Goal: Information Seeking & Learning: Learn about a topic

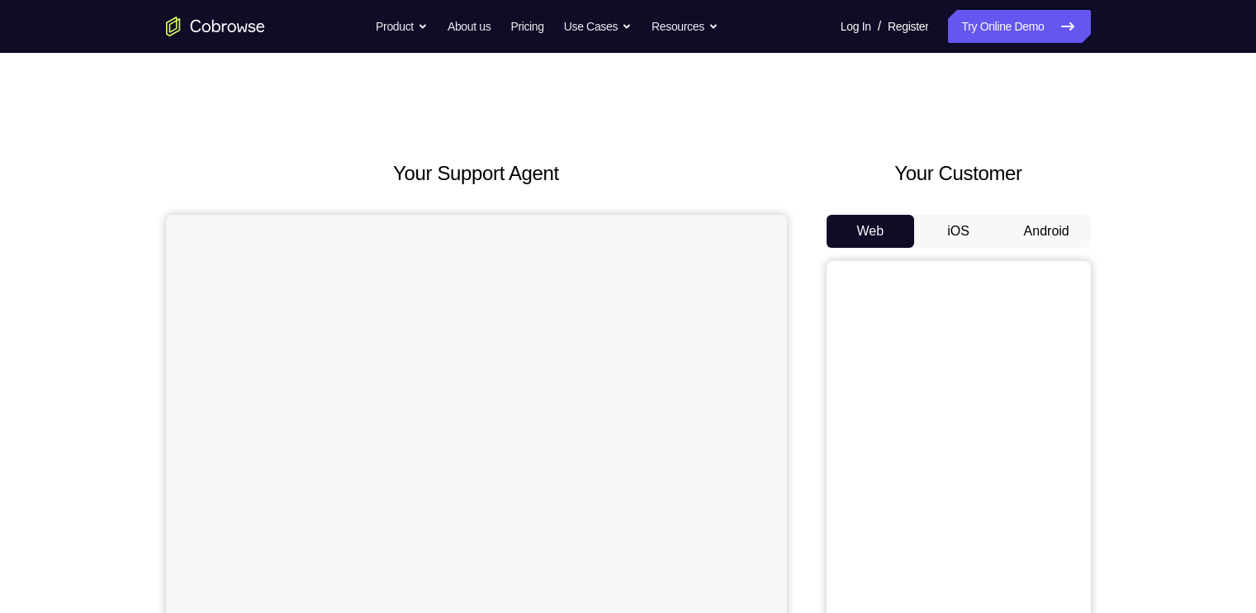
click at [1052, 226] on button "Android" at bounding box center [1047, 231] width 88 height 33
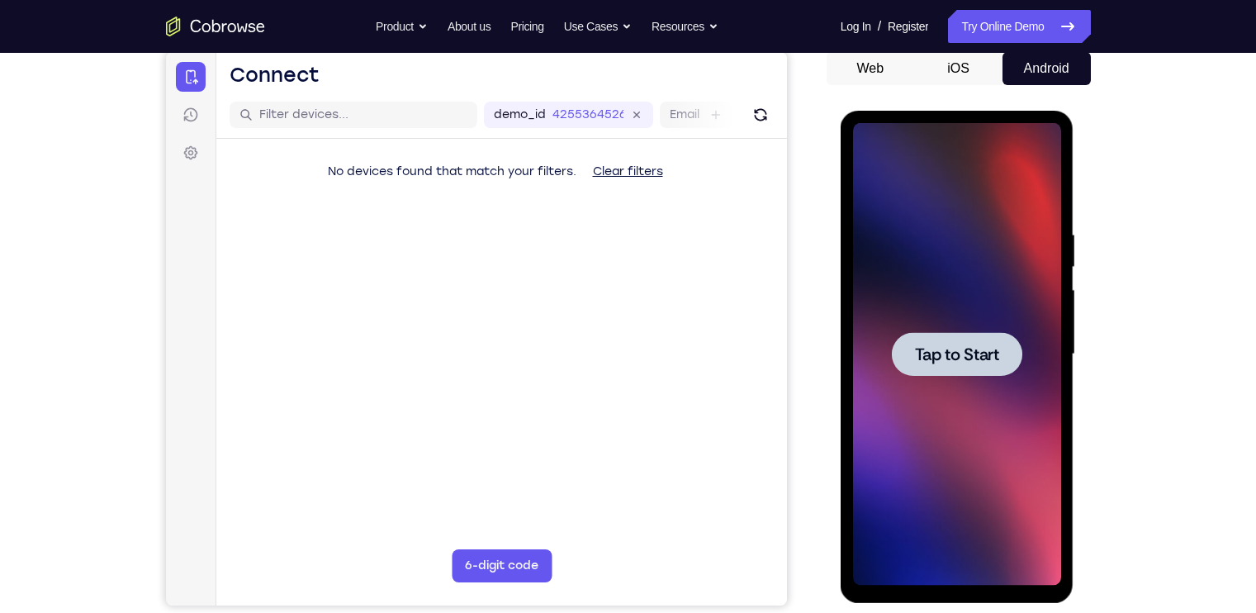
click at [975, 337] on div at bounding box center [957, 354] width 131 height 44
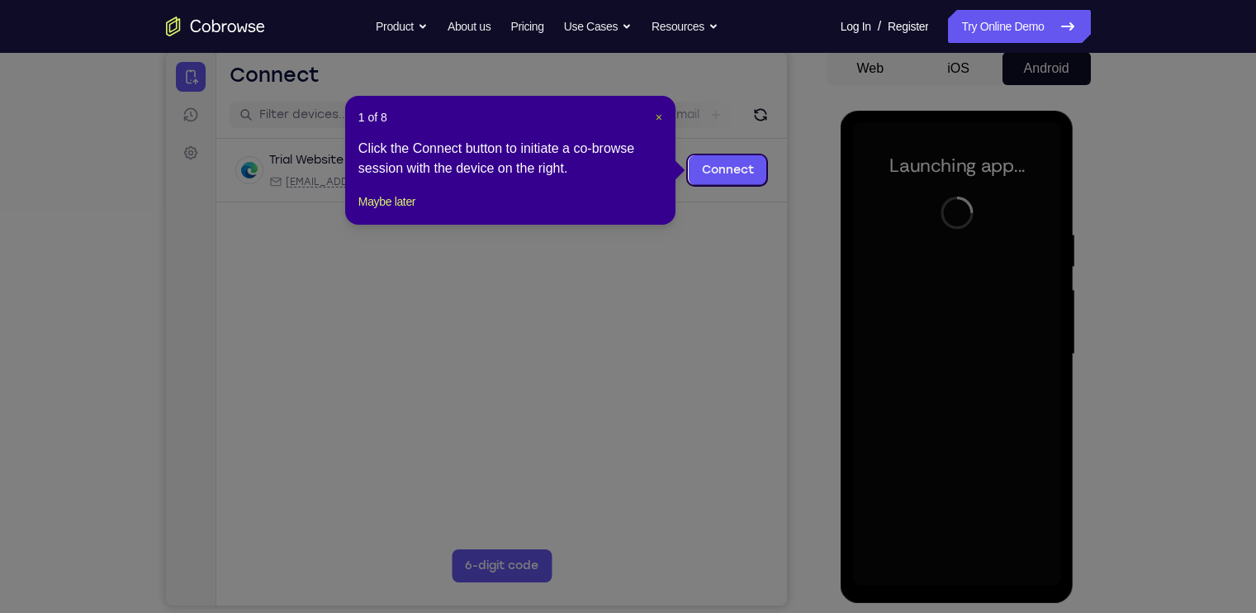
click at [658, 115] on span "×" at bounding box center [659, 117] width 7 height 13
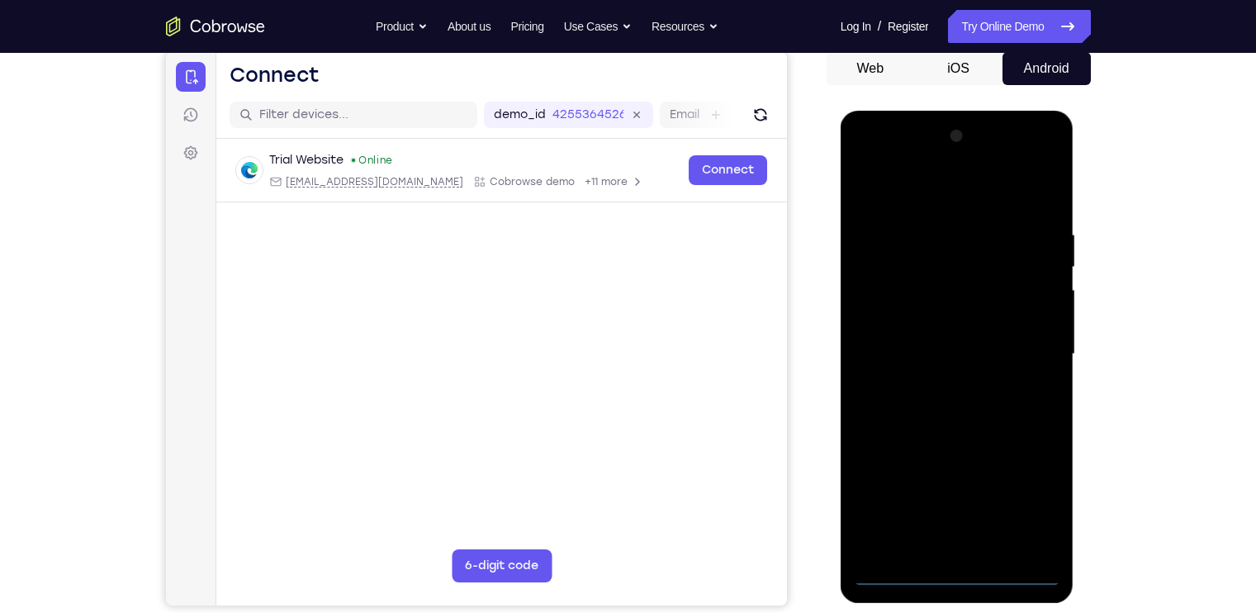
click at [967, 568] on div at bounding box center [957, 354] width 208 height 463
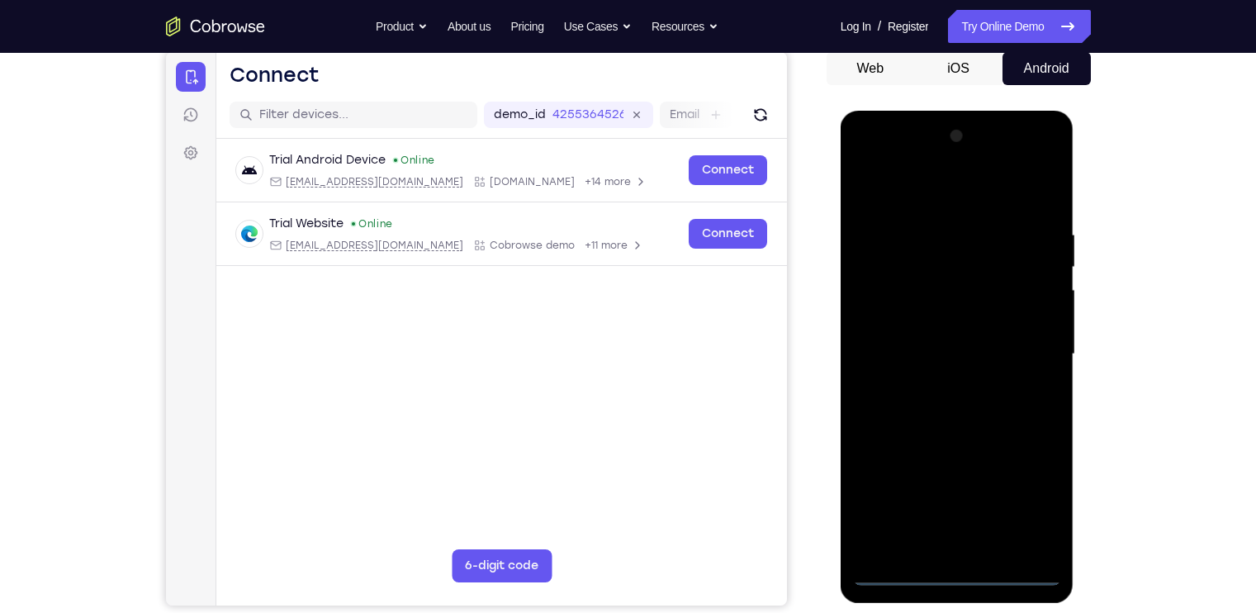
click at [1040, 506] on div at bounding box center [957, 354] width 208 height 463
click at [869, 156] on div at bounding box center [957, 354] width 208 height 463
click at [1030, 351] on div at bounding box center [957, 354] width 208 height 463
click at [933, 387] on div at bounding box center [957, 354] width 208 height 463
click at [919, 325] on div at bounding box center [957, 354] width 208 height 463
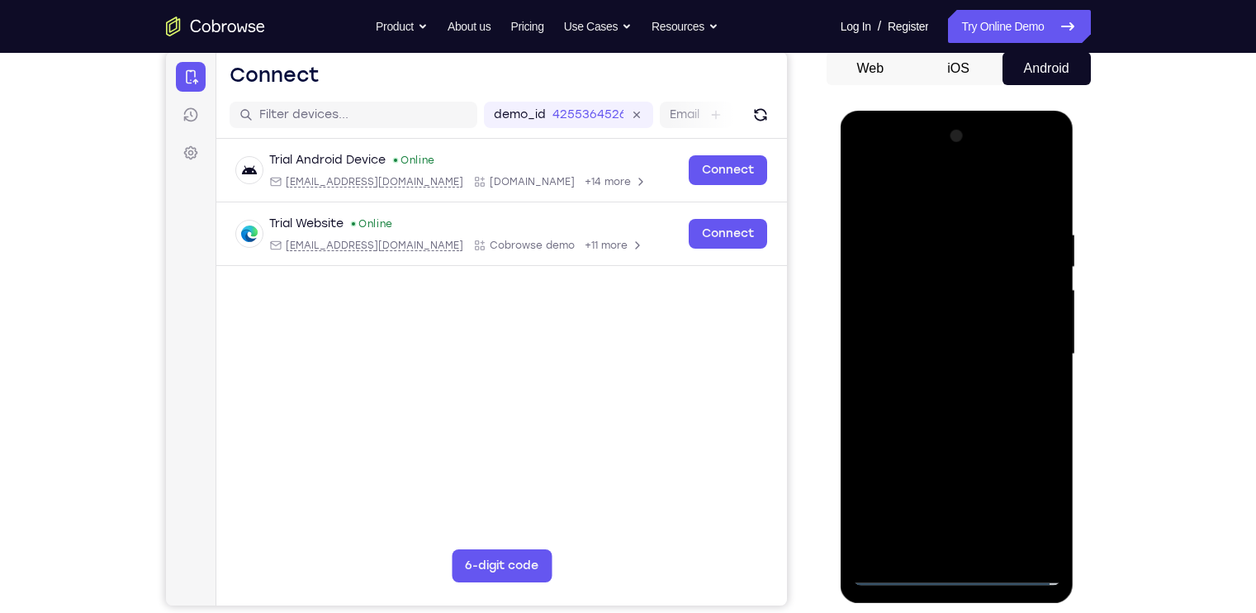
click at [962, 426] on div at bounding box center [957, 354] width 208 height 463
click at [962, 469] on div at bounding box center [957, 354] width 208 height 463
click at [959, 442] on div at bounding box center [957, 354] width 208 height 463
click at [894, 279] on div at bounding box center [957, 354] width 208 height 463
click at [895, 273] on div at bounding box center [957, 354] width 208 height 463
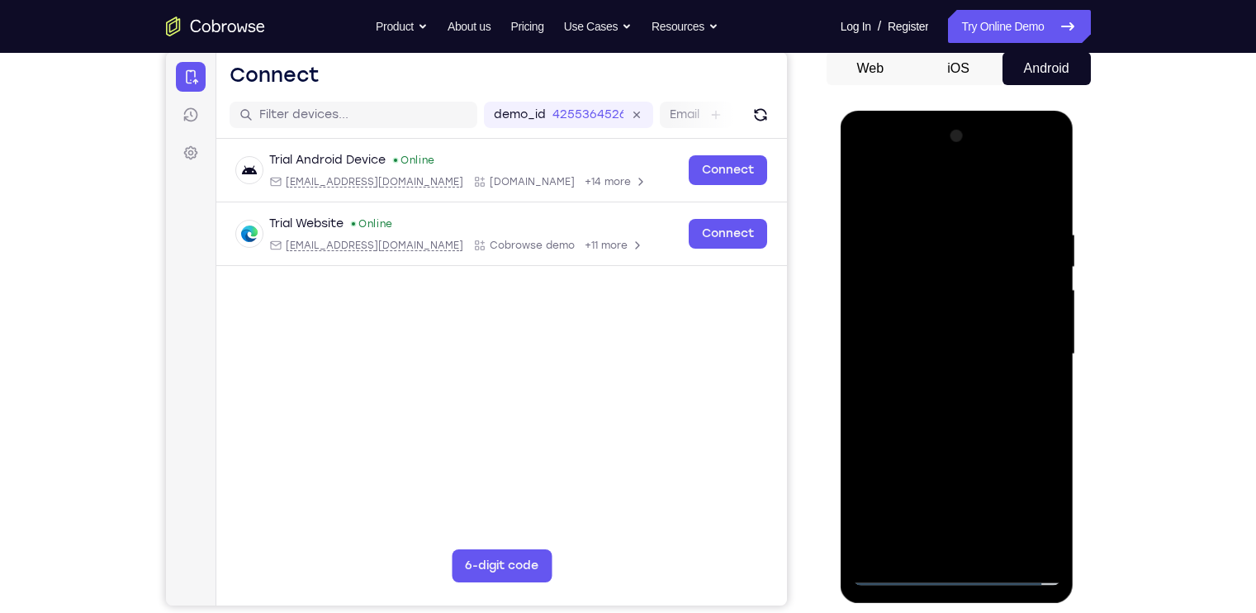
click at [937, 275] on div at bounding box center [957, 354] width 208 height 463
click at [955, 318] on div at bounding box center [957, 354] width 208 height 463
click at [955, 323] on div at bounding box center [957, 354] width 208 height 463
click at [976, 547] on div at bounding box center [957, 354] width 208 height 463
click at [1028, 324] on div at bounding box center [957, 354] width 208 height 463
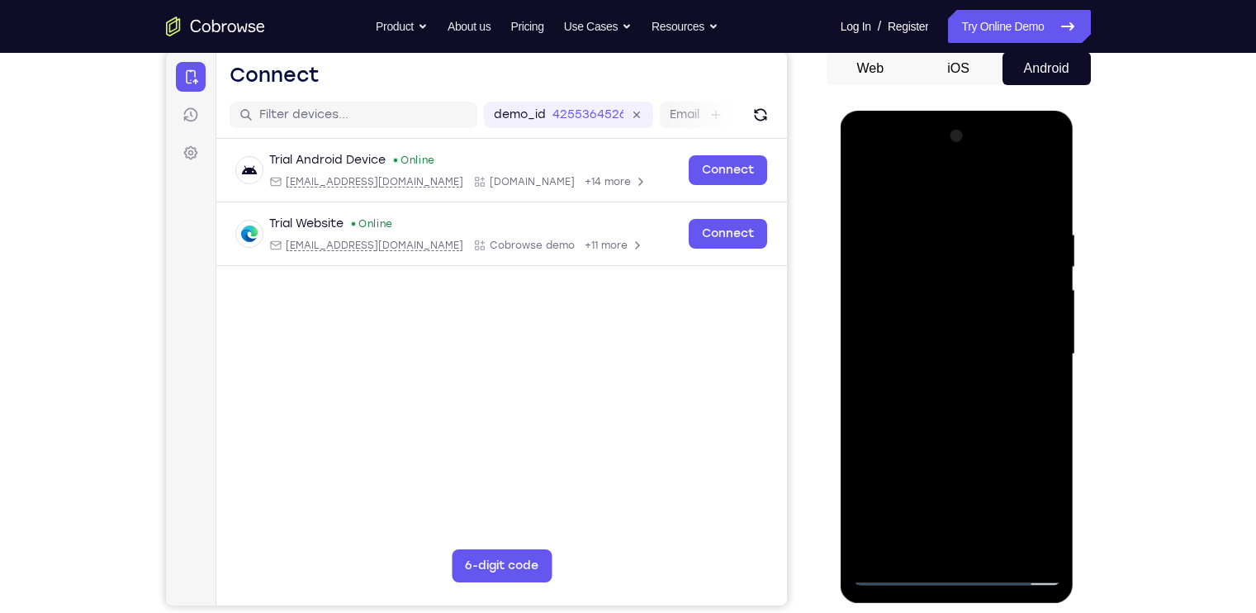
click at [981, 552] on div at bounding box center [957, 354] width 208 height 463
click at [914, 287] on div at bounding box center [957, 354] width 208 height 463
click at [910, 280] on div at bounding box center [957, 354] width 208 height 463
drag, startPoint x: 946, startPoint y: 420, endPoint x: 964, endPoint y: 423, distance: 18.5
click at [964, 423] on div at bounding box center [957, 354] width 208 height 463
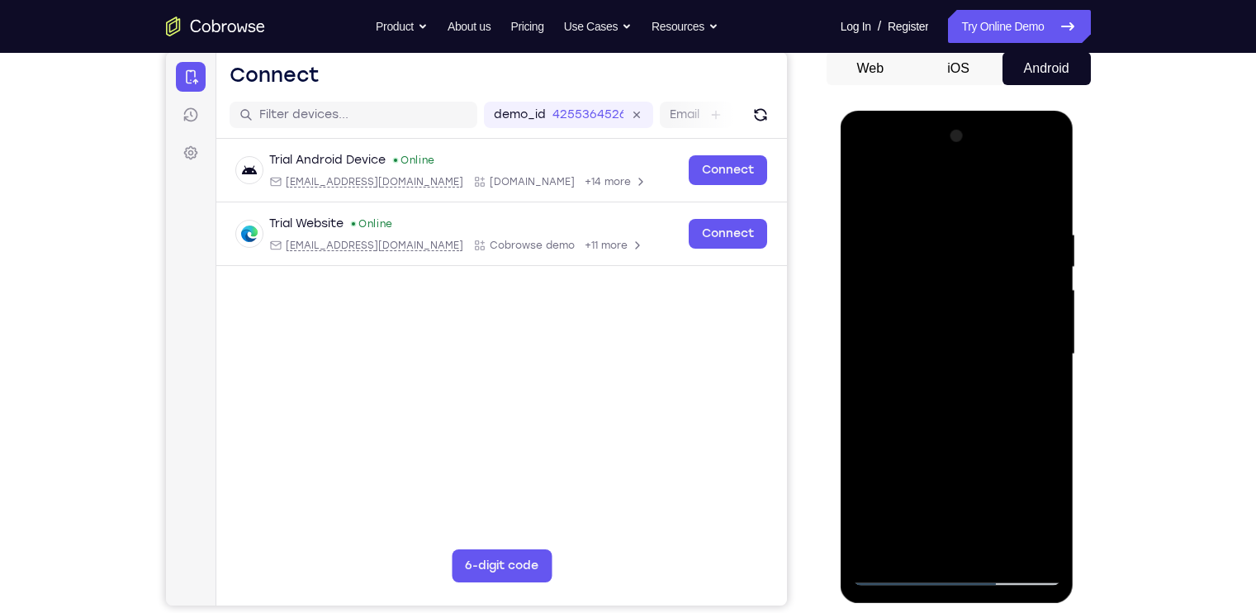
click at [964, 423] on div at bounding box center [957, 354] width 208 height 463
drag, startPoint x: 964, startPoint y: 438, endPoint x: 979, endPoint y: 373, distance: 66.9
click at [979, 373] on div at bounding box center [957, 354] width 208 height 463
click at [1039, 378] on div at bounding box center [957, 354] width 208 height 463
drag, startPoint x: 963, startPoint y: 408, endPoint x: 961, endPoint y: 358, distance: 50.5
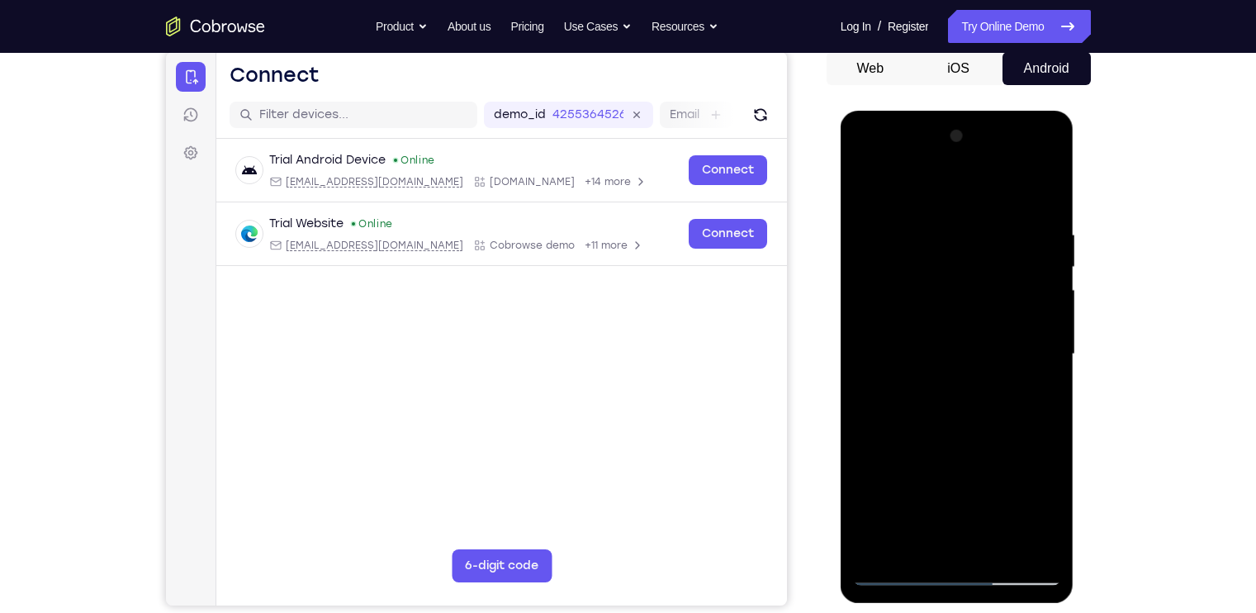
click at [961, 358] on div at bounding box center [957, 354] width 208 height 463
click at [1040, 461] on div at bounding box center [957, 354] width 208 height 463
click at [867, 466] on div at bounding box center [957, 354] width 208 height 463
drag, startPoint x: 213, startPoint y: 200, endPoint x: 1078, endPoint y: 306, distance: 871.3
click at [1078, 306] on div at bounding box center [959, 352] width 264 height 508
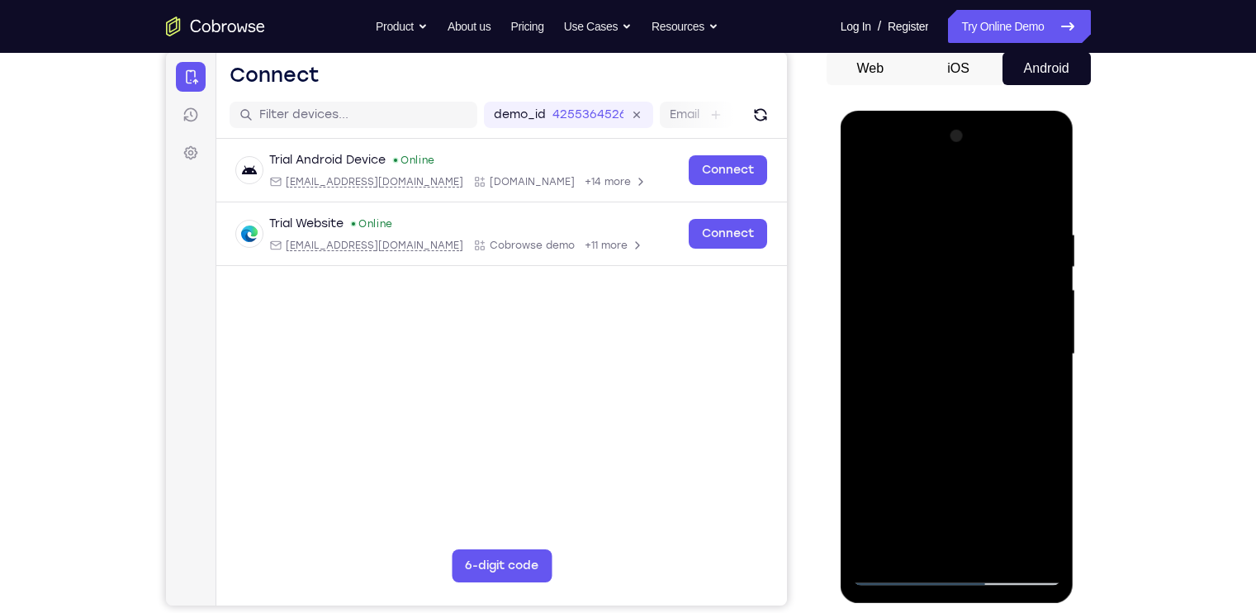
click at [1049, 318] on div at bounding box center [957, 354] width 208 height 463
click at [864, 308] on div at bounding box center [957, 354] width 208 height 463
click at [1049, 325] on div at bounding box center [957, 354] width 208 height 463
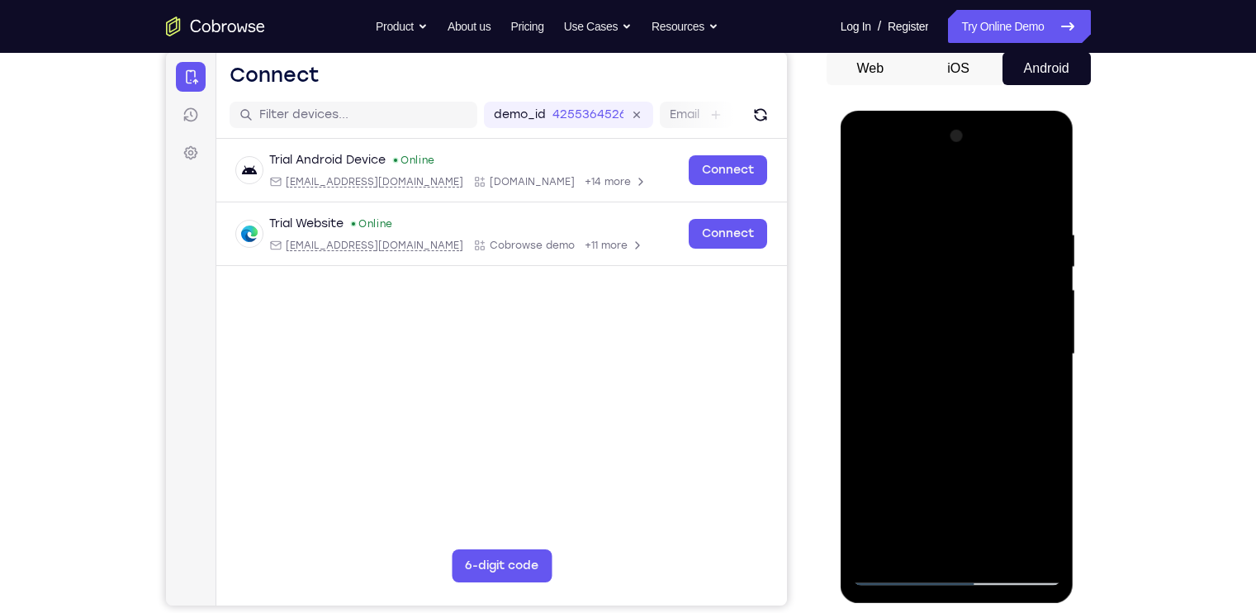
click at [1049, 325] on div at bounding box center [957, 354] width 208 height 463
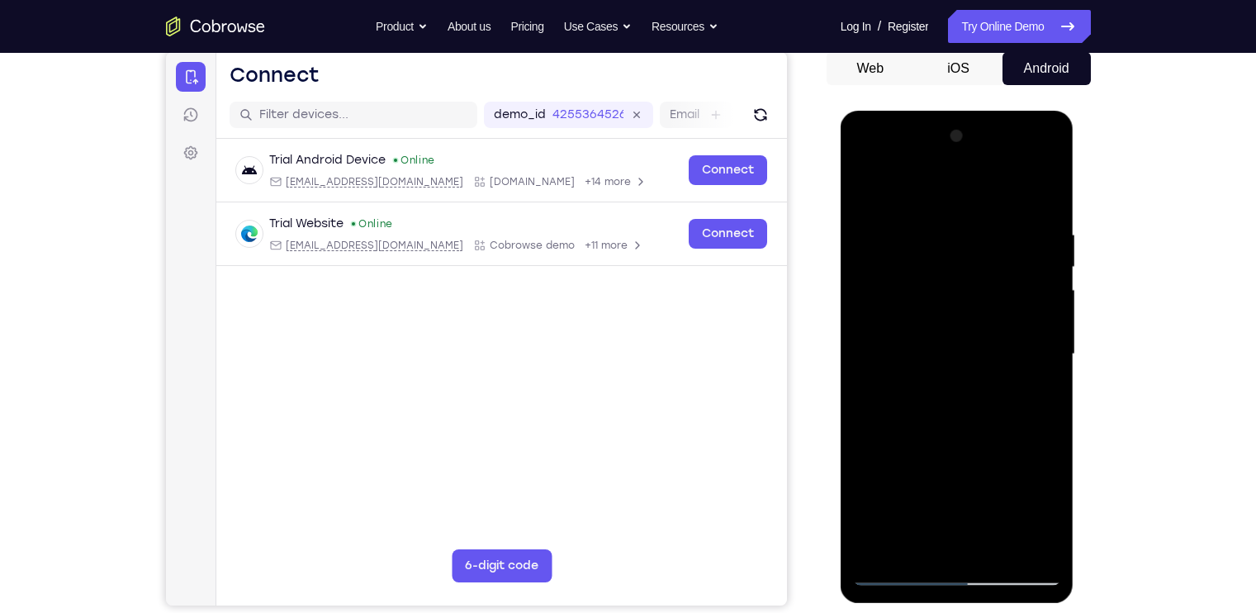
click at [1049, 325] on div at bounding box center [957, 354] width 208 height 463
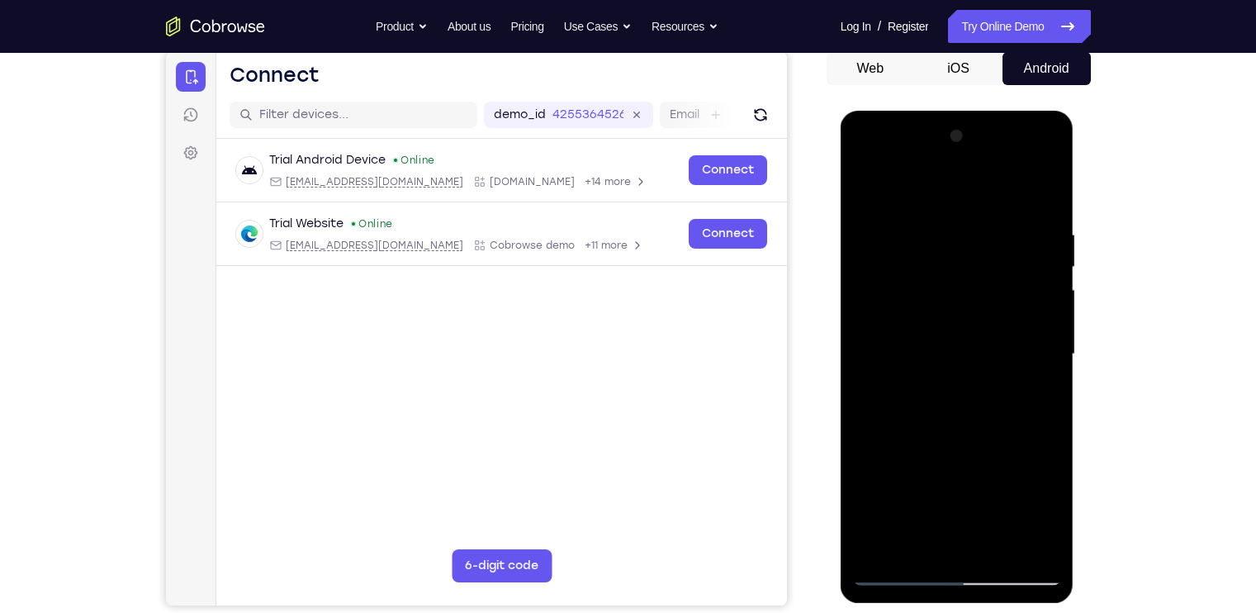
click at [1049, 325] on div at bounding box center [957, 354] width 208 height 463
drag, startPoint x: 930, startPoint y: 321, endPoint x: 933, endPoint y: 477, distance: 157.0
click at [933, 477] on div at bounding box center [957, 354] width 208 height 463
click at [876, 550] on div at bounding box center [957, 354] width 208 height 463
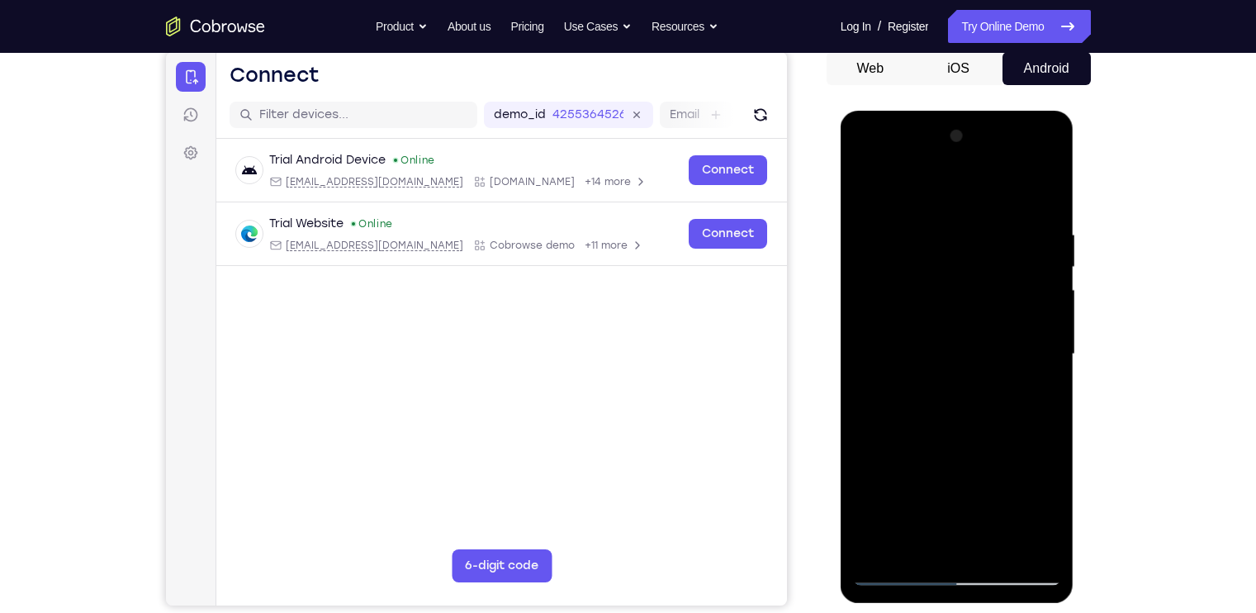
drag, startPoint x: 916, startPoint y: 437, endPoint x: 929, endPoint y: 309, distance: 128.7
click at [929, 309] on div at bounding box center [957, 354] width 208 height 463
drag, startPoint x: 943, startPoint y: 425, endPoint x: 944, endPoint y: 207, distance: 218.1
click at [944, 207] on div at bounding box center [957, 354] width 208 height 463
drag, startPoint x: 968, startPoint y: 415, endPoint x: 958, endPoint y: 266, distance: 149.0
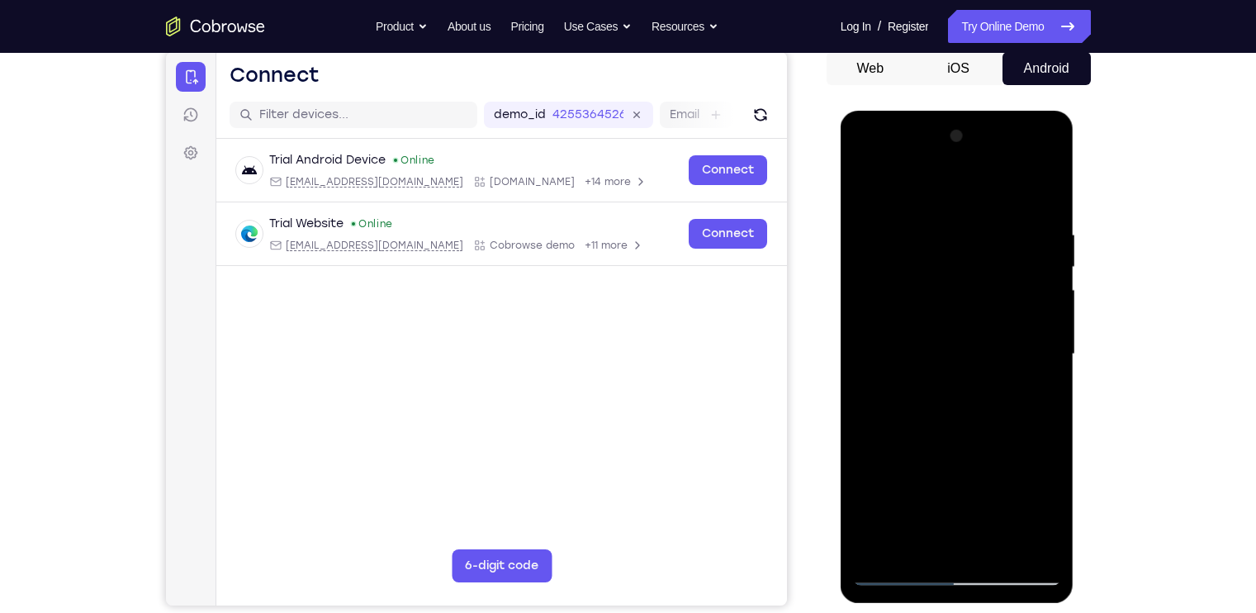
click at [958, 266] on div at bounding box center [957, 354] width 208 height 463
drag, startPoint x: 968, startPoint y: 503, endPoint x: 949, endPoint y: 213, distance: 290.6
click at [949, 213] on div at bounding box center [957, 354] width 208 height 463
drag, startPoint x: 971, startPoint y: 444, endPoint x: 959, endPoint y: 254, distance: 191.2
click at [959, 254] on div at bounding box center [957, 354] width 208 height 463
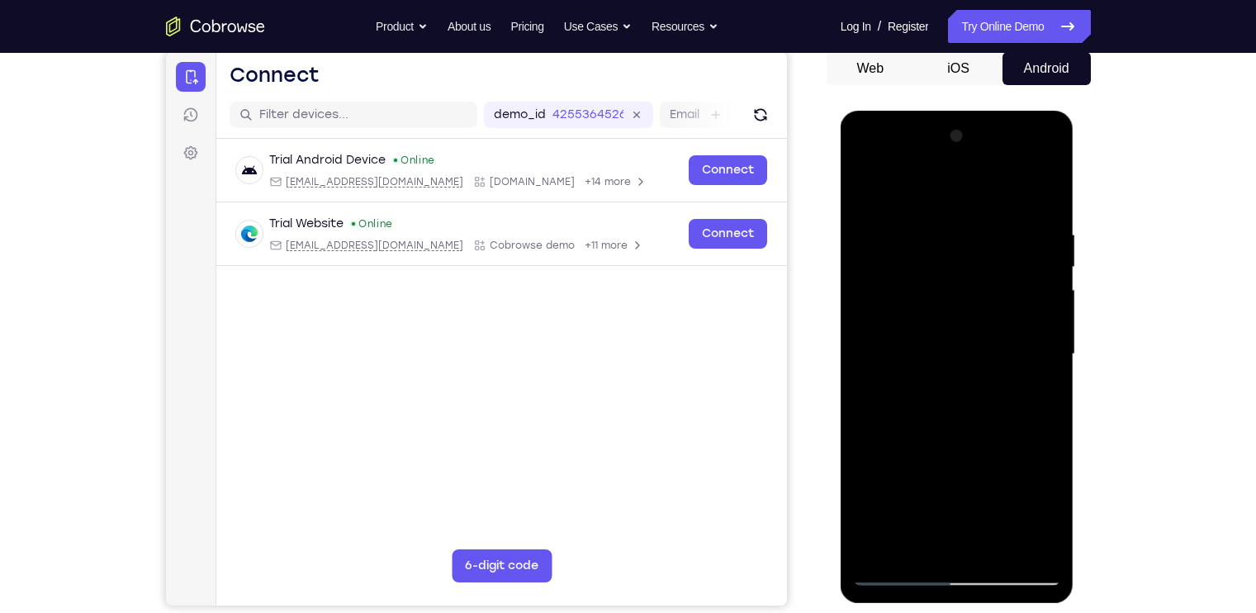
click at [859, 396] on div at bounding box center [957, 354] width 208 height 463
drag, startPoint x: 942, startPoint y: 459, endPoint x: 933, endPoint y: 245, distance: 214.9
click at [933, 245] on div at bounding box center [957, 354] width 208 height 463
drag, startPoint x: 952, startPoint y: 408, endPoint x: 962, endPoint y: 275, distance: 133.3
click at [962, 275] on div at bounding box center [957, 354] width 208 height 463
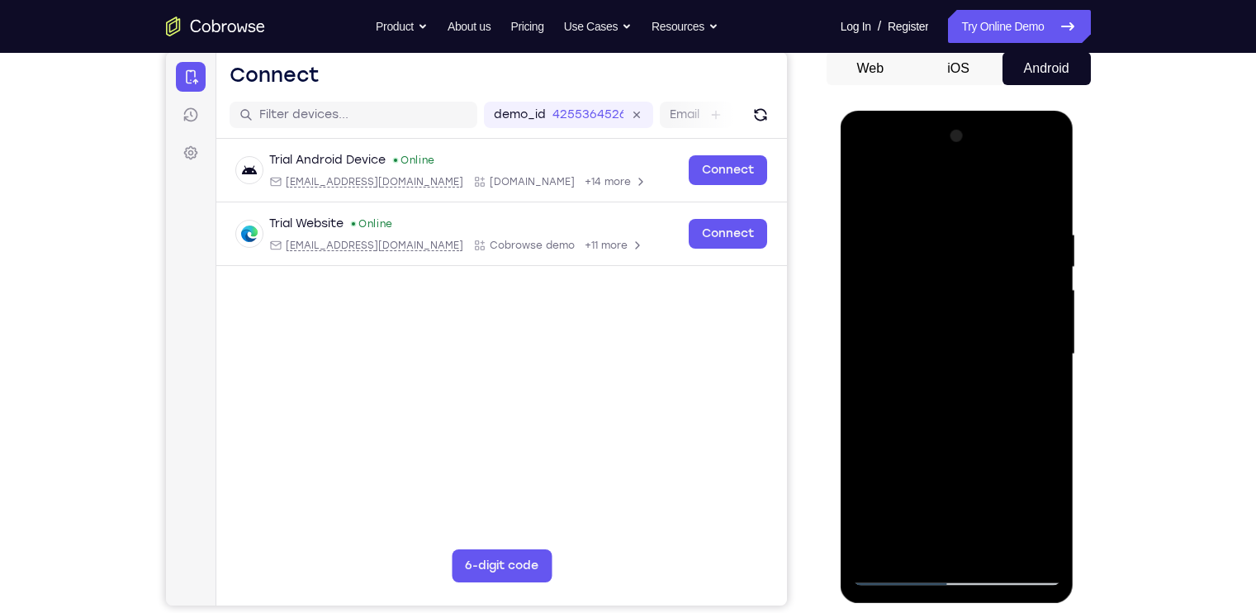
click at [1057, 282] on div at bounding box center [957, 354] width 208 height 463
drag, startPoint x: 968, startPoint y: 278, endPoint x: 945, endPoint y: 365, distance: 89.8
click at [945, 365] on div at bounding box center [957, 354] width 208 height 463
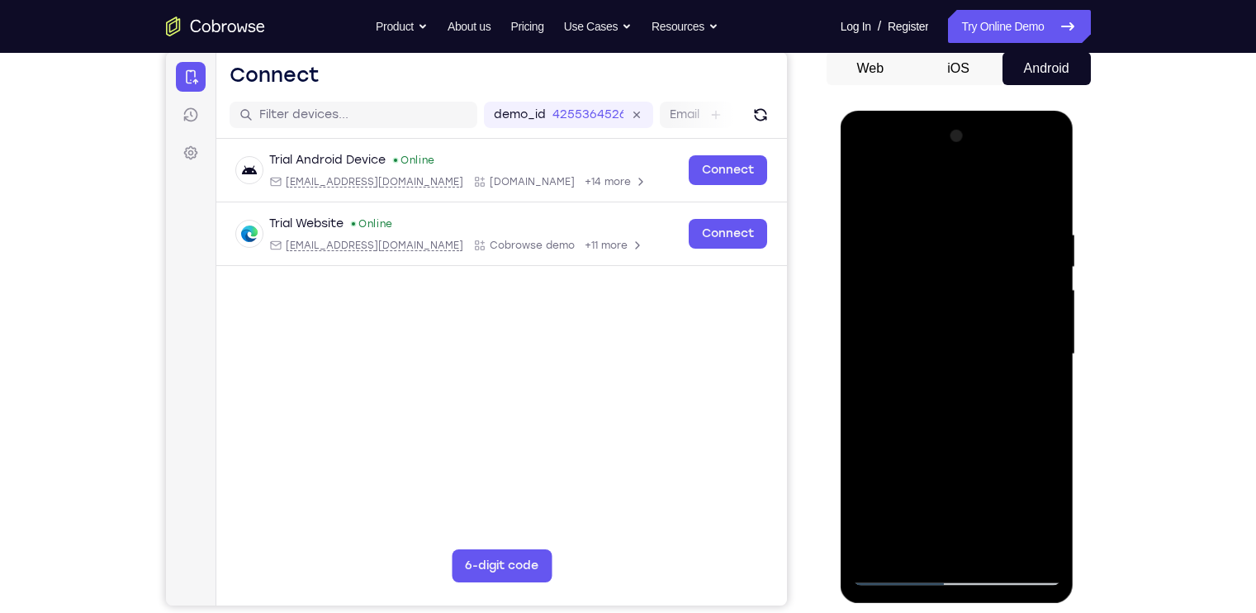
click at [871, 370] on div at bounding box center [957, 354] width 208 height 463
click at [871, 374] on div at bounding box center [957, 354] width 208 height 463
click at [1042, 368] on div at bounding box center [957, 354] width 208 height 463
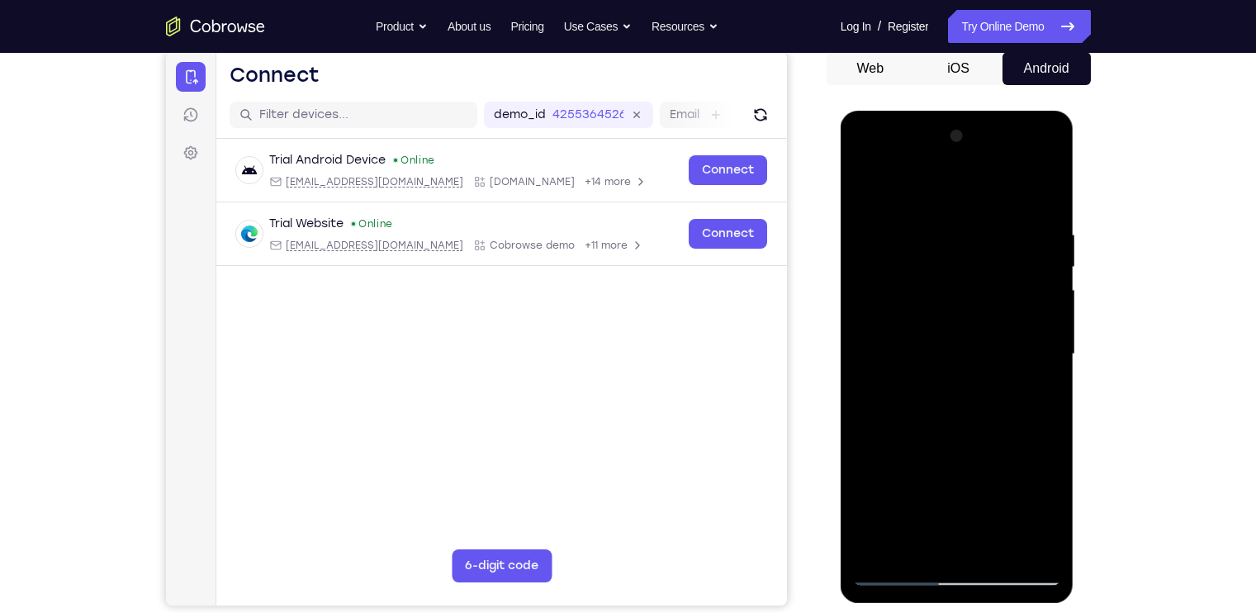
click at [1042, 368] on div at bounding box center [957, 354] width 208 height 463
drag, startPoint x: 933, startPoint y: 421, endPoint x: 953, endPoint y: 254, distance: 169.0
click at [953, 254] on div at bounding box center [957, 354] width 208 height 463
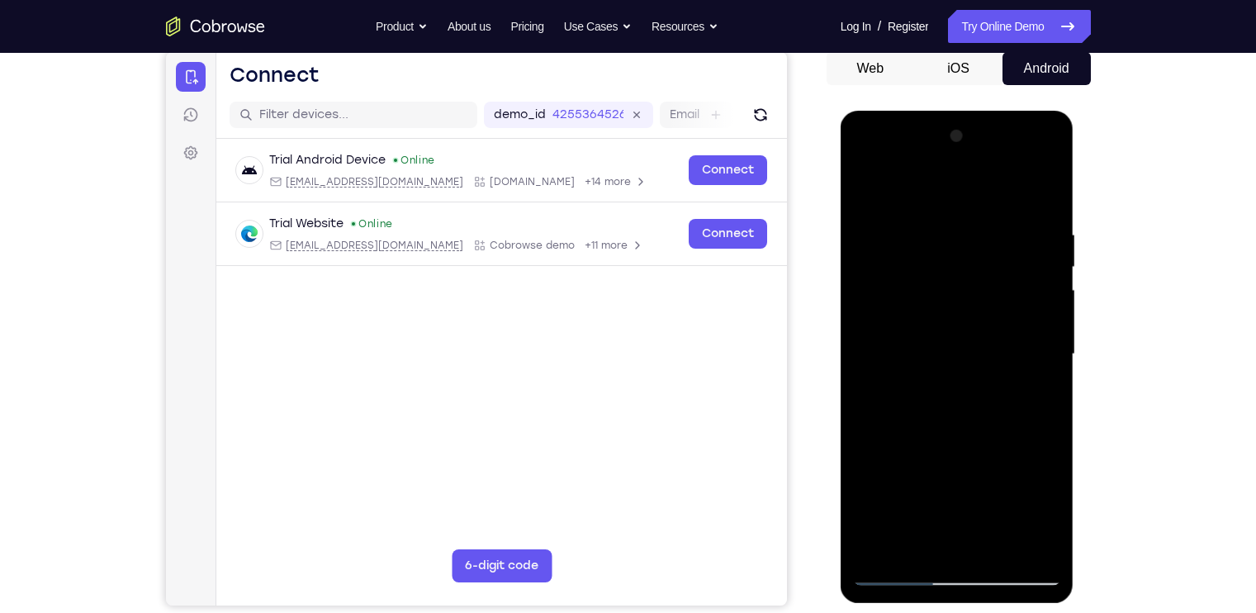
drag, startPoint x: 981, startPoint y: 463, endPoint x: 961, endPoint y: 247, distance: 216.6
click at [961, 247] on div at bounding box center [957, 354] width 208 height 463
drag, startPoint x: 950, startPoint y: 407, endPoint x: 938, endPoint y: 273, distance: 134.4
click at [938, 273] on div at bounding box center [957, 354] width 208 height 463
drag, startPoint x: 943, startPoint y: 482, endPoint x: 938, endPoint y: 250, distance: 231.3
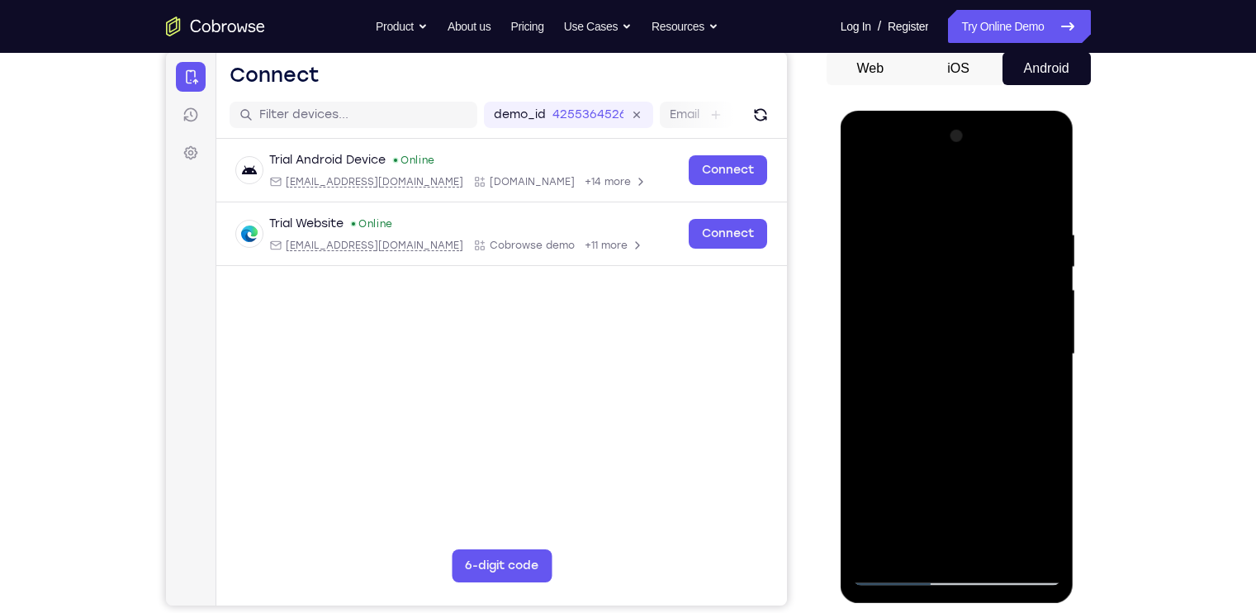
click at [938, 250] on div at bounding box center [957, 354] width 208 height 463
click at [1055, 350] on div at bounding box center [957, 354] width 208 height 463
click at [868, 352] on div at bounding box center [957, 354] width 208 height 463
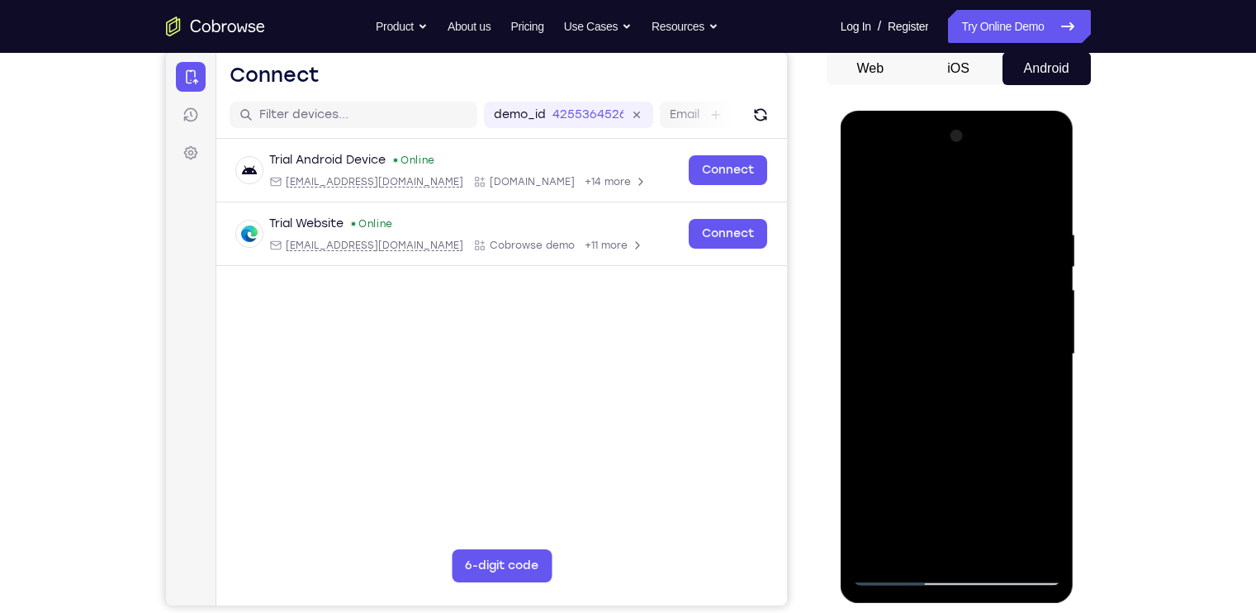
click at [867, 357] on div at bounding box center [957, 354] width 208 height 463
click at [1049, 355] on div at bounding box center [957, 354] width 208 height 463
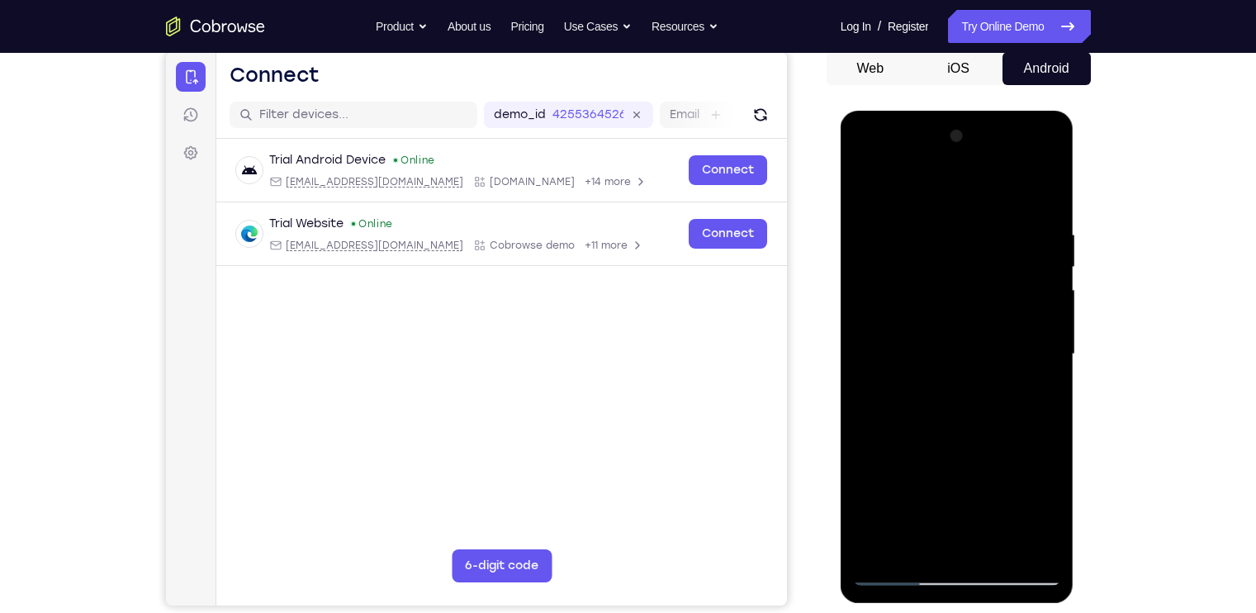
click at [1049, 355] on div at bounding box center [957, 354] width 208 height 463
drag, startPoint x: 942, startPoint y: 431, endPoint x: 930, endPoint y: 321, distance: 110.5
click at [930, 321] on div at bounding box center [957, 354] width 208 height 463
click at [870, 406] on div at bounding box center [957, 354] width 208 height 463
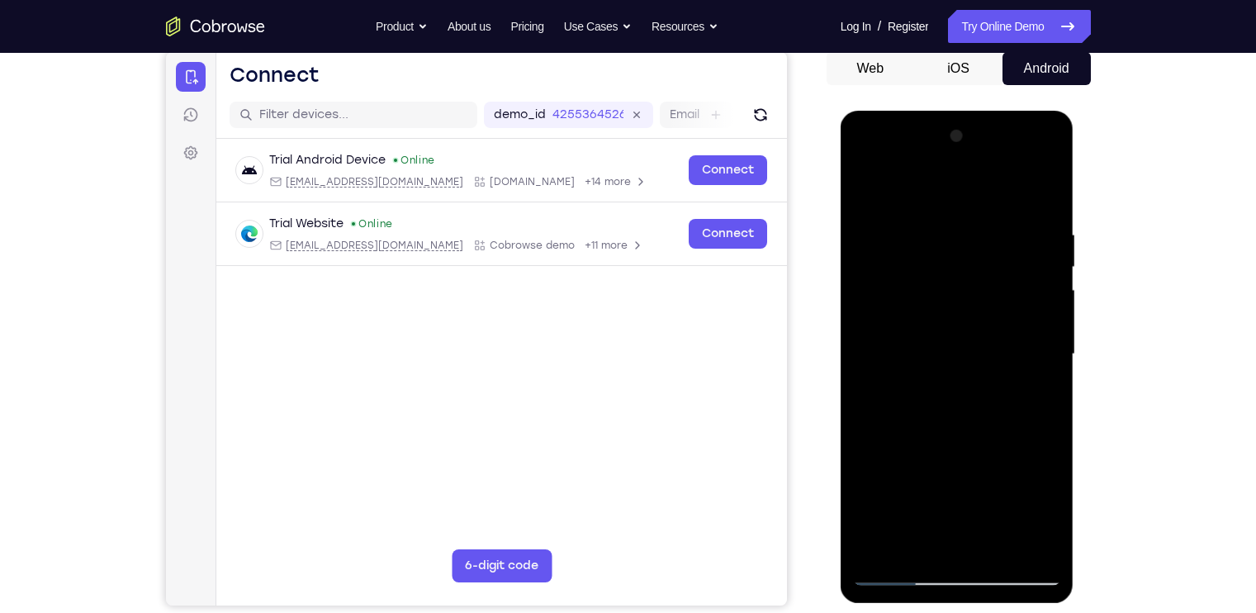
drag, startPoint x: 896, startPoint y: 502, endPoint x: 929, endPoint y: 302, distance: 202.6
click at [929, 302] on div at bounding box center [957, 354] width 208 height 463
drag, startPoint x: 958, startPoint y: 440, endPoint x: 953, endPoint y: 304, distance: 136.4
click at [953, 304] on div at bounding box center [957, 354] width 208 height 463
click at [1053, 319] on div at bounding box center [957, 354] width 208 height 463
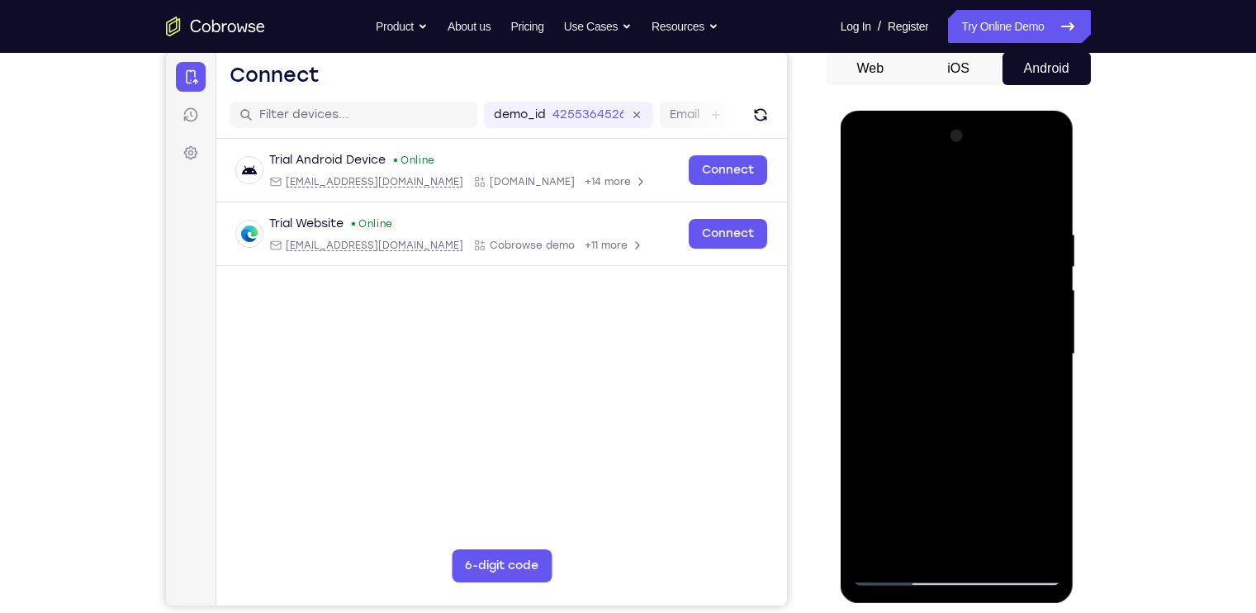
click at [1053, 319] on div at bounding box center [957, 354] width 208 height 463
click at [871, 455] on div at bounding box center [957, 354] width 208 height 463
click at [864, 317] on div at bounding box center [957, 354] width 208 height 463
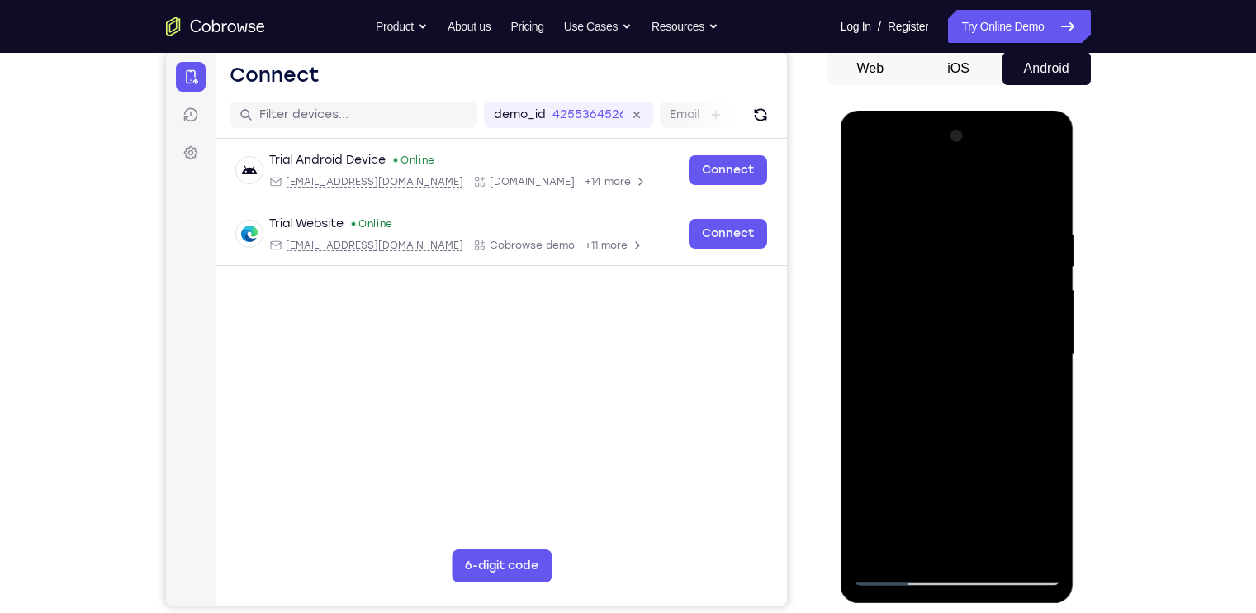
click at [864, 317] on div at bounding box center [957, 354] width 208 height 463
drag, startPoint x: 993, startPoint y: 449, endPoint x: 965, endPoint y: 256, distance: 195.3
click at [965, 256] on div at bounding box center [957, 354] width 208 height 463
drag, startPoint x: 929, startPoint y: 465, endPoint x: 924, endPoint y: 278, distance: 187.6
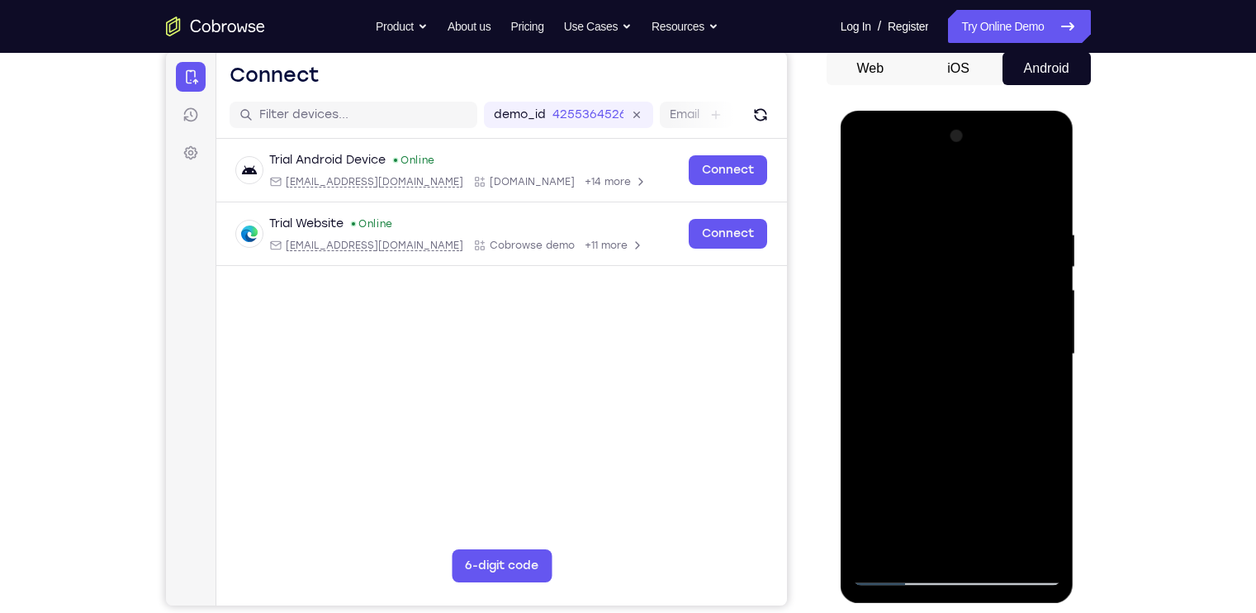
click at [924, 278] on div at bounding box center [957, 354] width 208 height 463
click at [1061, 326] on div at bounding box center [957, 354] width 208 height 463
drag, startPoint x: 905, startPoint y: 411, endPoint x: 893, endPoint y: 481, distance: 71.3
click at [893, 481] on div at bounding box center [957, 354] width 208 height 463
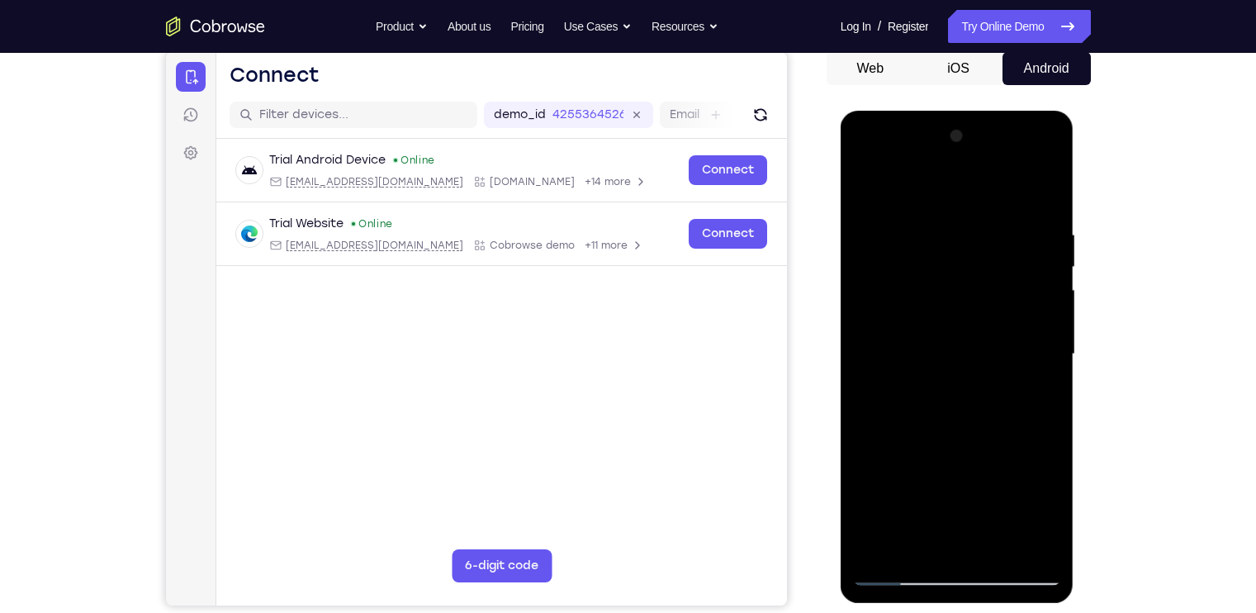
click at [871, 397] on div at bounding box center [957, 354] width 208 height 463
click at [1042, 397] on div at bounding box center [957, 354] width 208 height 463
drag, startPoint x: 1004, startPoint y: 373, endPoint x: 1000, endPoint y: 347, distance: 26.1
click at [1000, 347] on div at bounding box center [957, 354] width 208 height 463
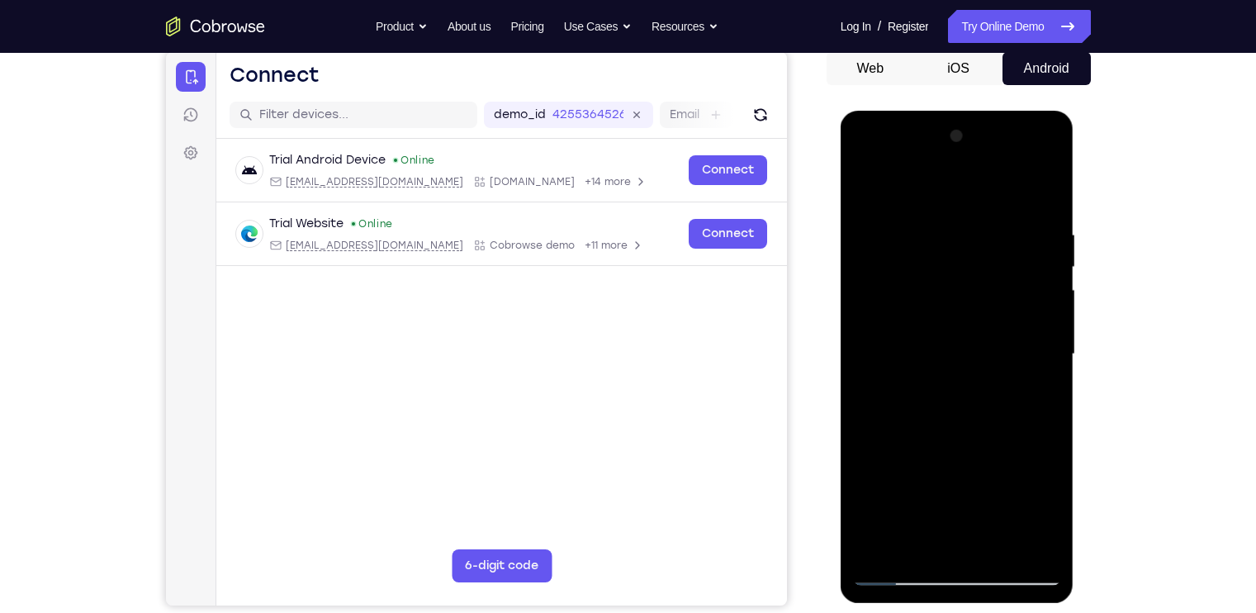
click at [1046, 382] on div at bounding box center [957, 354] width 208 height 463
drag, startPoint x: 954, startPoint y: 425, endPoint x: 943, endPoint y: 278, distance: 148.3
click at [943, 278] on div at bounding box center [957, 354] width 208 height 463
drag, startPoint x: 944, startPoint y: 420, endPoint x: 939, endPoint y: 311, distance: 110.0
click at [939, 311] on div at bounding box center [957, 354] width 208 height 463
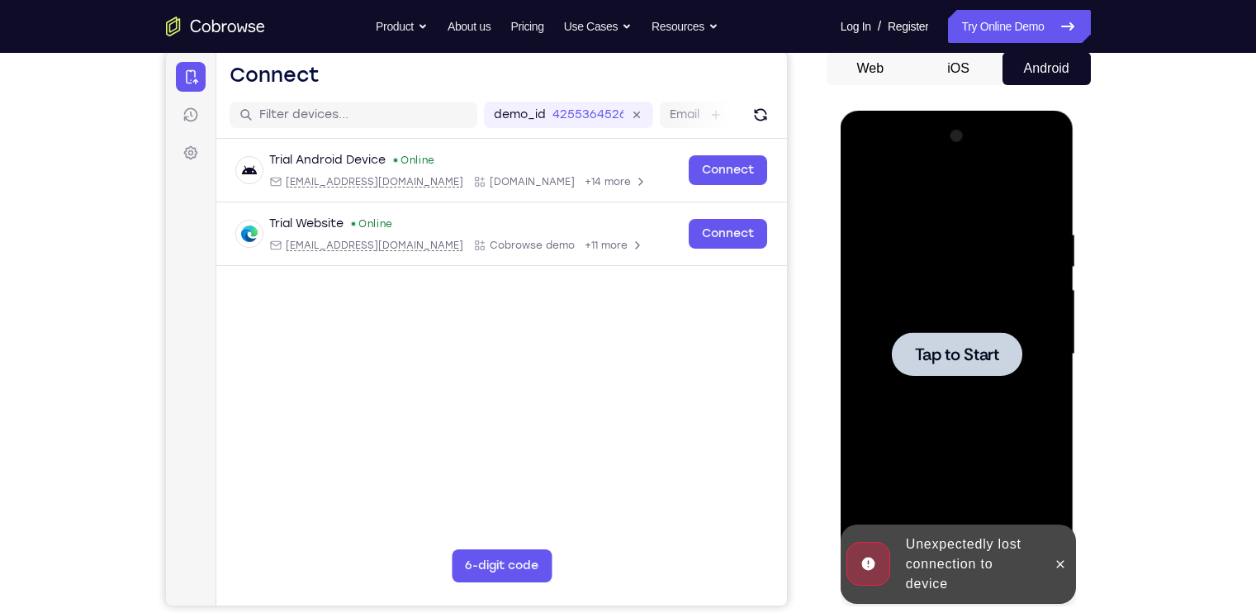
click at [978, 368] on div at bounding box center [957, 354] width 131 height 44
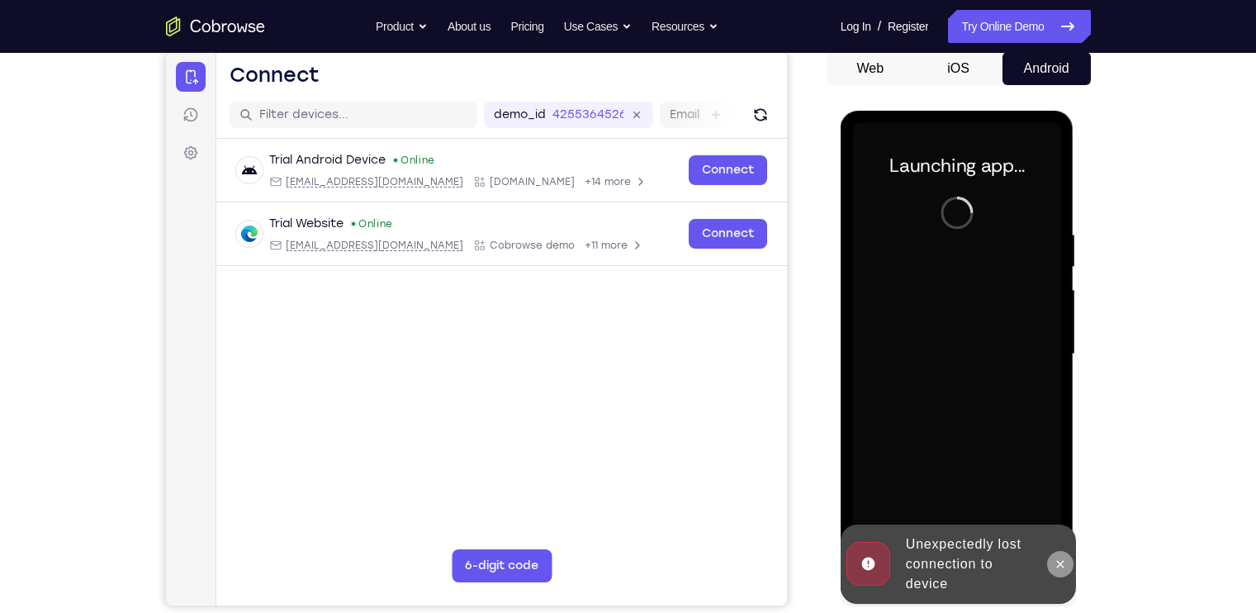
click at [1066, 560] on icon at bounding box center [1060, 564] width 13 height 13
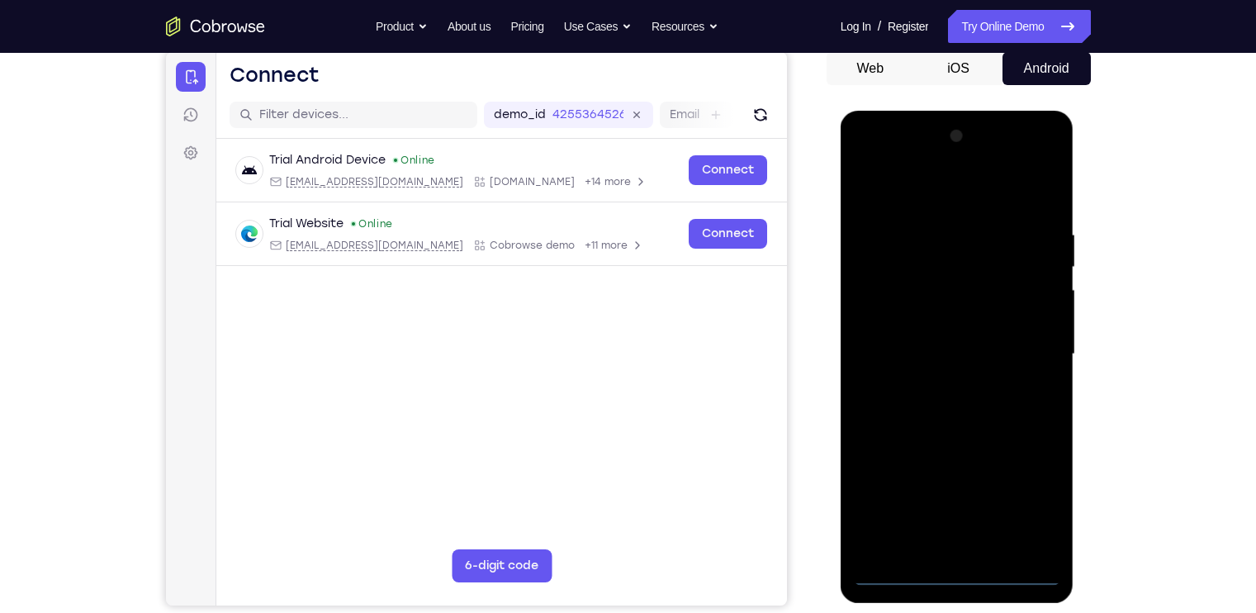
scroll to position [210, 0]
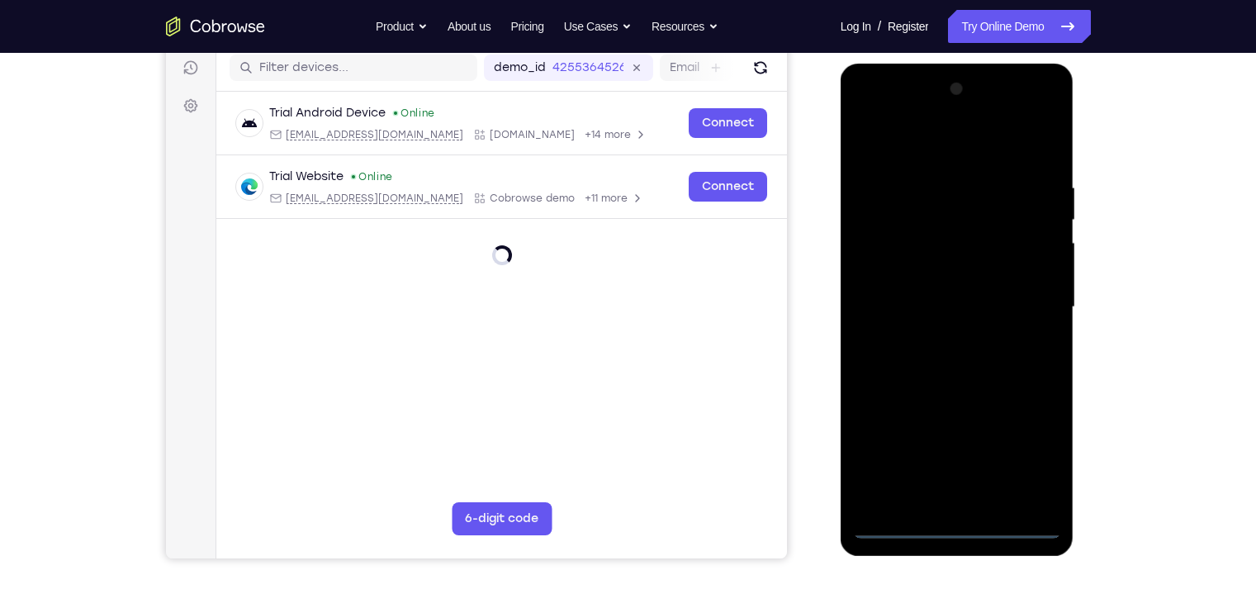
click at [968, 533] on div at bounding box center [957, 307] width 208 height 463
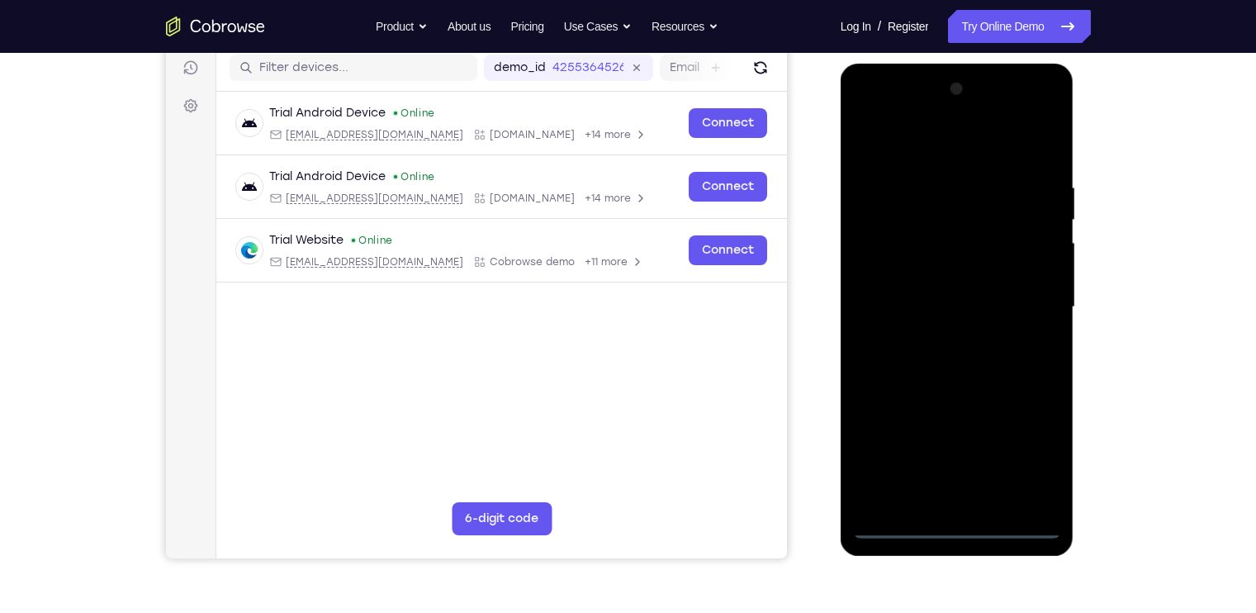
click at [1033, 447] on div at bounding box center [957, 307] width 208 height 463
click at [870, 116] on div at bounding box center [957, 307] width 208 height 463
click at [1037, 305] on div at bounding box center [957, 307] width 208 height 463
click at [943, 343] on div at bounding box center [957, 307] width 208 height 463
click at [917, 273] on div at bounding box center [957, 307] width 208 height 463
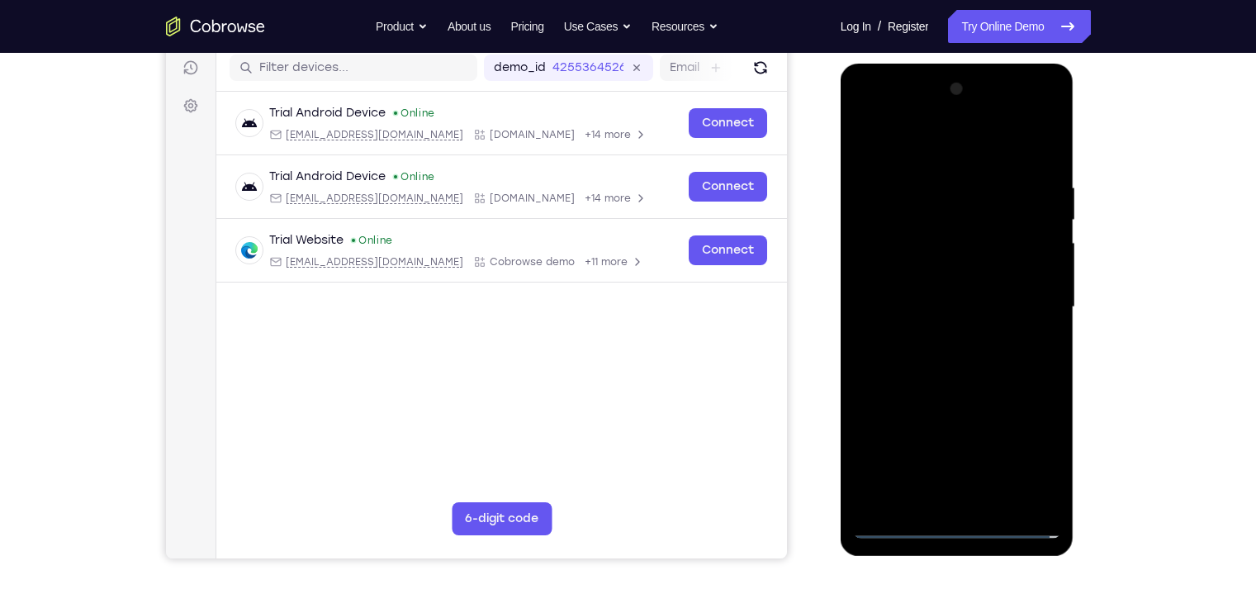
click at [926, 286] on div at bounding box center [957, 307] width 208 height 463
click at [919, 289] on div at bounding box center [957, 307] width 208 height 463
click at [937, 297] on div at bounding box center [957, 307] width 208 height 463
click at [1042, 273] on div at bounding box center [957, 307] width 208 height 463
click at [990, 351] on div at bounding box center [957, 307] width 208 height 463
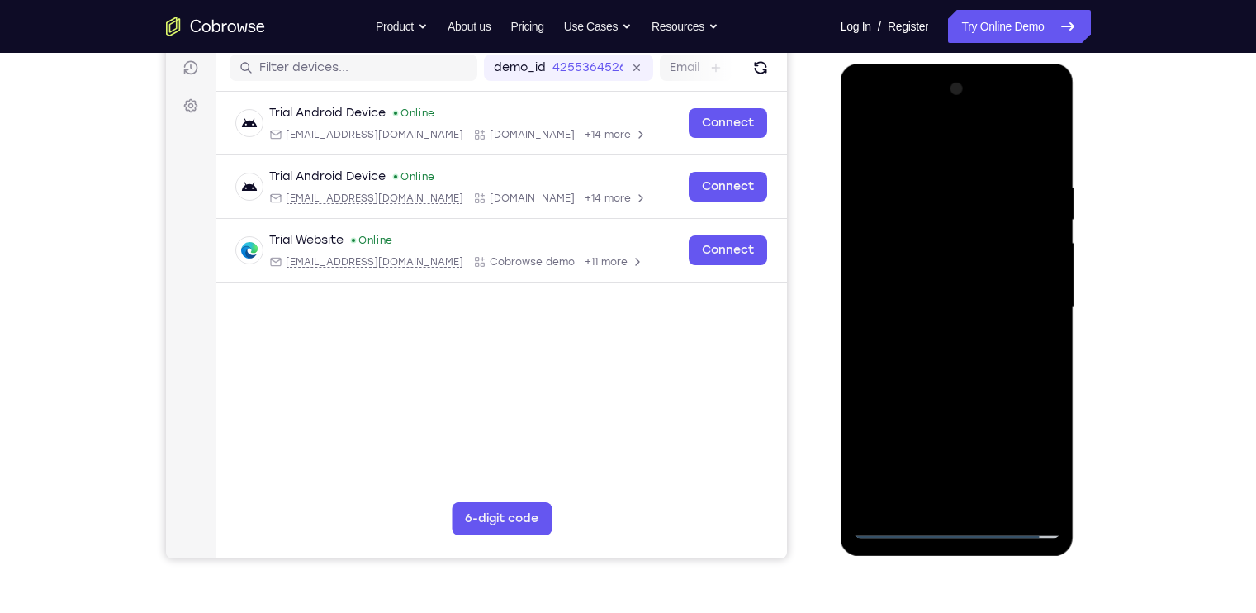
click at [1000, 316] on div at bounding box center [957, 307] width 208 height 463
click at [952, 288] on div at bounding box center [957, 307] width 208 height 463
click at [991, 356] on div at bounding box center [957, 307] width 208 height 463
drag, startPoint x: 952, startPoint y: 169, endPoint x: 949, endPoint y: 107, distance: 62.0
click at [949, 107] on div at bounding box center [957, 307] width 208 height 463
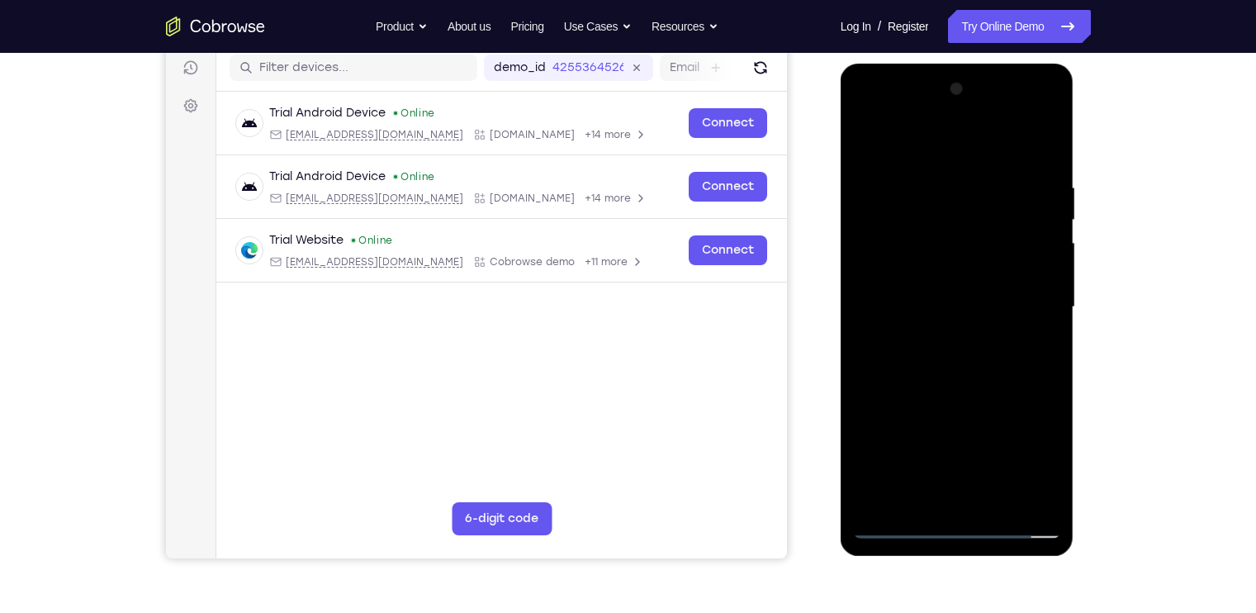
drag, startPoint x: 962, startPoint y: 349, endPoint x: 965, endPoint y: 312, distance: 37.3
click at [965, 312] on div at bounding box center [957, 307] width 208 height 463
click at [969, 283] on div at bounding box center [957, 307] width 208 height 463
click at [914, 522] on div at bounding box center [957, 307] width 208 height 463
click at [900, 525] on div at bounding box center [957, 307] width 208 height 463
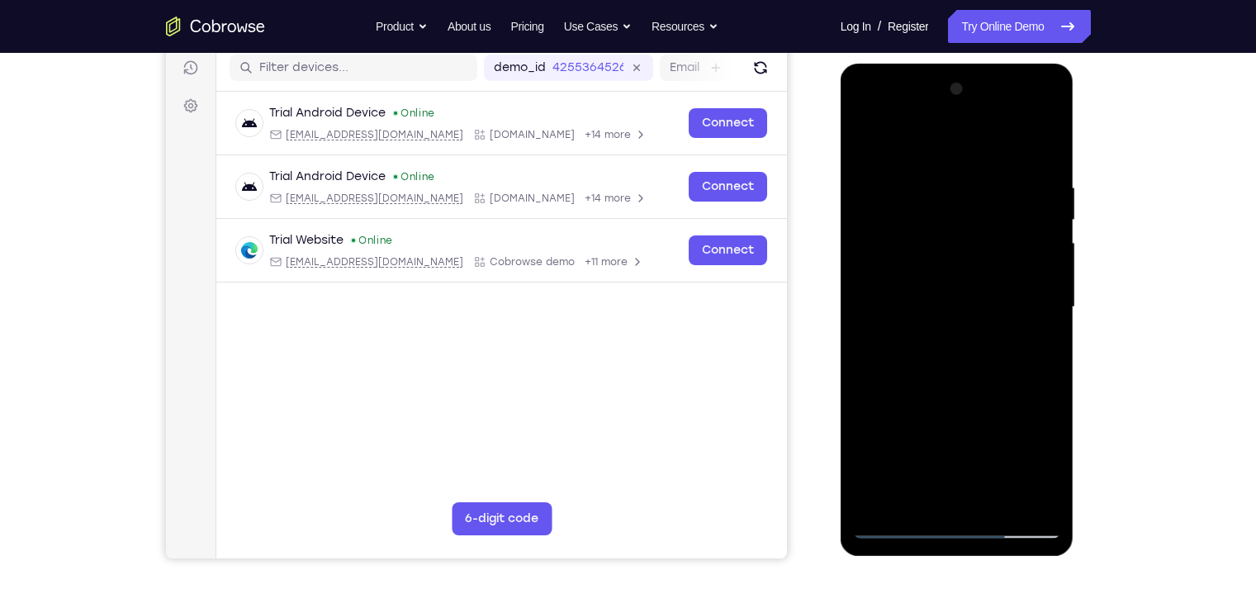
click at [900, 525] on div at bounding box center [957, 307] width 208 height 463
click at [1028, 297] on div at bounding box center [957, 307] width 208 height 463
click at [947, 338] on div at bounding box center [957, 307] width 208 height 463
click at [981, 318] on div at bounding box center [957, 307] width 208 height 463
click at [870, 140] on div at bounding box center [957, 307] width 208 height 463
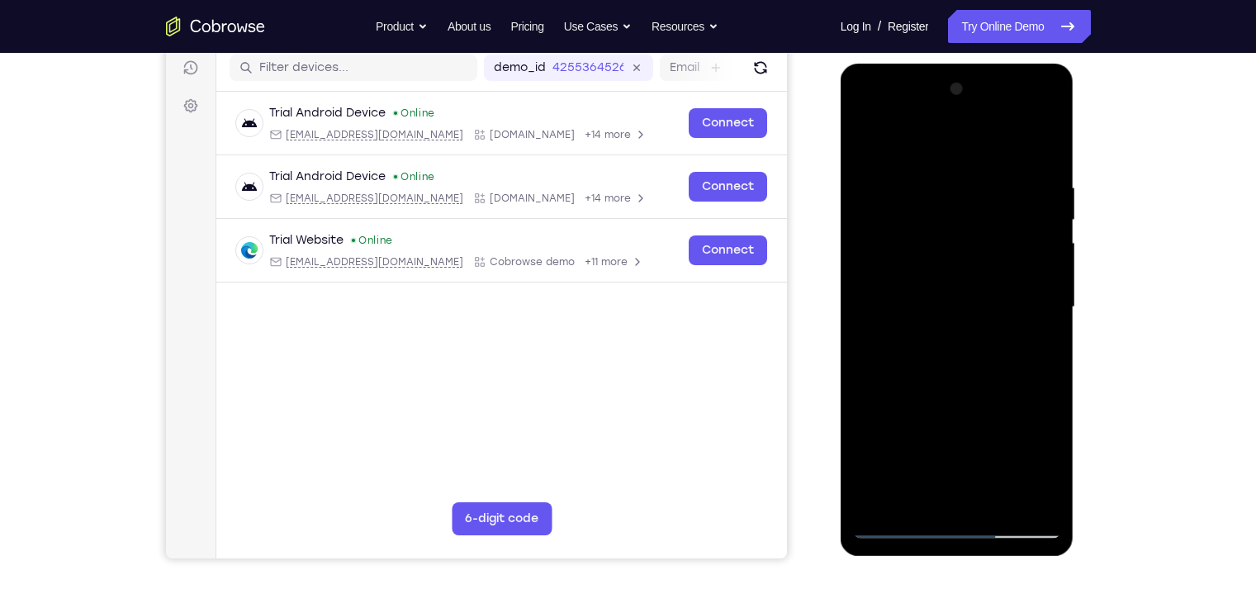
click at [876, 504] on div at bounding box center [957, 307] width 208 height 463
click at [875, 500] on div at bounding box center [957, 307] width 208 height 463
click at [905, 524] on div at bounding box center [957, 307] width 208 height 463
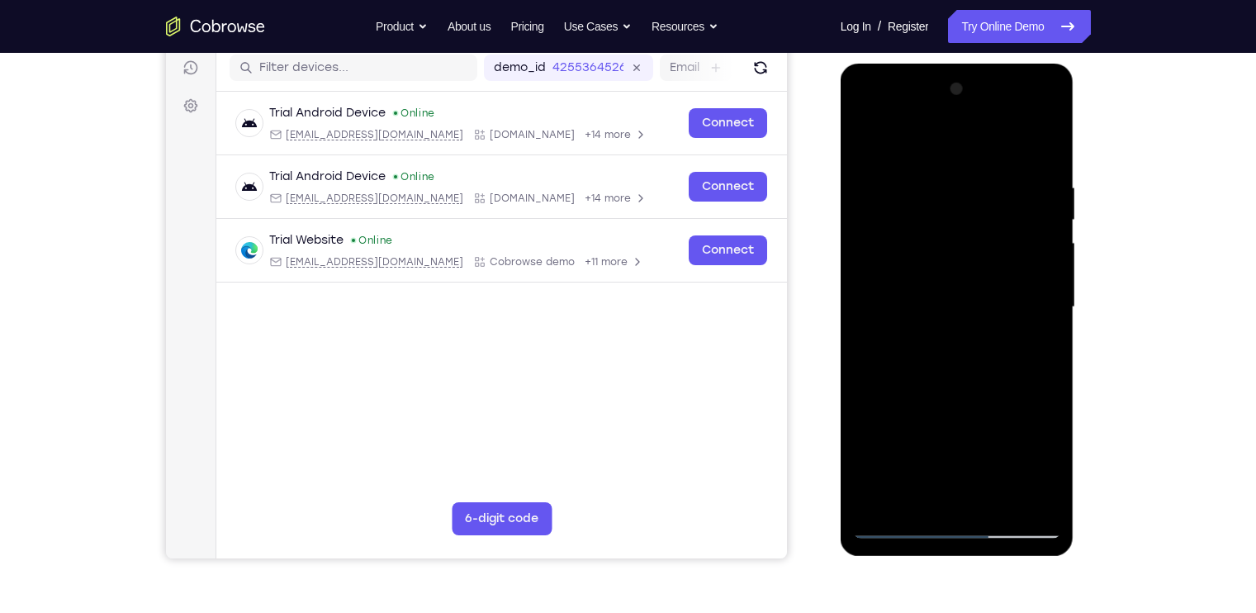
click at [956, 217] on div at bounding box center [957, 307] width 208 height 463
click at [910, 142] on div at bounding box center [957, 307] width 208 height 463
click at [958, 314] on div at bounding box center [957, 307] width 208 height 463
click at [947, 319] on div at bounding box center [957, 307] width 208 height 463
click at [940, 341] on div at bounding box center [957, 307] width 208 height 463
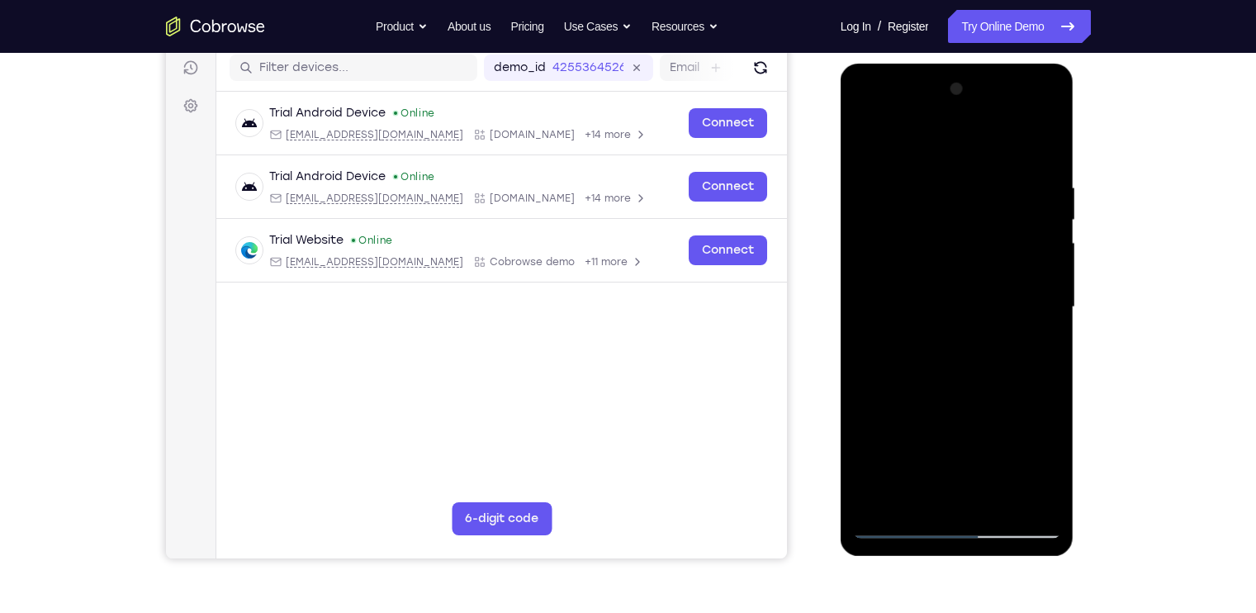
click at [1004, 314] on div at bounding box center [957, 307] width 208 height 463
click at [883, 140] on div at bounding box center [957, 307] width 208 height 463
click at [1009, 523] on div at bounding box center [957, 307] width 208 height 463
drag, startPoint x: 964, startPoint y: 392, endPoint x: 945, endPoint y: 226, distance: 167.1
click at [945, 226] on div at bounding box center [957, 307] width 208 height 463
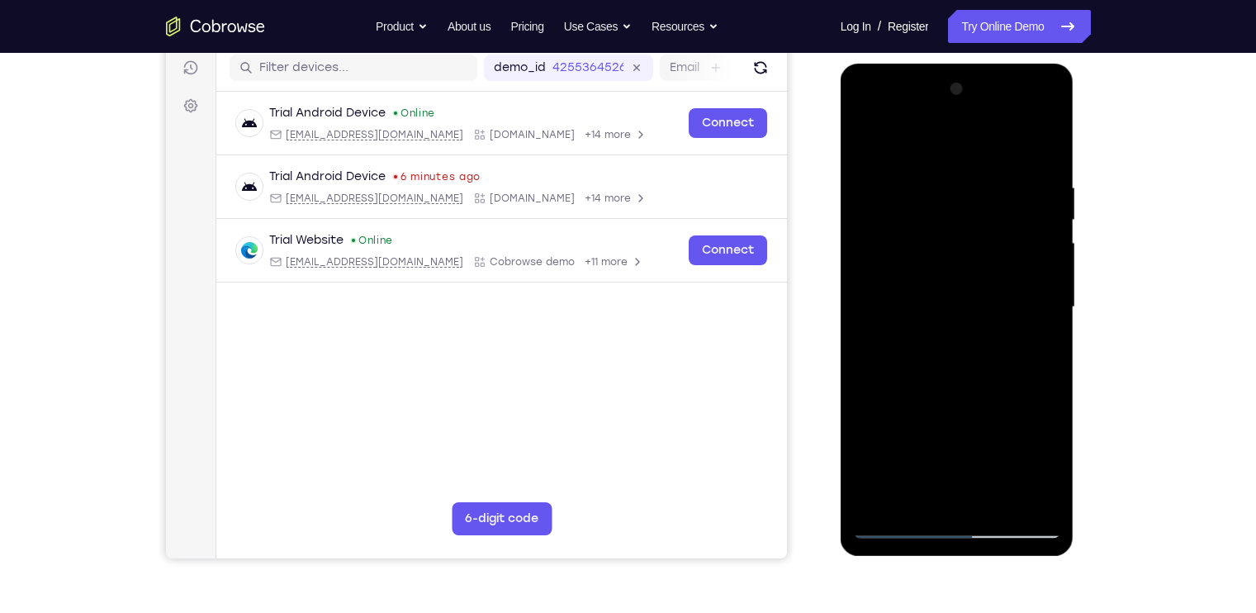
drag, startPoint x: 999, startPoint y: 241, endPoint x: 991, endPoint y: 123, distance: 118.4
click at [991, 123] on div at bounding box center [957, 307] width 208 height 463
click at [1144, 225] on div "Your Support Agent Your Customer Web iOS Android Next Steps We’d be happy to gi…" at bounding box center [628, 388] width 1057 height 1090
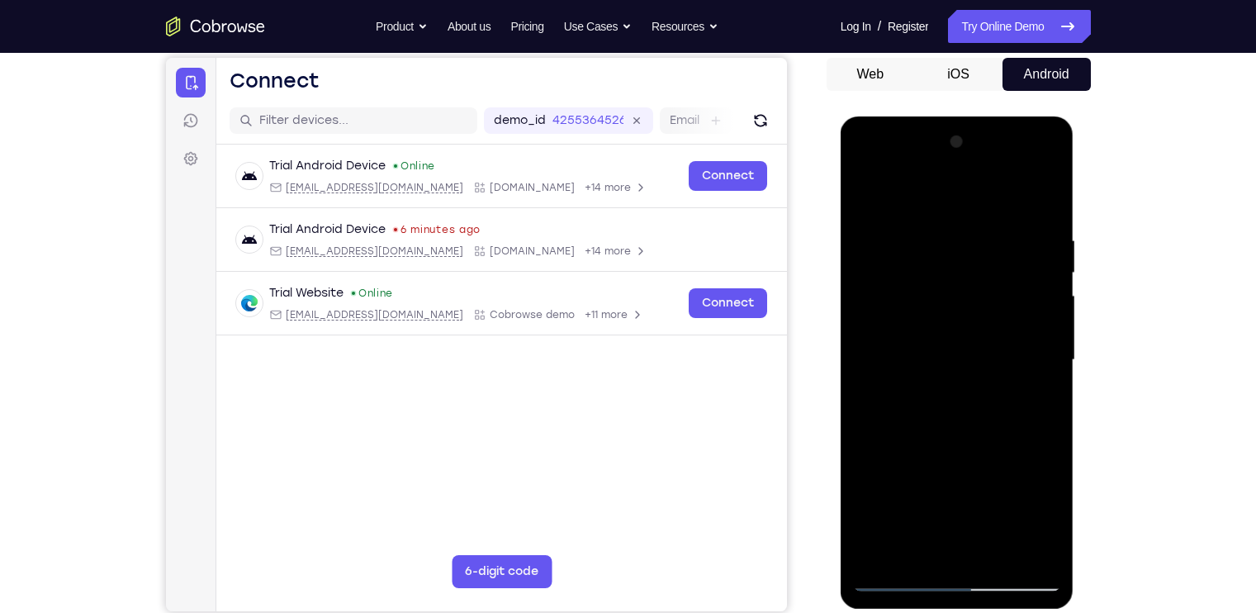
scroll to position [120, 0]
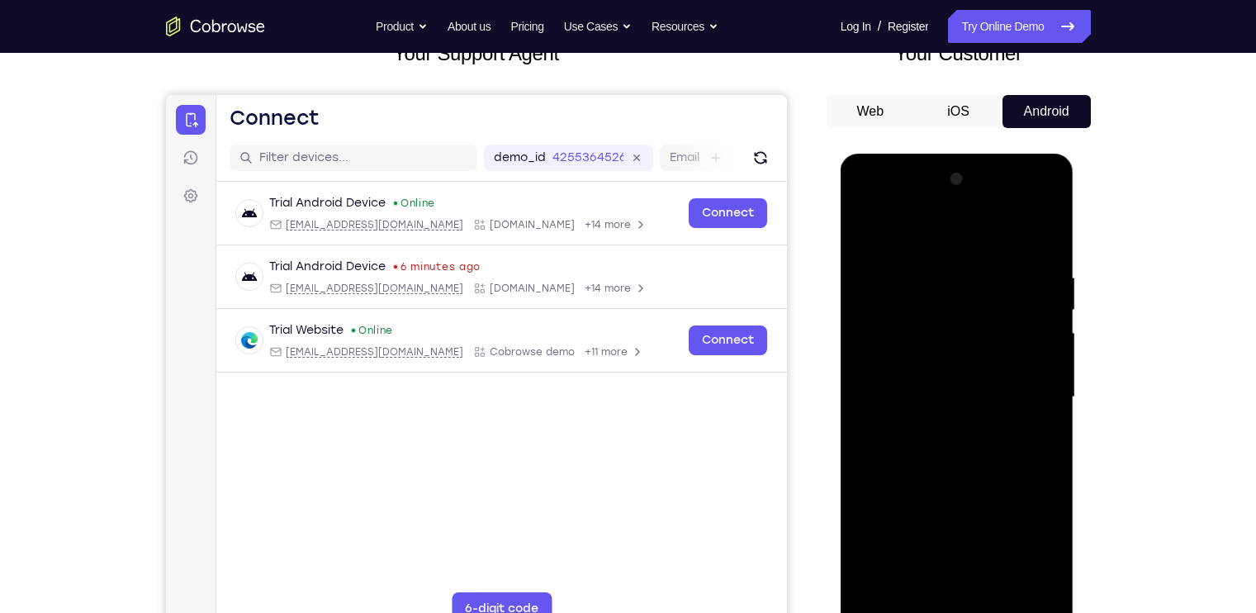
click at [982, 107] on button "iOS" at bounding box center [958, 111] width 88 height 33
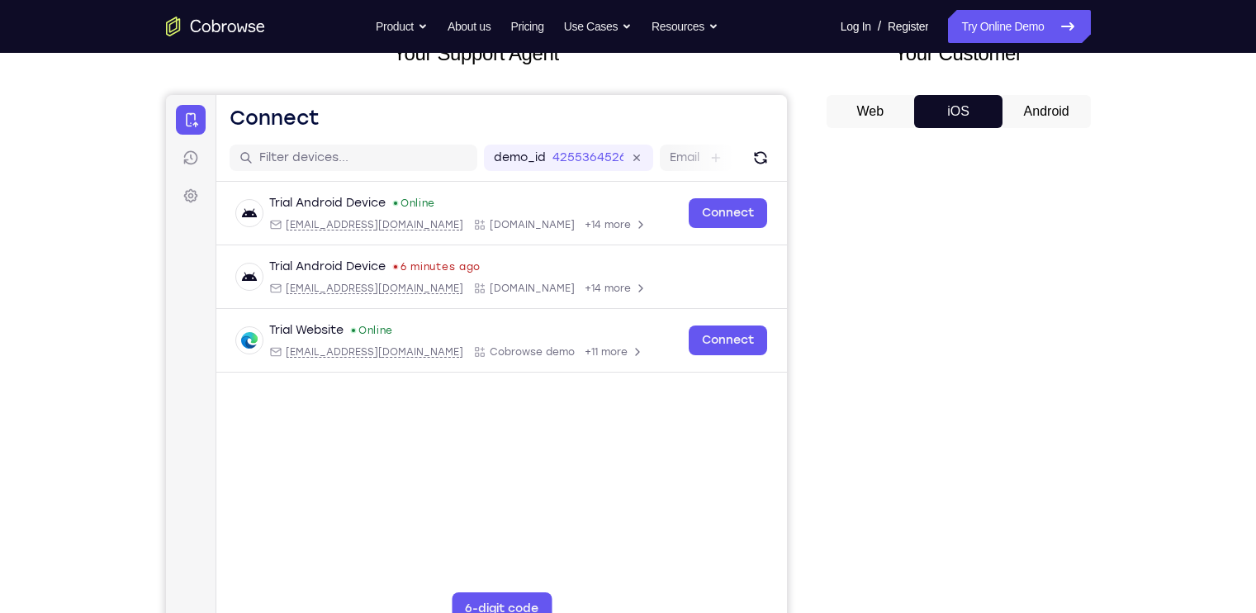
click at [1034, 107] on button "Android" at bounding box center [1047, 111] width 88 height 33
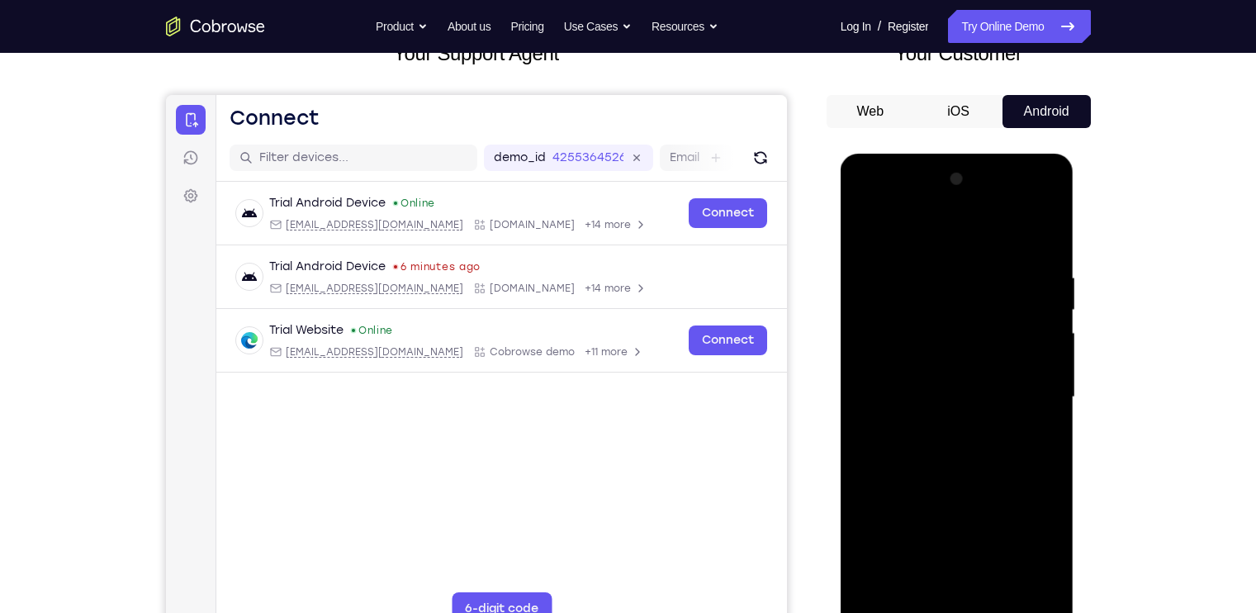
click at [971, 98] on button "iOS" at bounding box center [958, 111] width 88 height 33
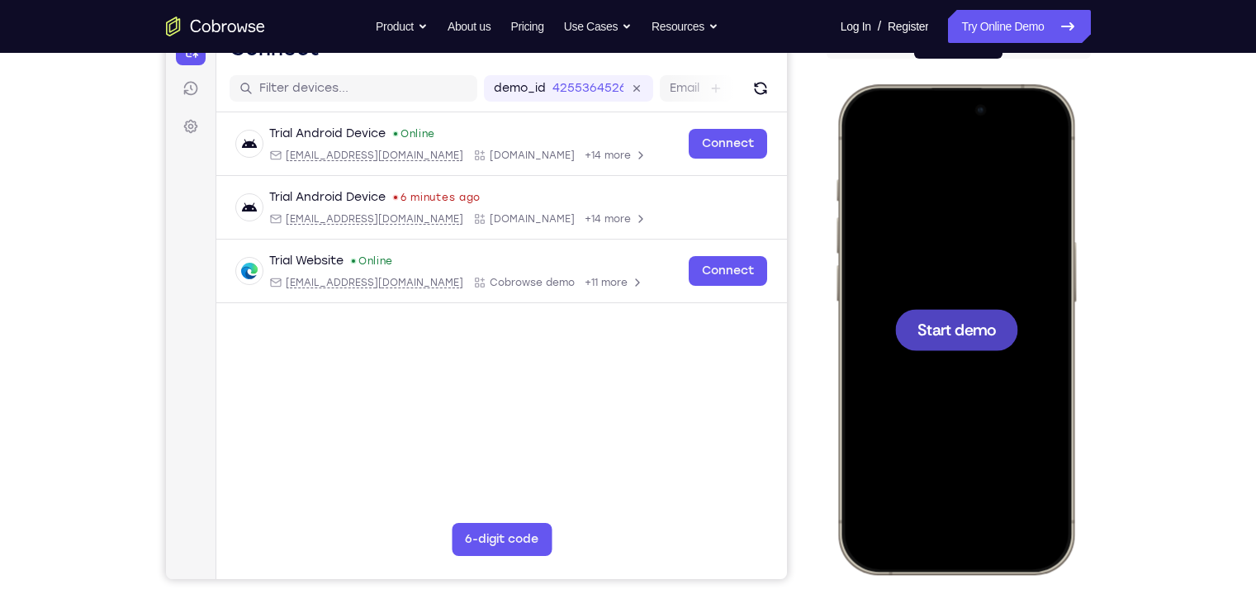
scroll to position [179, 0]
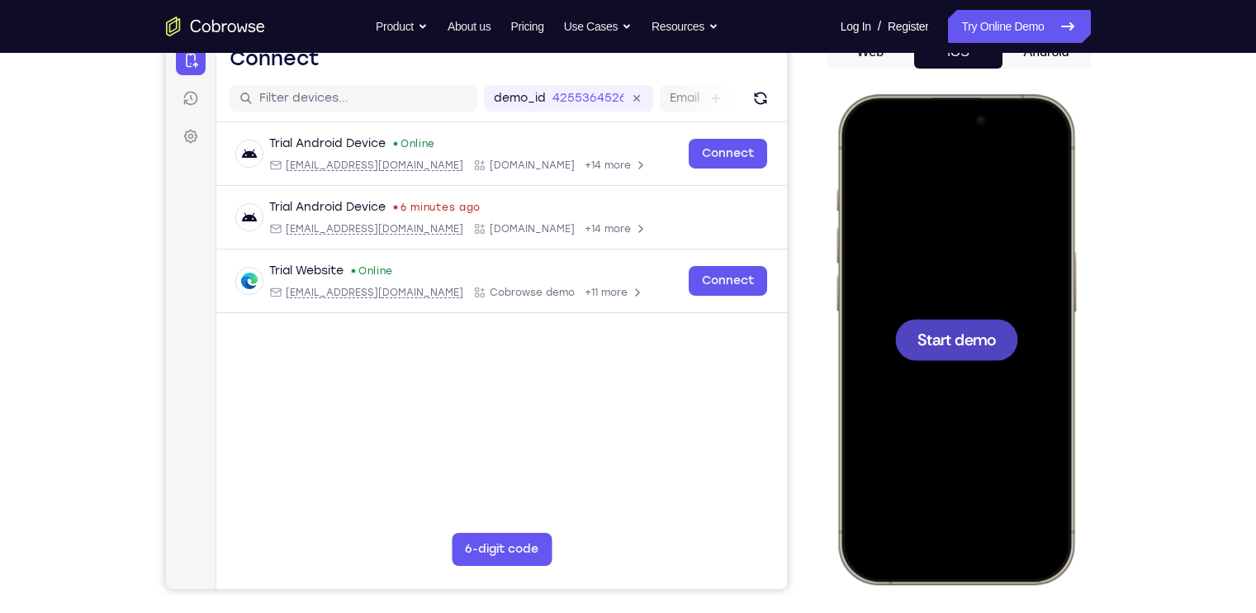
click at [961, 342] on span "Start demo" at bounding box center [956, 339] width 78 height 16
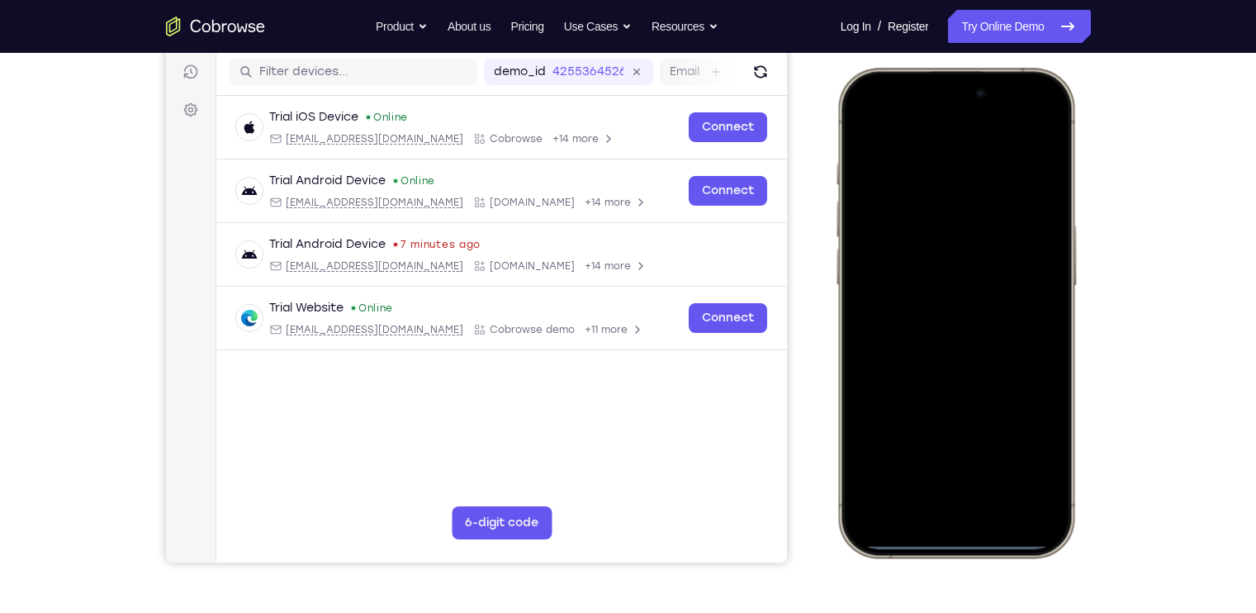
scroll to position [196, 0]
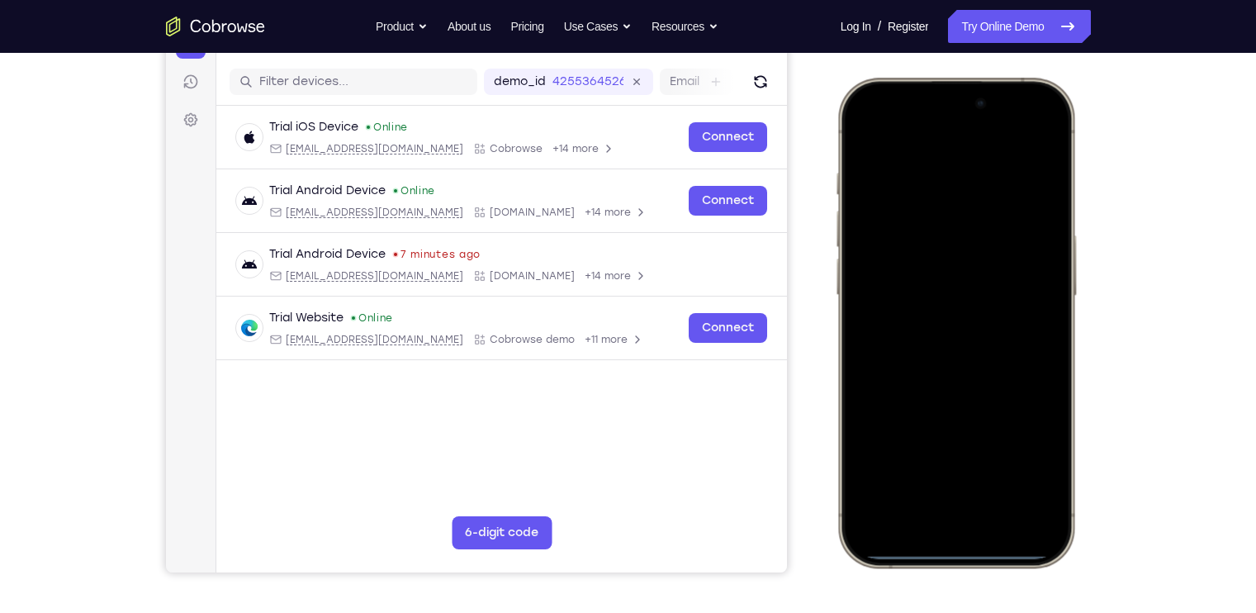
click at [961, 553] on div at bounding box center [955, 323] width 217 height 472
drag, startPoint x: 961, startPoint y: 552, endPoint x: 943, endPoint y: 442, distance: 111.2
click at [943, 442] on div at bounding box center [955, 323] width 217 height 472
drag, startPoint x: 962, startPoint y: 551, endPoint x: 965, endPoint y: 426, distance: 124.8
click at [965, 426] on div at bounding box center [955, 323] width 217 height 472
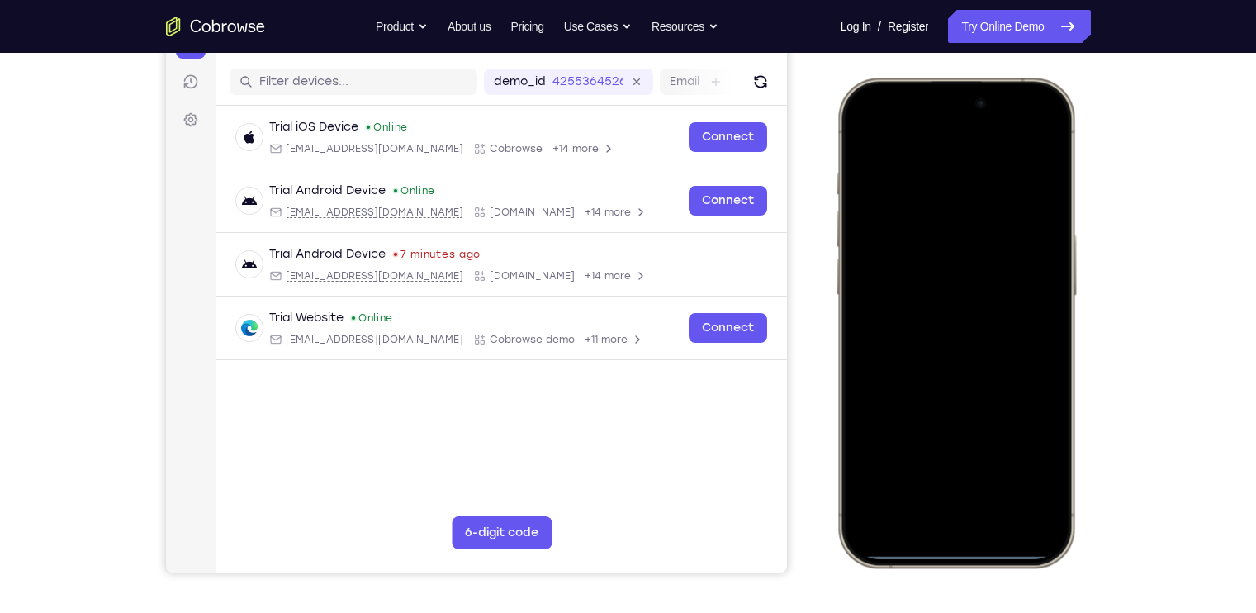
click at [968, 550] on div at bounding box center [955, 323] width 217 height 472
drag, startPoint x: 968, startPoint y: 550, endPoint x: 968, endPoint y: 470, distance: 80.1
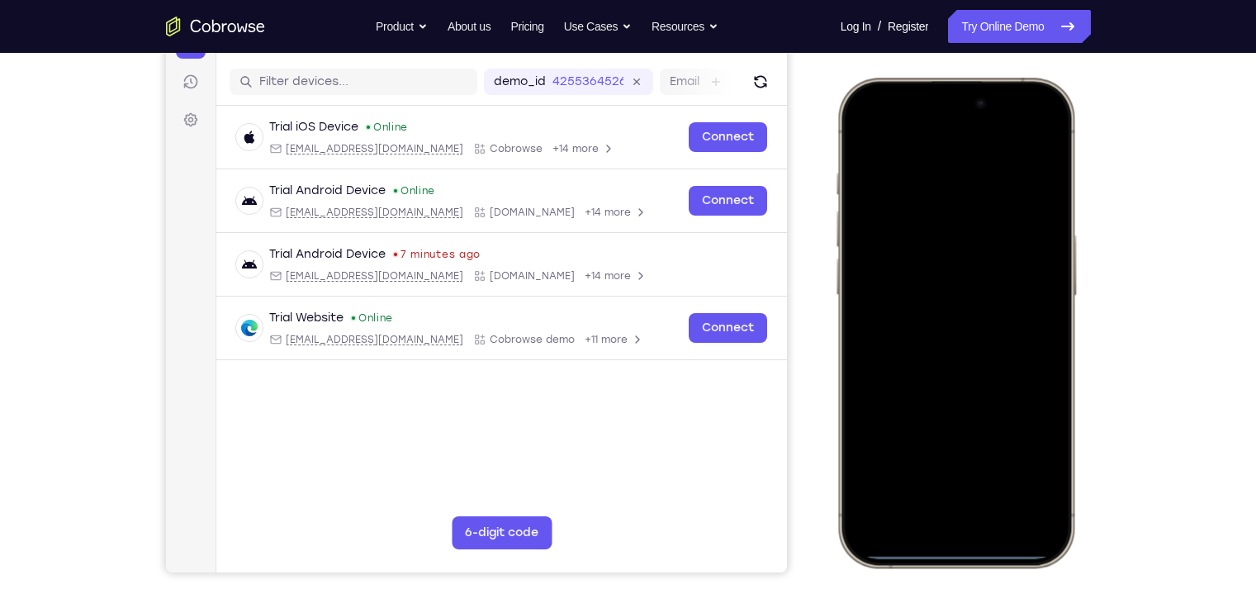
click at [968, 470] on div at bounding box center [955, 323] width 217 height 472
click at [865, 146] on div at bounding box center [955, 323] width 217 height 472
drag, startPoint x: 876, startPoint y: 95, endPoint x: 916, endPoint y: 418, distance: 325.4
click at [916, 418] on div at bounding box center [955, 323] width 217 height 472
drag, startPoint x: 926, startPoint y: 536, endPoint x: 931, endPoint y: 208, distance: 328.0
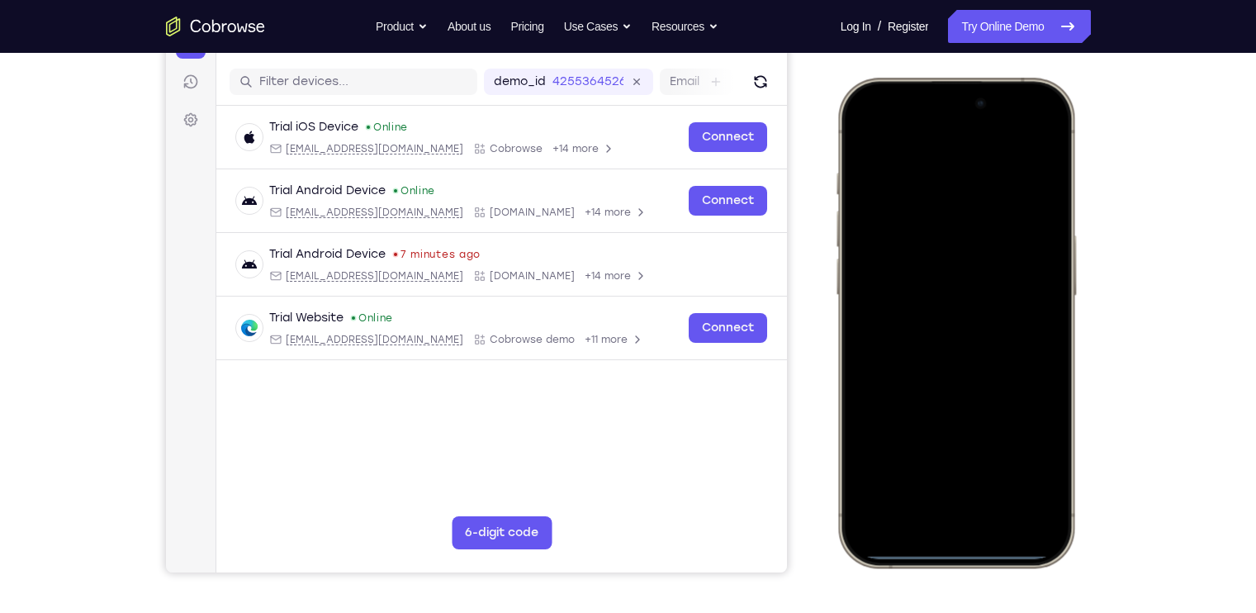
click at [931, 208] on div at bounding box center [955, 323] width 217 height 472
drag, startPoint x: 967, startPoint y: 553, endPoint x: 949, endPoint y: 337, distance: 217.2
click at [949, 337] on div at bounding box center [955, 323] width 217 height 472
click at [988, 553] on div at bounding box center [955, 323] width 217 height 472
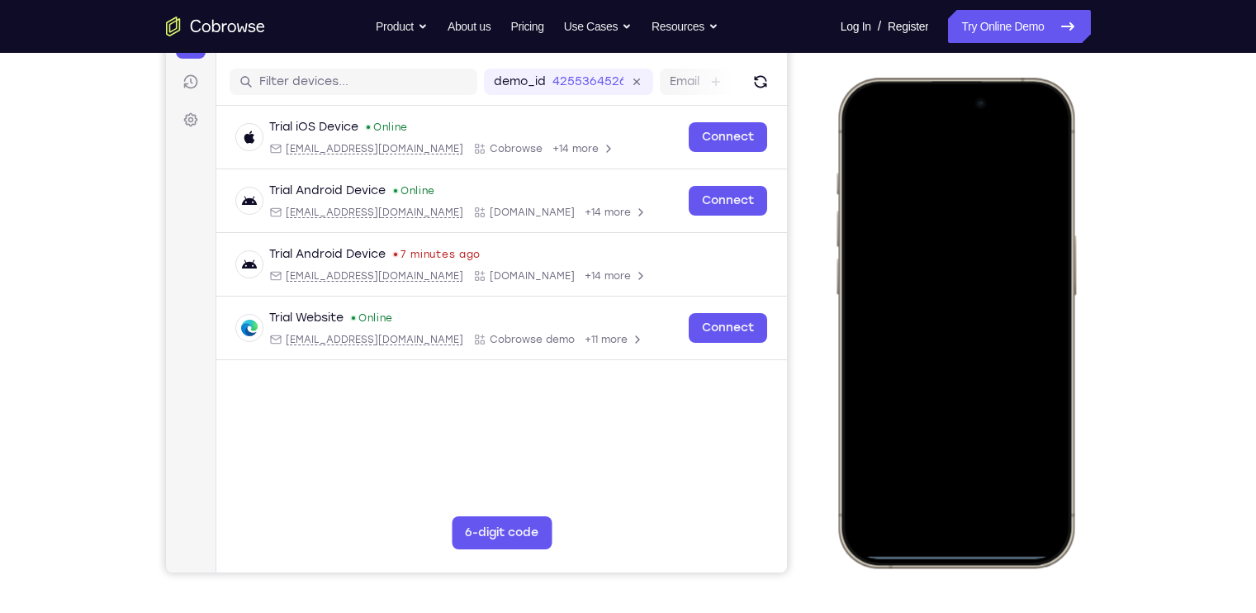
click at [988, 553] on div at bounding box center [955, 323] width 217 height 472
drag, startPoint x: 988, startPoint y: 553, endPoint x: 998, endPoint y: 415, distance: 139.1
click at [998, 415] on div at bounding box center [955, 323] width 217 height 472
drag, startPoint x: 1035, startPoint y: 96, endPoint x: 1004, endPoint y: 341, distance: 247.3
click at [1004, 341] on div at bounding box center [955, 323] width 217 height 472
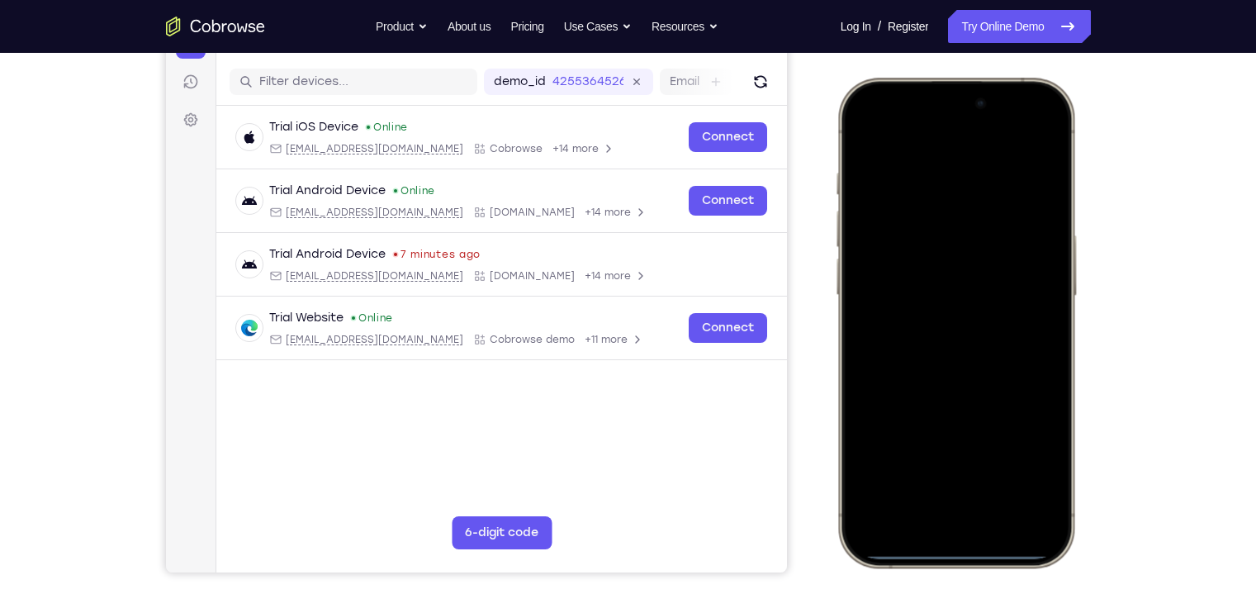
click at [979, 142] on div at bounding box center [955, 323] width 217 height 472
drag, startPoint x: 971, startPoint y: 547, endPoint x: 971, endPoint y: 506, distance: 41.3
click at [971, 506] on div at bounding box center [955, 323] width 217 height 472
drag, startPoint x: 958, startPoint y: 128, endPoint x: 909, endPoint y: 582, distance: 456.9
click at [909, 573] on html "Online web based iOS Simulators and Android Emulators. Run iPhone, iPad, Mobile…" at bounding box center [958, 326] width 248 height 496
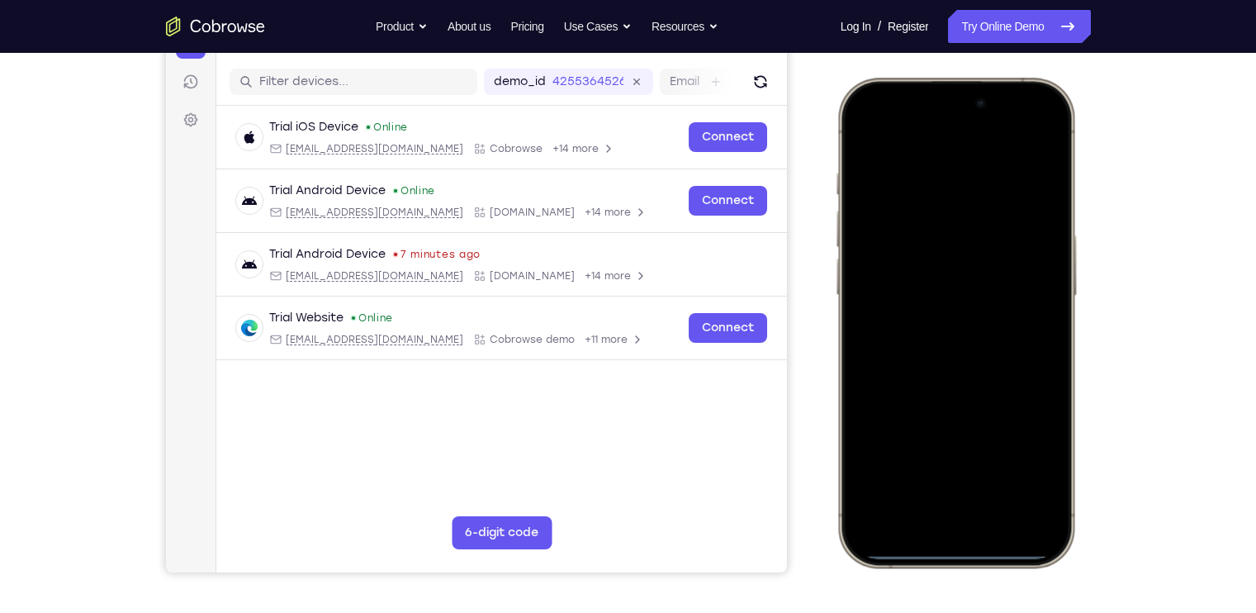
drag, startPoint x: 951, startPoint y: 549, endPoint x: 966, endPoint y: 501, distance: 49.6
click at [966, 501] on div at bounding box center [955, 323] width 217 height 472
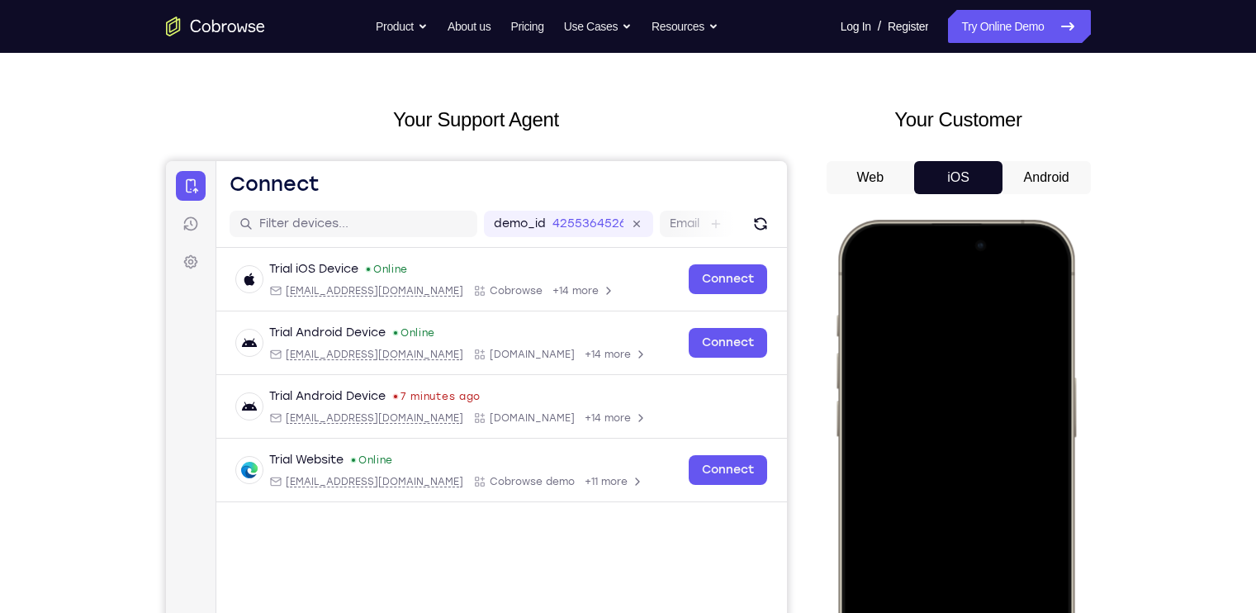
click at [1030, 165] on button "Android" at bounding box center [1047, 177] width 88 height 33
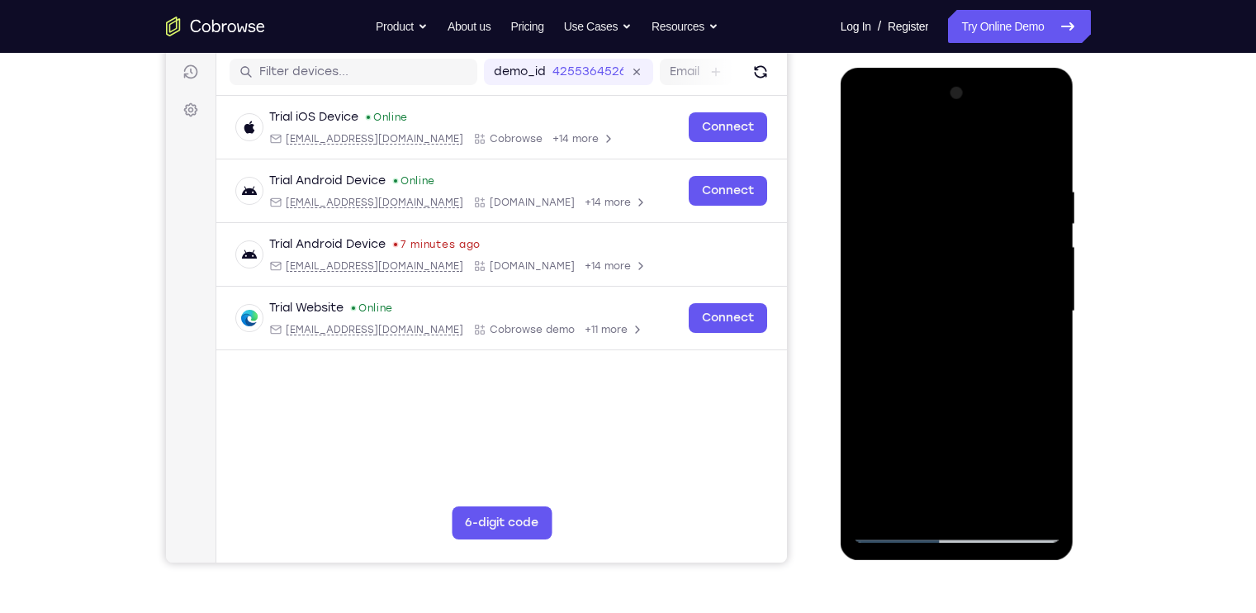
scroll to position [206, 0]
click at [956, 533] on div at bounding box center [957, 311] width 208 height 463
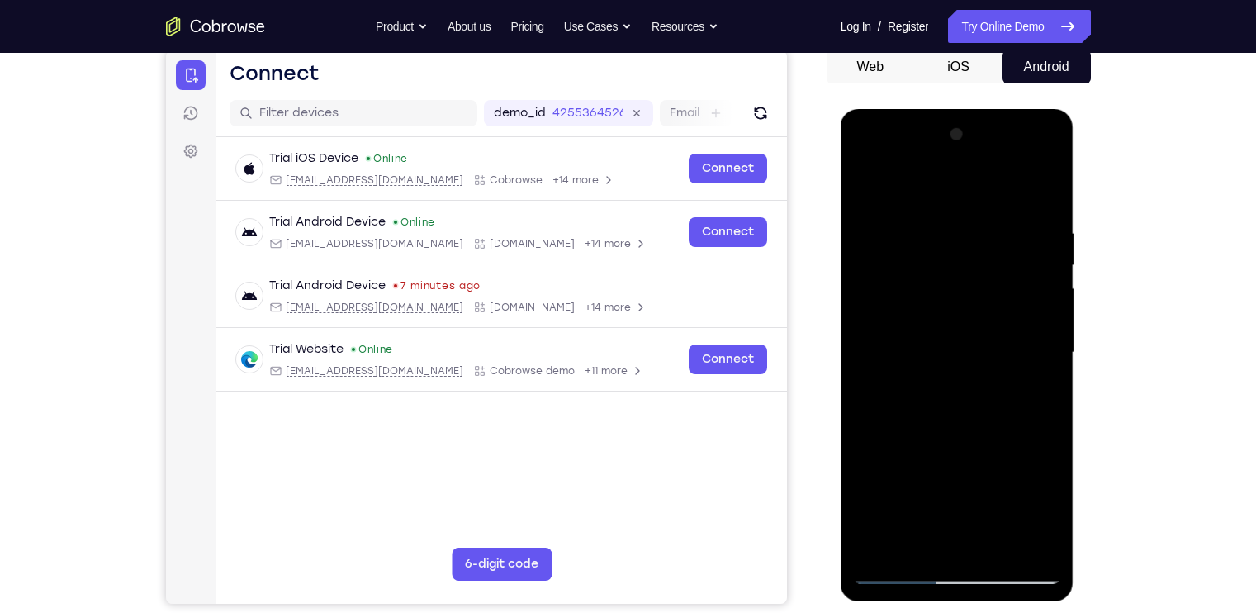
scroll to position [161, 0]
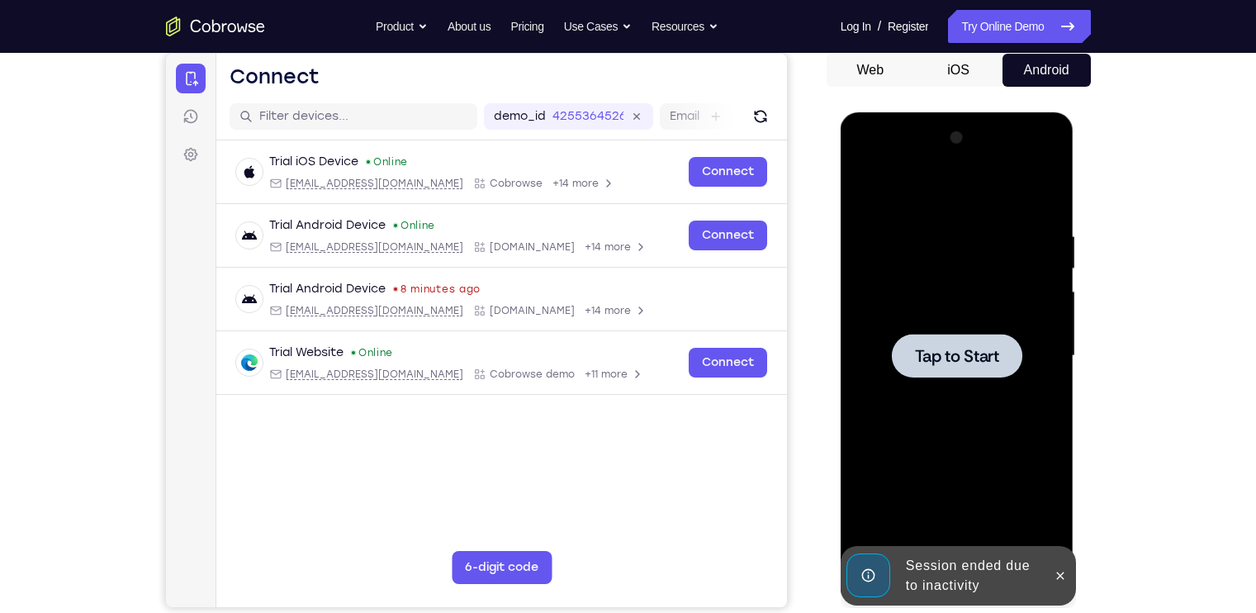
click at [976, 373] on div at bounding box center [957, 356] width 131 height 44
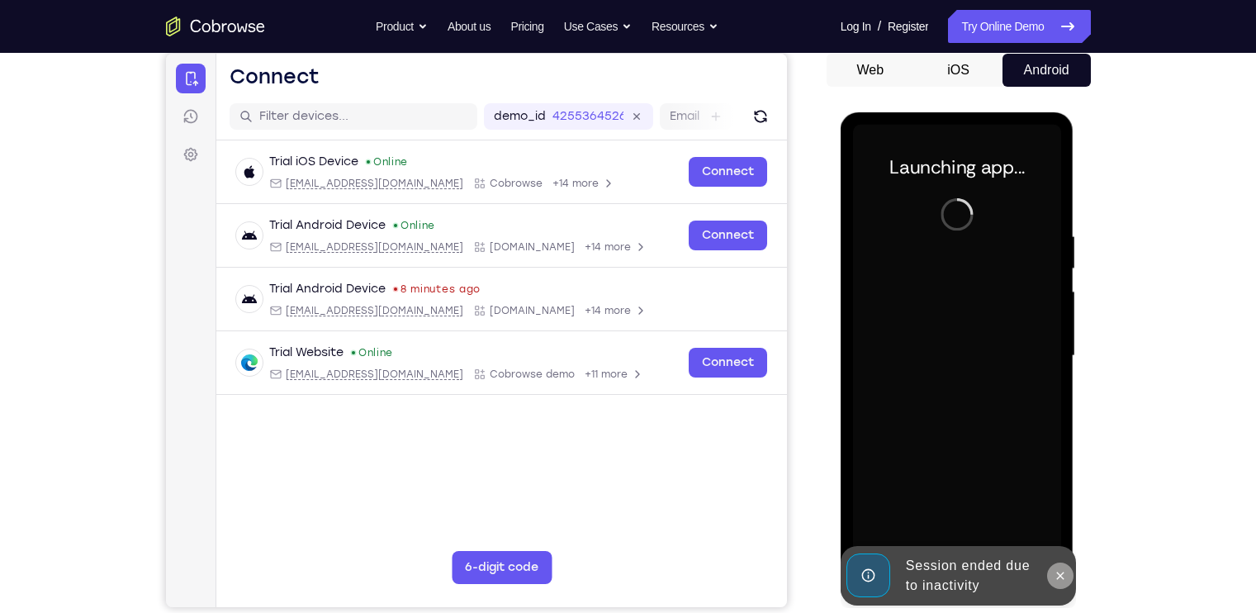
click at [1063, 577] on icon at bounding box center [1060, 575] width 7 height 7
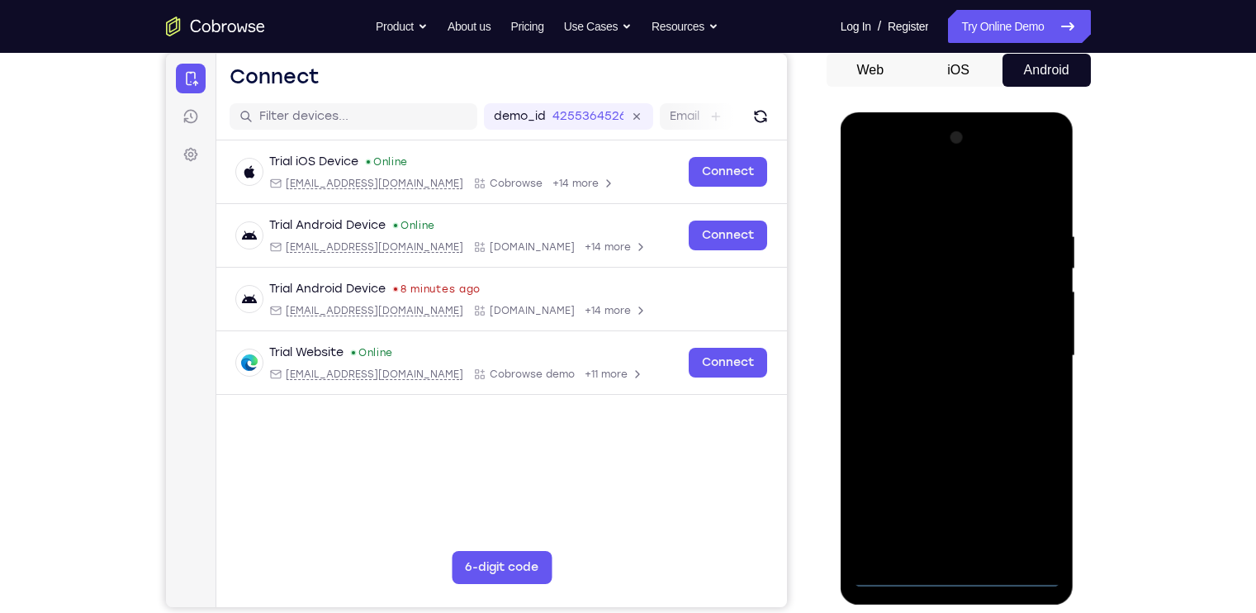
click at [976, 584] on div at bounding box center [957, 356] width 208 height 463
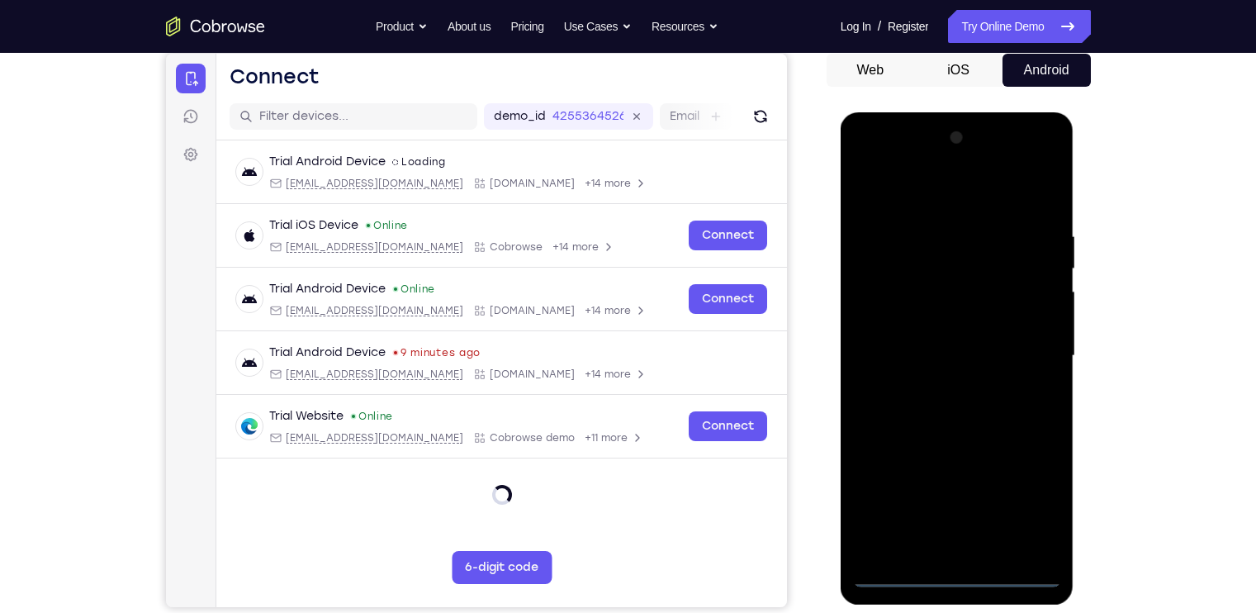
click at [1044, 507] on div at bounding box center [957, 356] width 208 height 463
click at [860, 161] on div at bounding box center [957, 356] width 208 height 463
click at [1033, 350] on div at bounding box center [957, 356] width 208 height 463
click at [985, 553] on div at bounding box center [957, 356] width 208 height 463
click at [957, 436] on div at bounding box center [957, 356] width 208 height 463
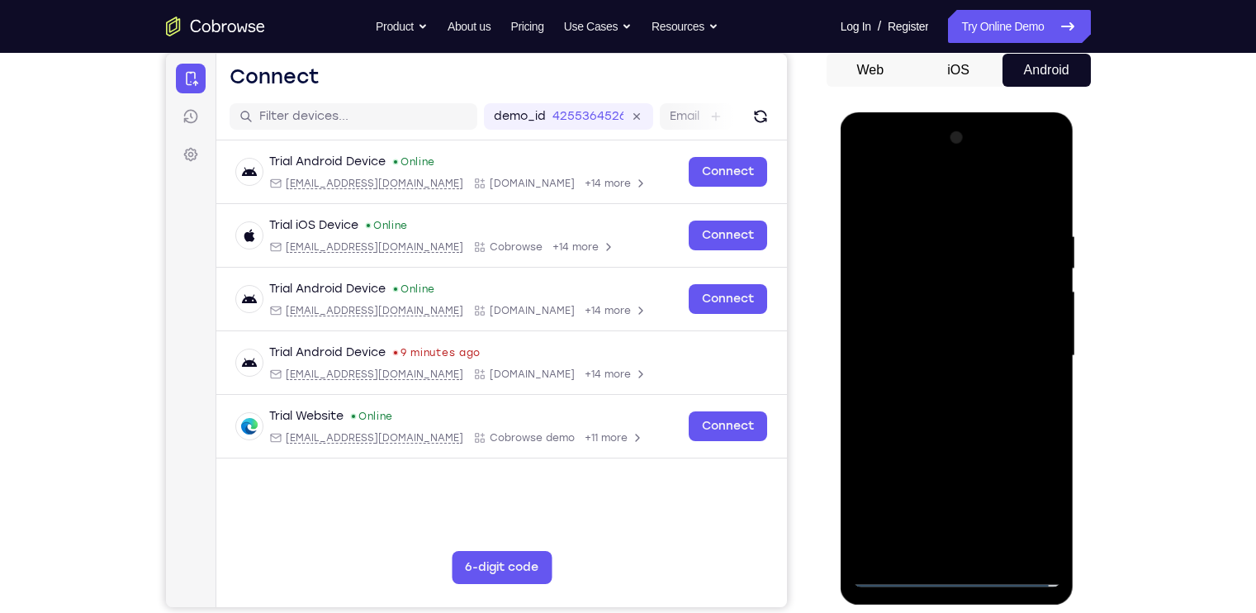
click at [924, 282] on div at bounding box center [957, 356] width 208 height 463
click at [924, 305] on div at bounding box center [957, 356] width 208 height 463
click at [952, 340] on div at bounding box center [957, 356] width 208 height 463
click at [968, 548] on div at bounding box center [957, 356] width 208 height 463
click at [913, 291] on div at bounding box center [957, 356] width 208 height 463
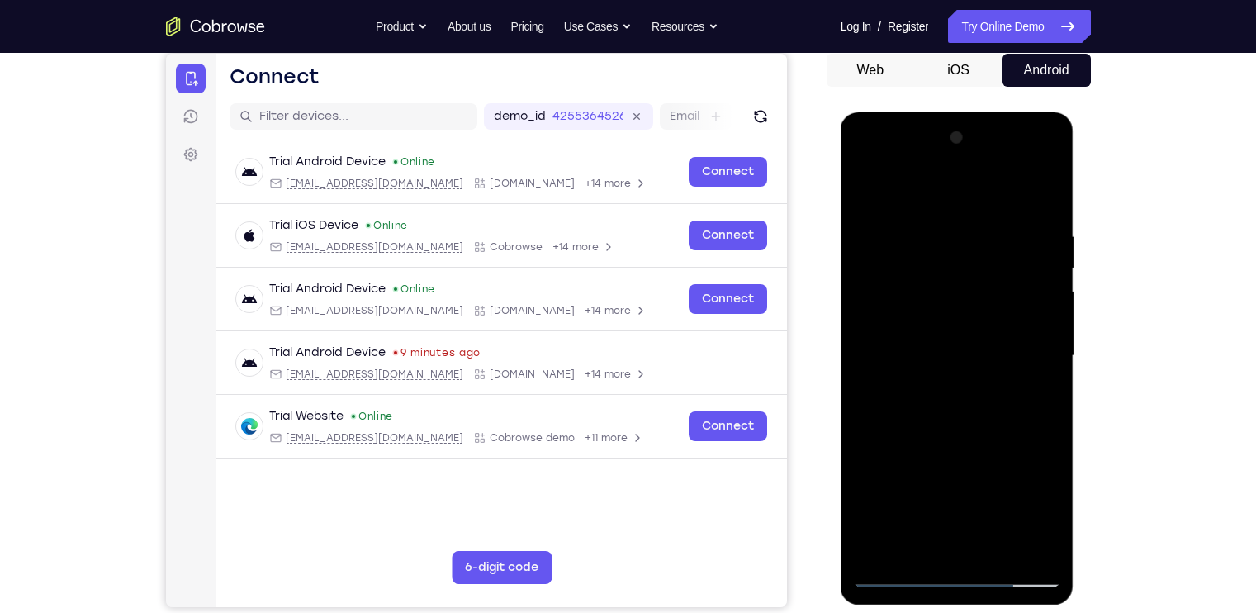
click at [912, 282] on div at bounding box center [957, 356] width 208 height 463
click at [983, 432] on div at bounding box center [957, 356] width 208 height 463
drag, startPoint x: 983, startPoint y: 432, endPoint x: 969, endPoint y: 298, distance: 134.6
click at [969, 298] on div at bounding box center [957, 356] width 208 height 463
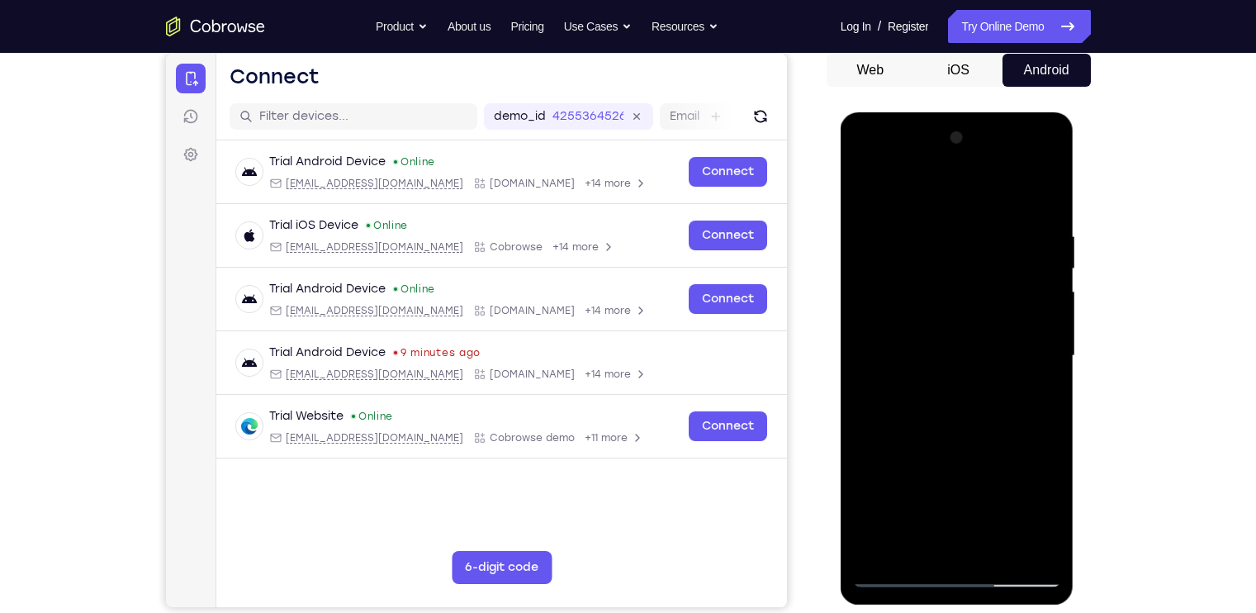
click at [969, 298] on div at bounding box center [957, 356] width 208 height 463
drag, startPoint x: 952, startPoint y: 425, endPoint x: 923, endPoint y: 248, distance: 179.1
click at [923, 248] on div at bounding box center [957, 356] width 208 height 463
drag, startPoint x: 954, startPoint y: 473, endPoint x: 959, endPoint y: 287, distance: 185.1
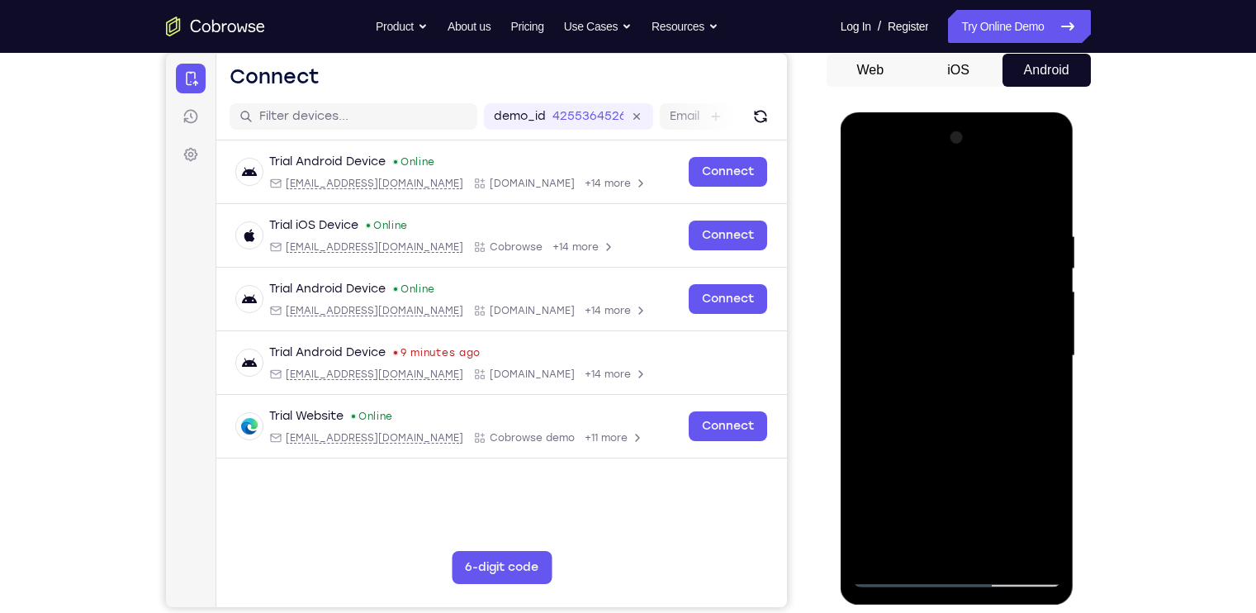
click at [959, 287] on div at bounding box center [957, 356] width 208 height 463
drag, startPoint x: 962, startPoint y: 464, endPoint x: 952, endPoint y: 268, distance: 196.0
click at [952, 268] on div at bounding box center [957, 356] width 208 height 463
drag, startPoint x: 958, startPoint y: 436, endPoint x: 953, endPoint y: 229, distance: 207.4
click at [953, 229] on div at bounding box center [957, 356] width 208 height 463
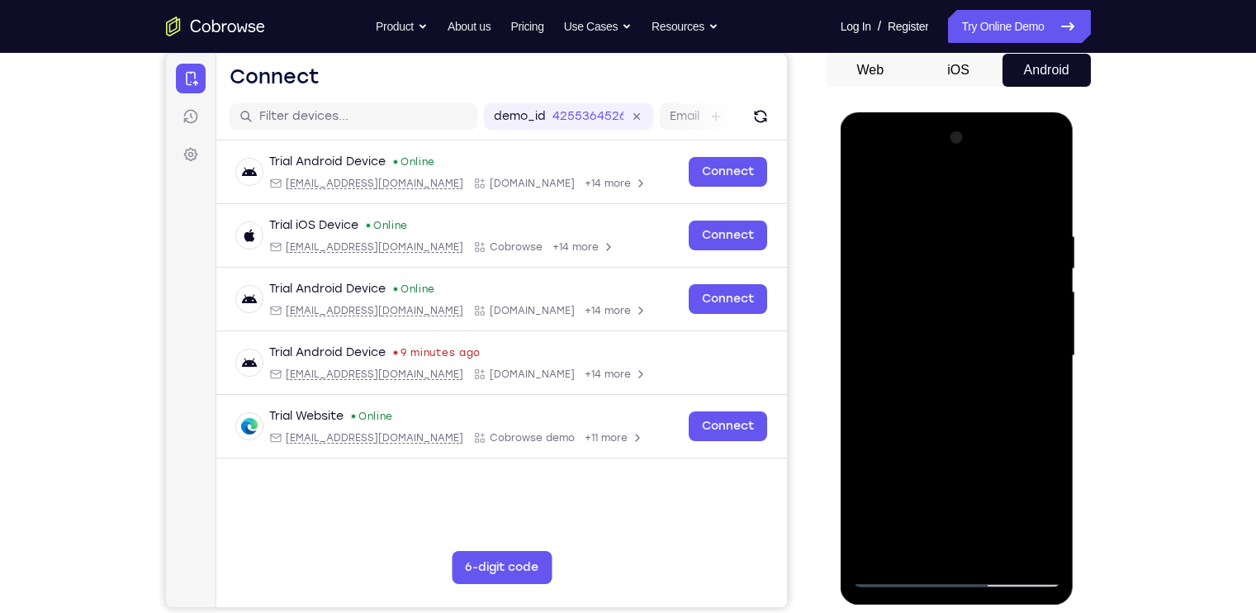
drag, startPoint x: 996, startPoint y: 487, endPoint x: 965, endPoint y: 264, distance: 225.2
click at [965, 264] on div at bounding box center [957, 356] width 208 height 463
drag, startPoint x: 1007, startPoint y: 396, endPoint x: 995, endPoint y: 280, distance: 116.2
click at [995, 280] on div at bounding box center [957, 356] width 208 height 463
click at [1050, 349] on div at bounding box center [957, 356] width 208 height 463
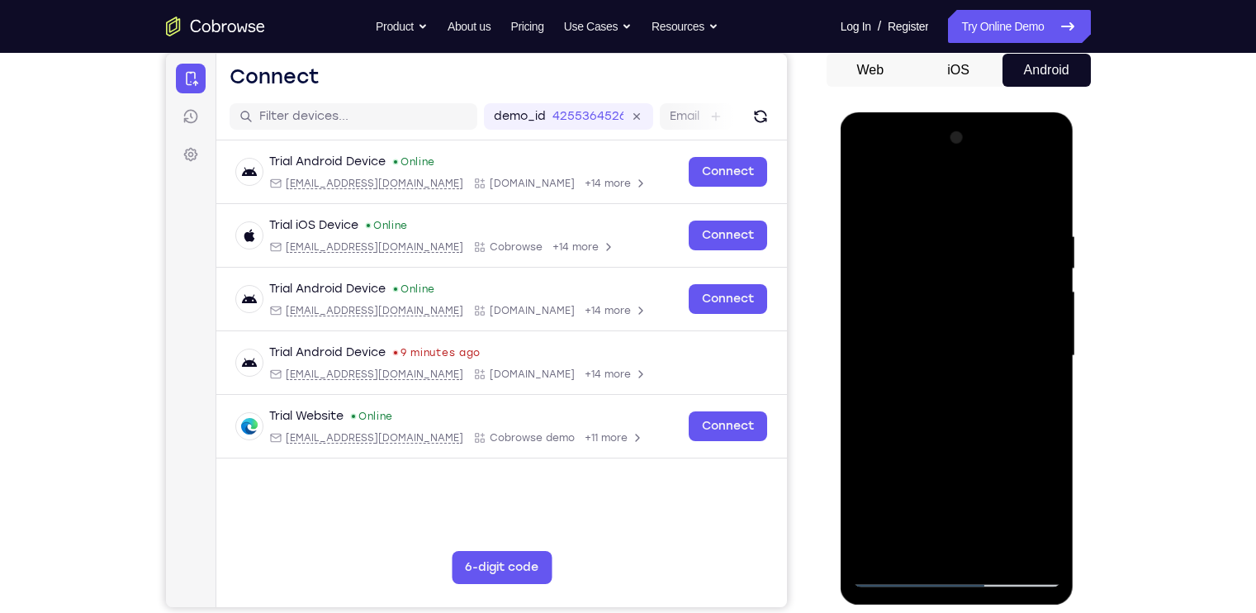
click at [1050, 349] on div at bounding box center [957, 356] width 208 height 463
drag, startPoint x: 988, startPoint y: 310, endPoint x: 973, endPoint y: 585, distance: 275.5
click at [973, 585] on div at bounding box center [957, 356] width 208 height 463
drag, startPoint x: 918, startPoint y: 367, endPoint x: 914, endPoint y: 540, distance: 173.5
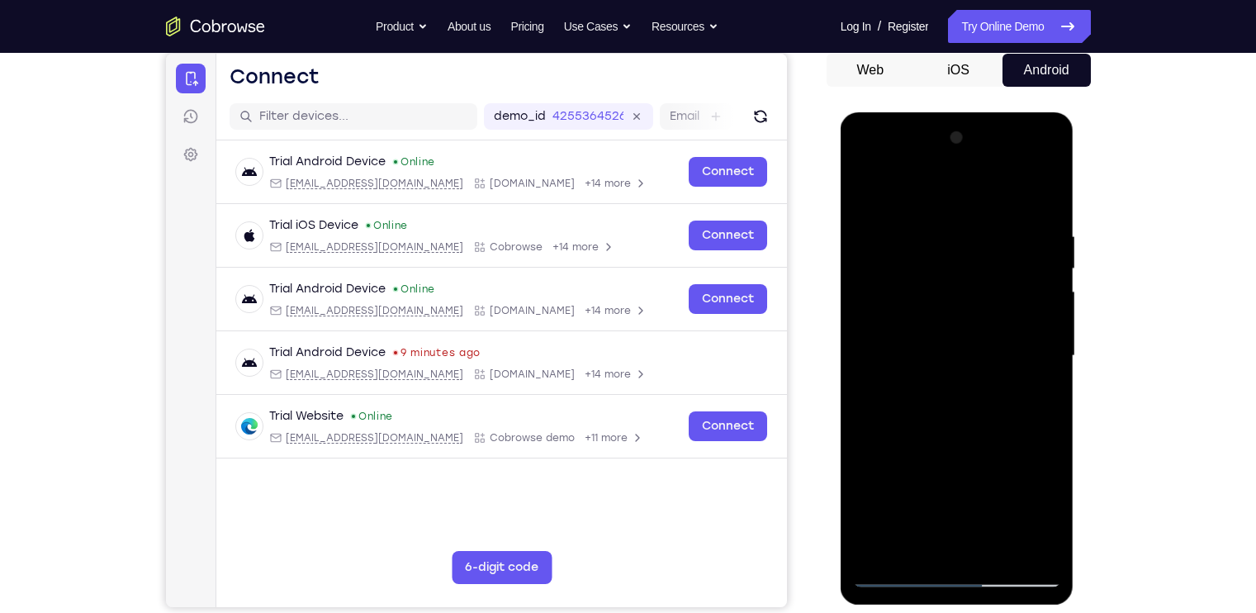
click at [914, 540] on div at bounding box center [957, 356] width 208 height 463
click at [1044, 551] on div at bounding box center [957, 356] width 208 height 463
drag, startPoint x: 964, startPoint y: 385, endPoint x: 953, endPoint y: 558, distance: 173.8
click at [953, 558] on div at bounding box center [957, 356] width 208 height 463
drag, startPoint x: 927, startPoint y: 354, endPoint x: 914, endPoint y: 511, distance: 156.6
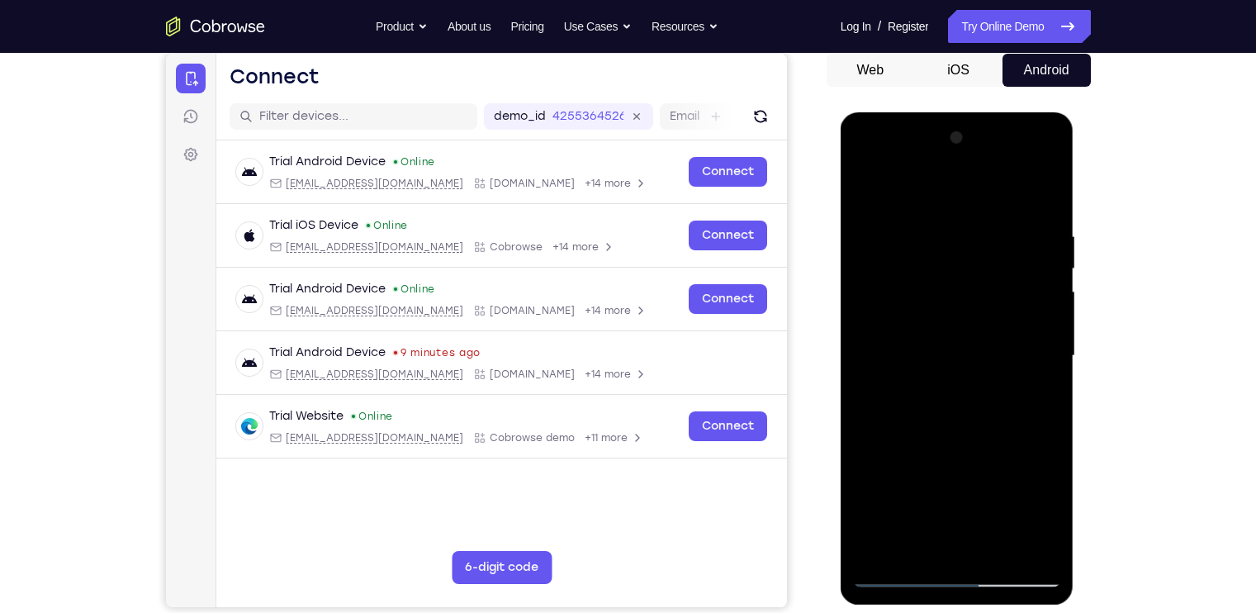
click at [914, 511] on div at bounding box center [957, 356] width 208 height 463
drag, startPoint x: 895, startPoint y: 288, endPoint x: 869, endPoint y: 468, distance: 182.0
click at [869, 468] on div at bounding box center [957, 356] width 208 height 463
click at [879, 553] on div at bounding box center [957, 356] width 208 height 463
click at [928, 226] on div at bounding box center [957, 356] width 208 height 463
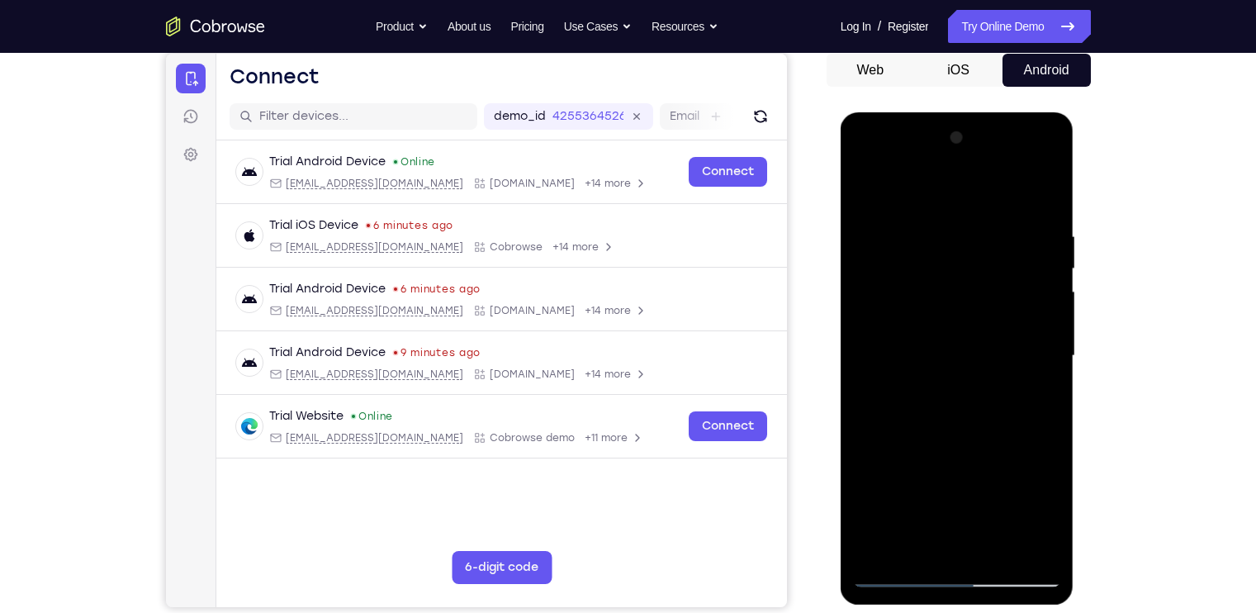
click at [1014, 275] on div at bounding box center [957, 356] width 208 height 463
click at [1023, 257] on div at bounding box center [957, 356] width 208 height 463
click at [1015, 268] on div at bounding box center [957, 356] width 208 height 463
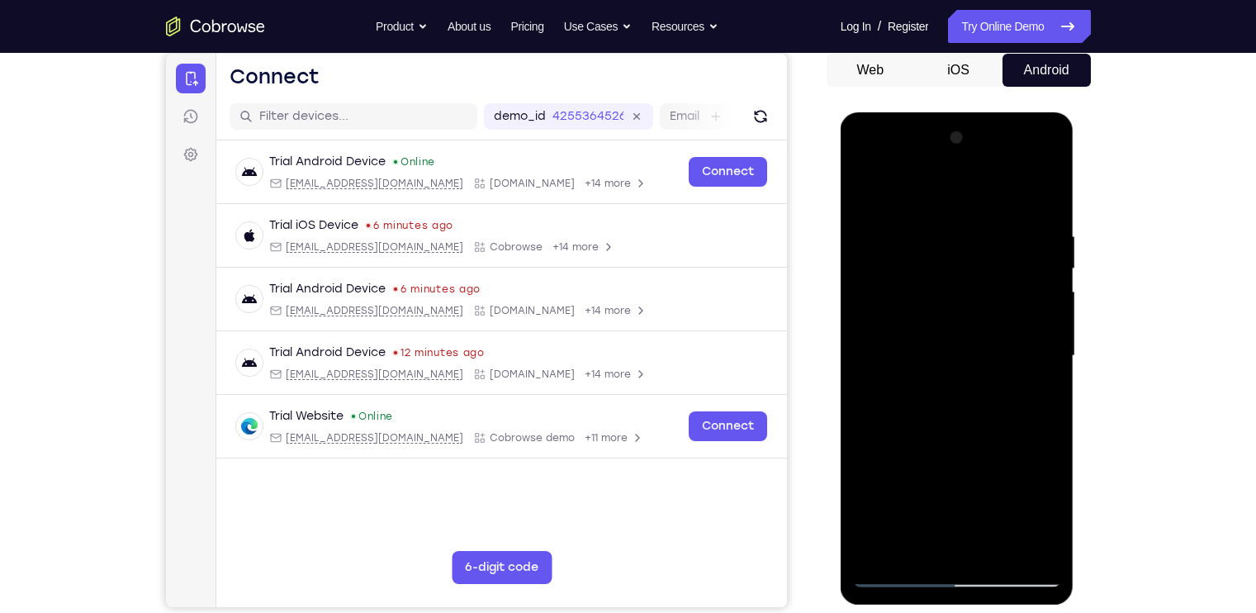
click at [1022, 309] on div at bounding box center [957, 356] width 208 height 463
click at [1040, 267] on div at bounding box center [957, 356] width 208 height 463
click at [1030, 312] on div at bounding box center [957, 356] width 208 height 463
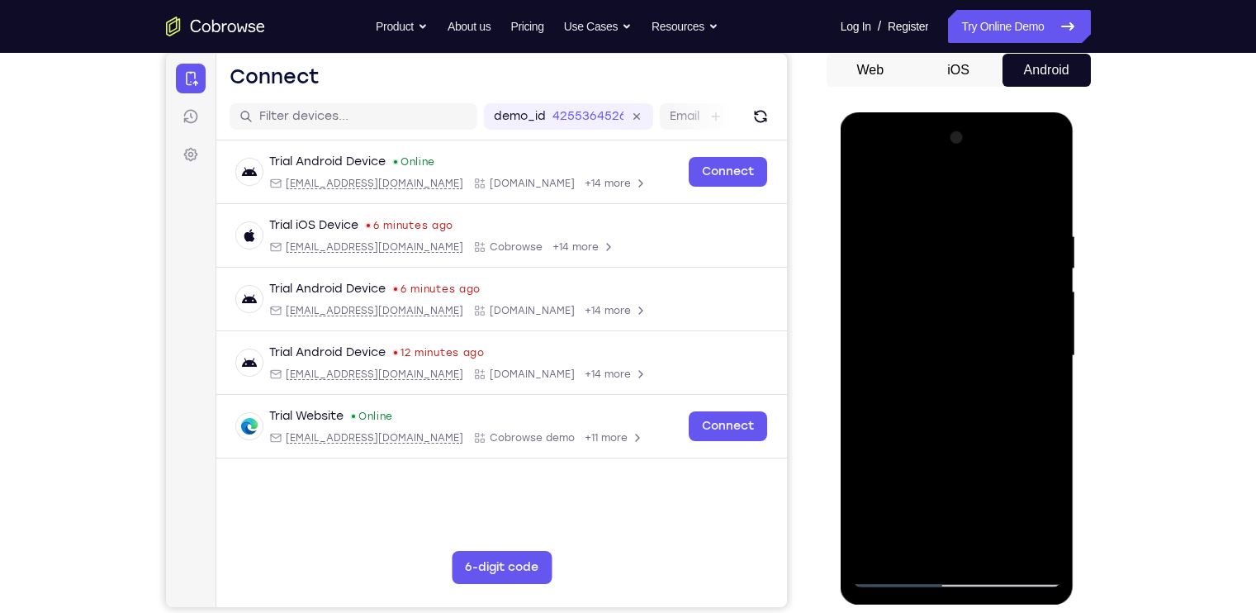
click at [1030, 312] on div at bounding box center [957, 356] width 208 height 463
click at [1028, 544] on div at bounding box center [957, 356] width 208 height 463
click at [1021, 349] on div at bounding box center [957, 356] width 208 height 463
click at [866, 335] on div at bounding box center [957, 356] width 208 height 463
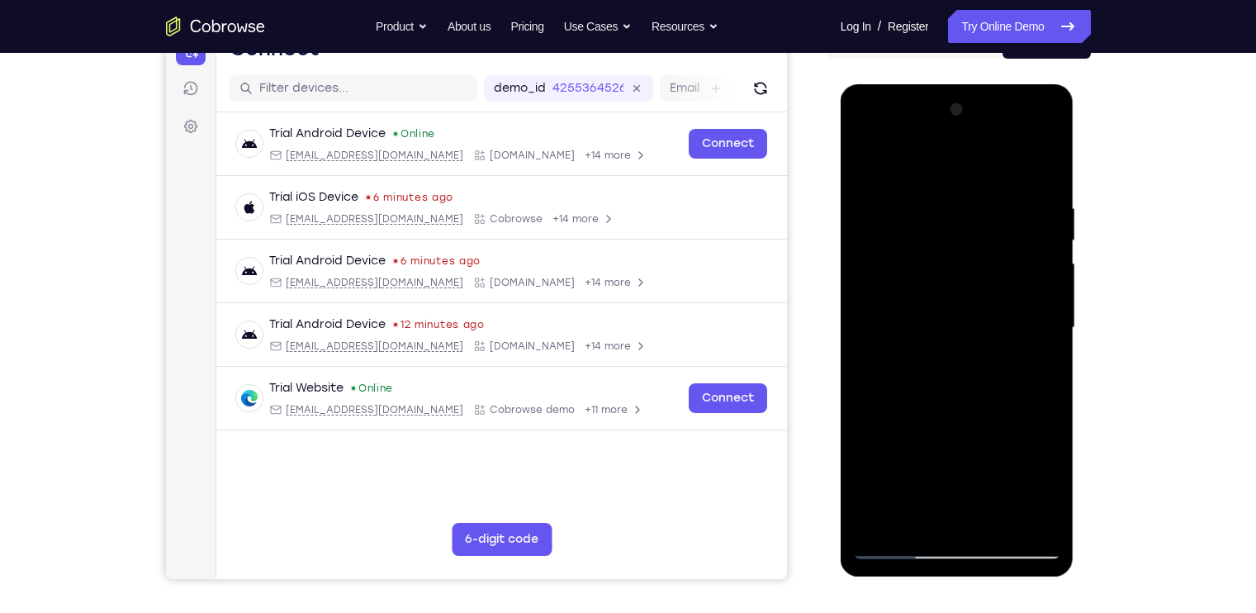
scroll to position [190, 0]
click at [1016, 325] on div at bounding box center [957, 327] width 208 height 463
click at [1043, 299] on div at bounding box center [957, 327] width 208 height 463
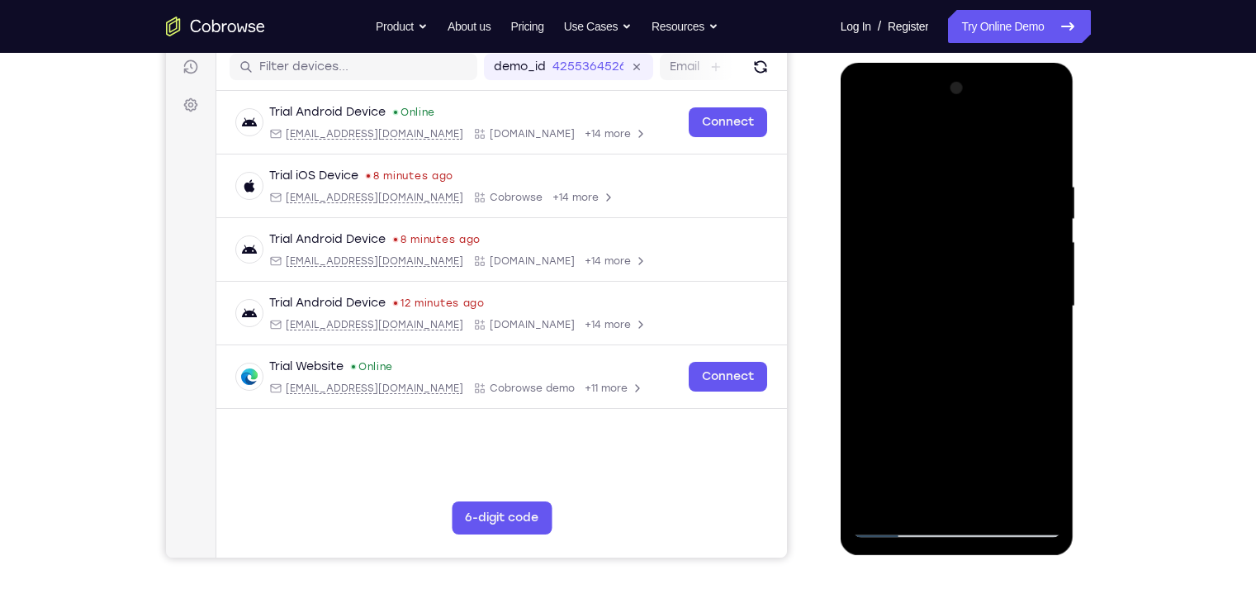
scroll to position [211, 0]
click at [1027, 491] on div at bounding box center [957, 305] width 208 height 463
click at [876, 305] on div at bounding box center [957, 305] width 208 height 463
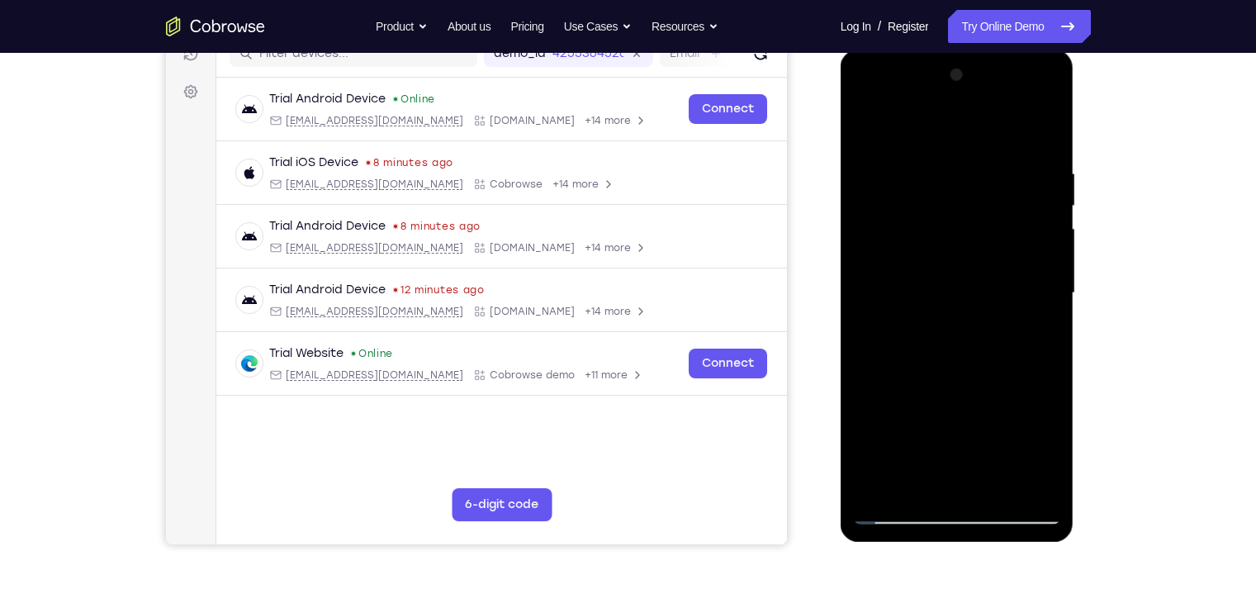
scroll to position [223, 0]
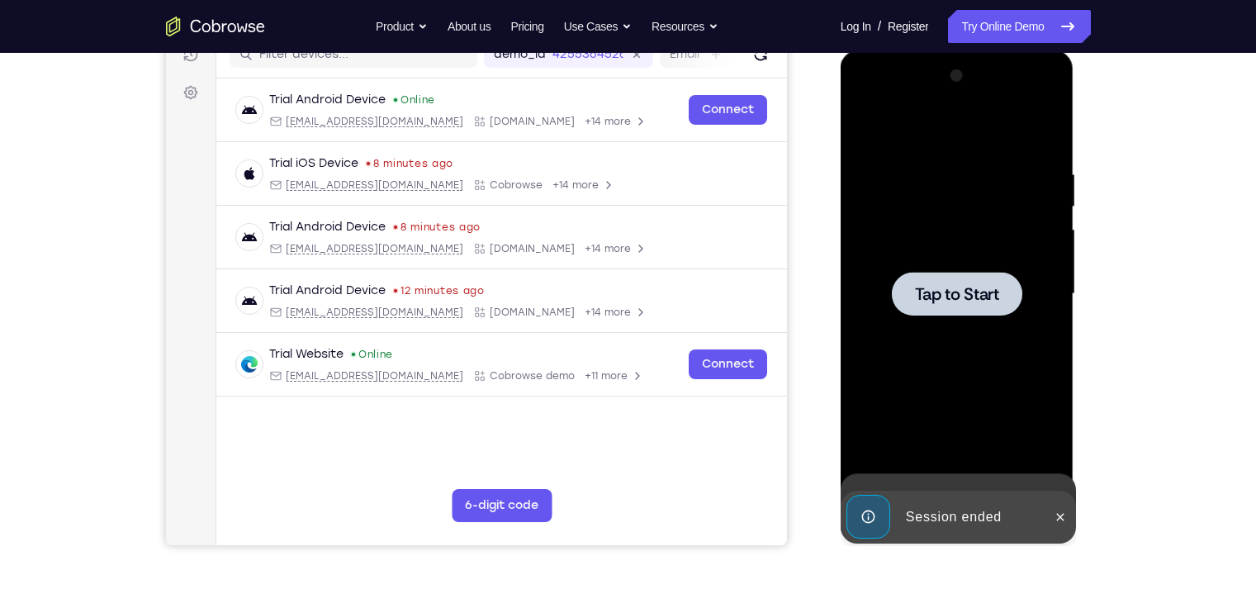
click at [1028, 50] on div "Tap to Start" at bounding box center [958, 50] width 234 height 0
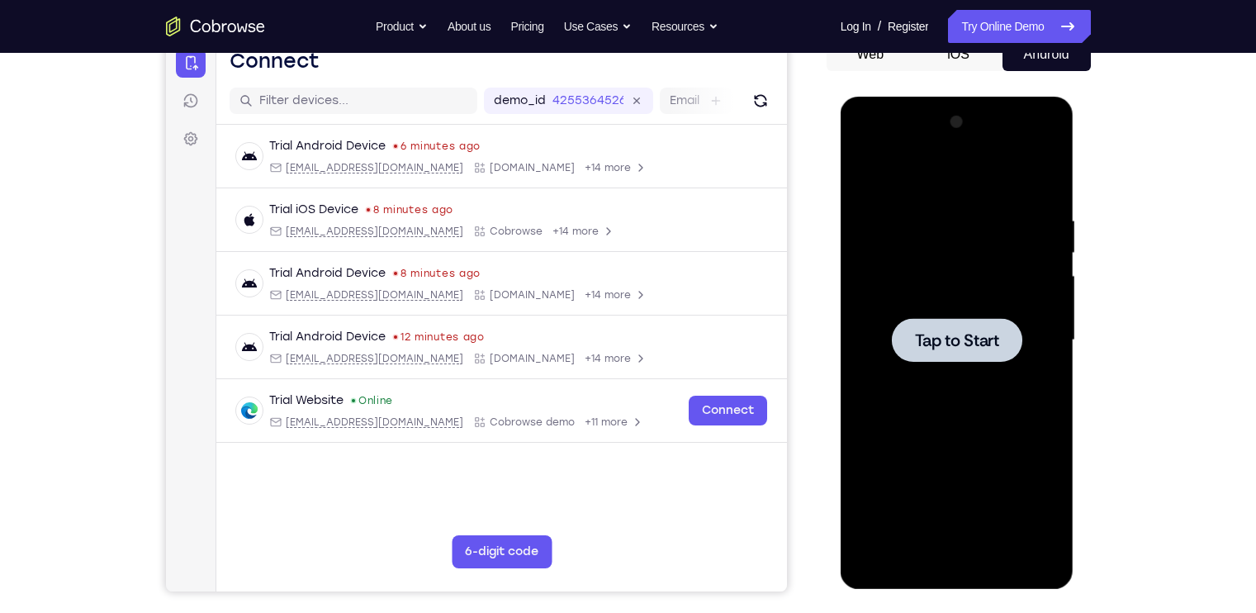
scroll to position [171, 0]
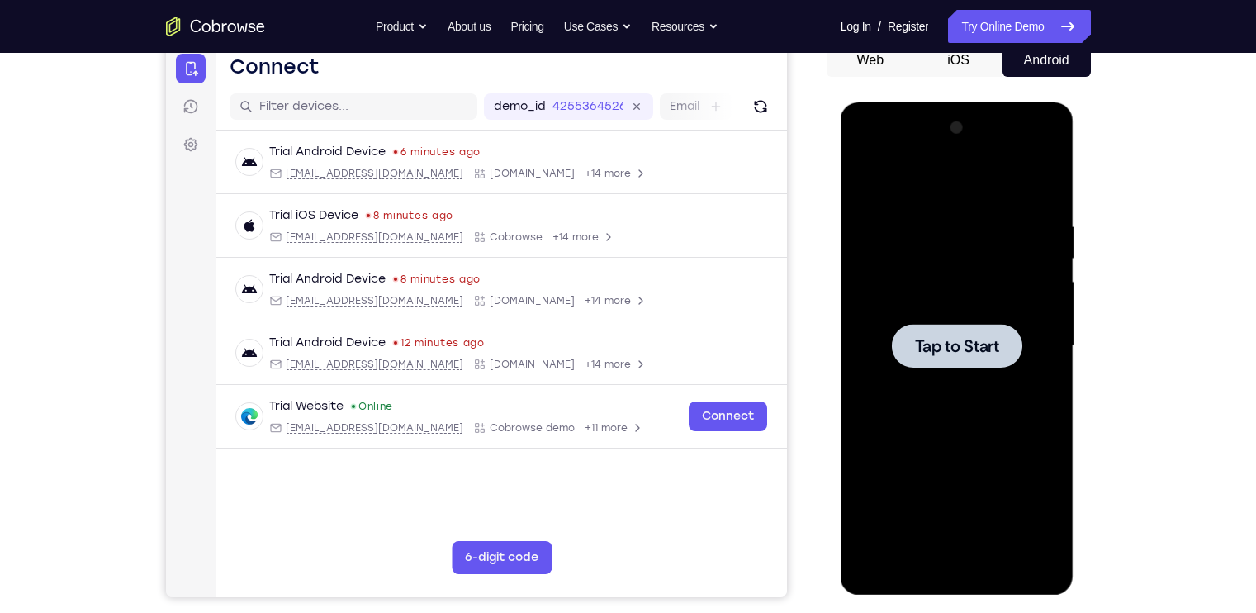
click at [947, 341] on span "Tap to Start" at bounding box center [957, 346] width 84 height 17
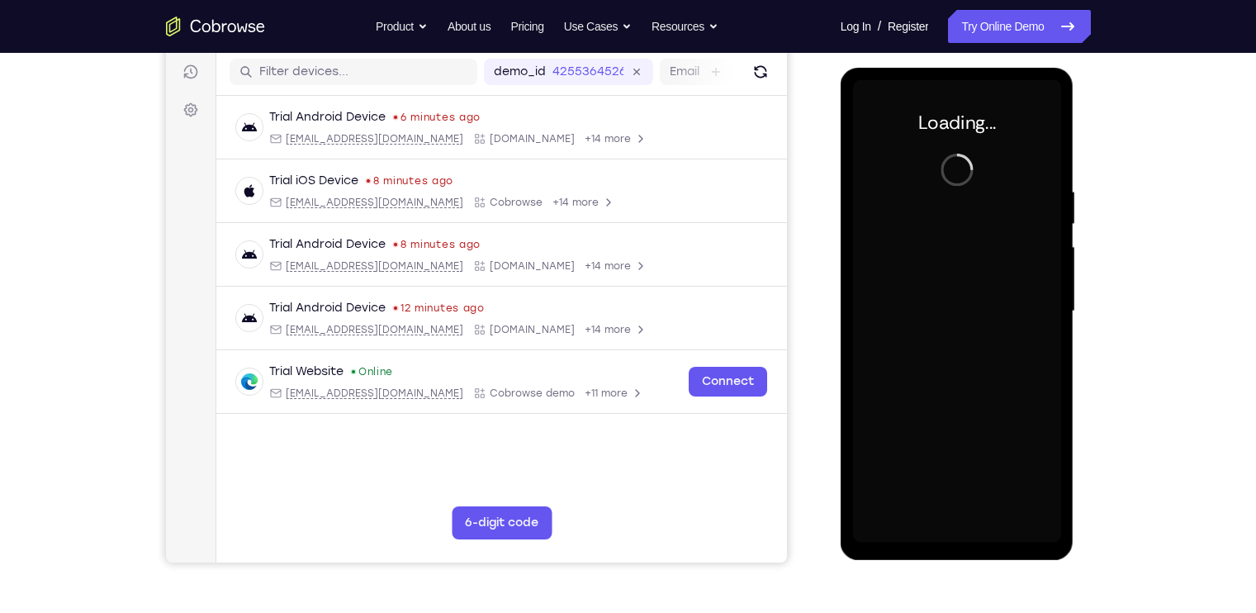
scroll to position [200, 0]
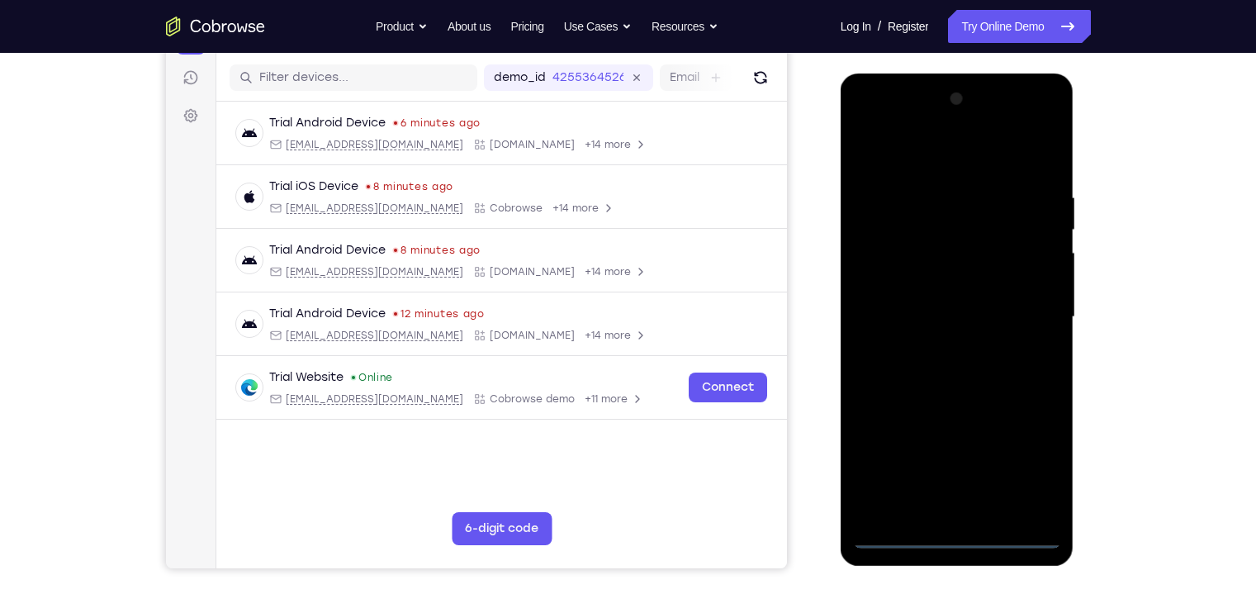
click at [971, 538] on div at bounding box center [957, 317] width 208 height 463
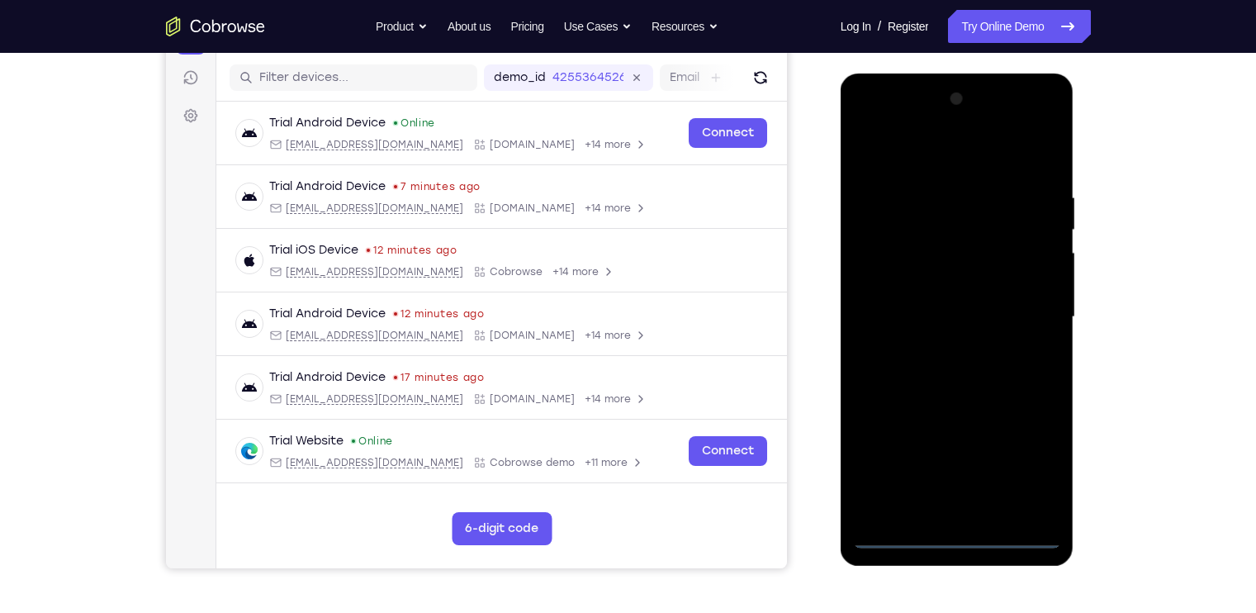
click at [1030, 458] on div at bounding box center [957, 317] width 208 height 463
click at [863, 125] on div at bounding box center [957, 317] width 208 height 463
click at [1024, 309] on div at bounding box center [957, 317] width 208 height 463
click at [934, 347] on div at bounding box center [957, 317] width 208 height 463
click at [909, 296] on div at bounding box center [957, 317] width 208 height 463
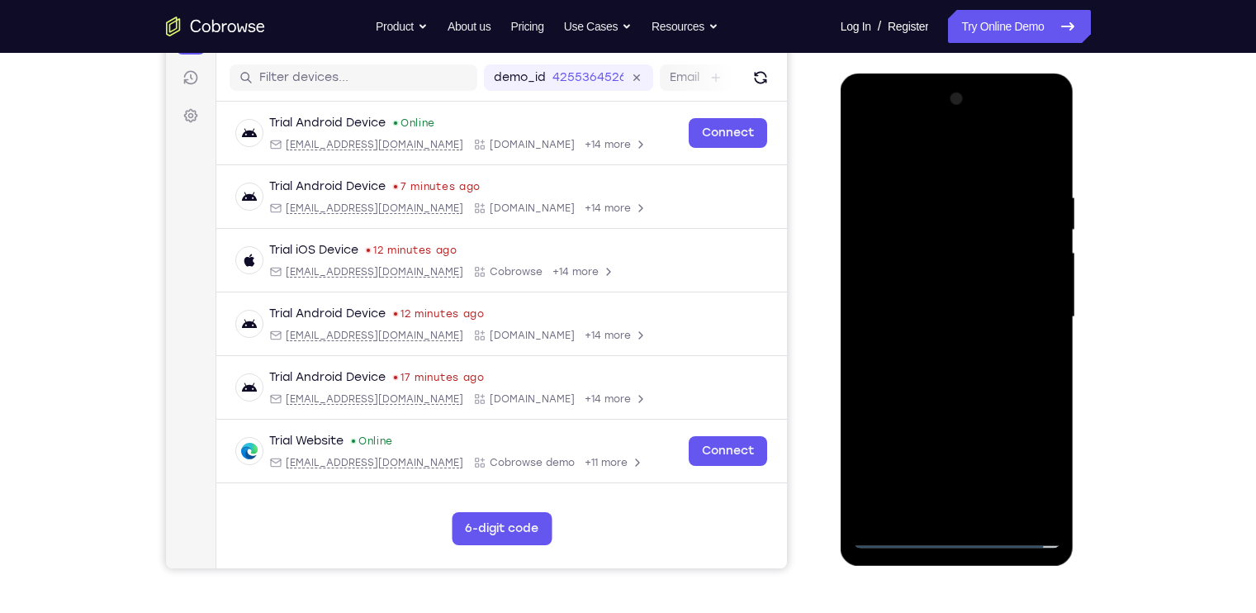
click at [900, 281] on div at bounding box center [957, 317] width 208 height 463
click at [915, 307] on div at bounding box center [957, 317] width 208 height 463
click at [1004, 370] on div at bounding box center [957, 317] width 208 height 463
drag, startPoint x: 943, startPoint y: 159, endPoint x: 940, endPoint y: 127, distance: 31.5
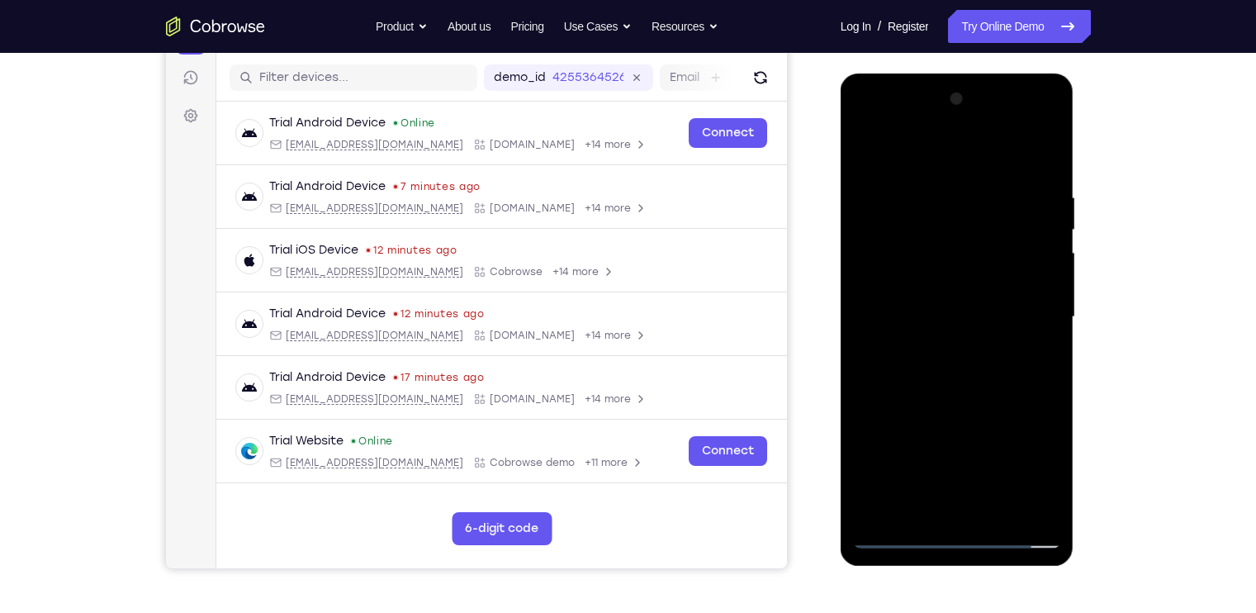
click at [940, 127] on div at bounding box center [957, 317] width 208 height 463
click at [962, 359] on div at bounding box center [957, 317] width 208 height 463
click at [963, 397] on div at bounding box center [957, 317] width 208 height 463
click at [910, 226] on div at bounding box center [957, 317] width 208 height 463
click at [1037, 295] on div at bounding box center [957, 317] width 208 height 463
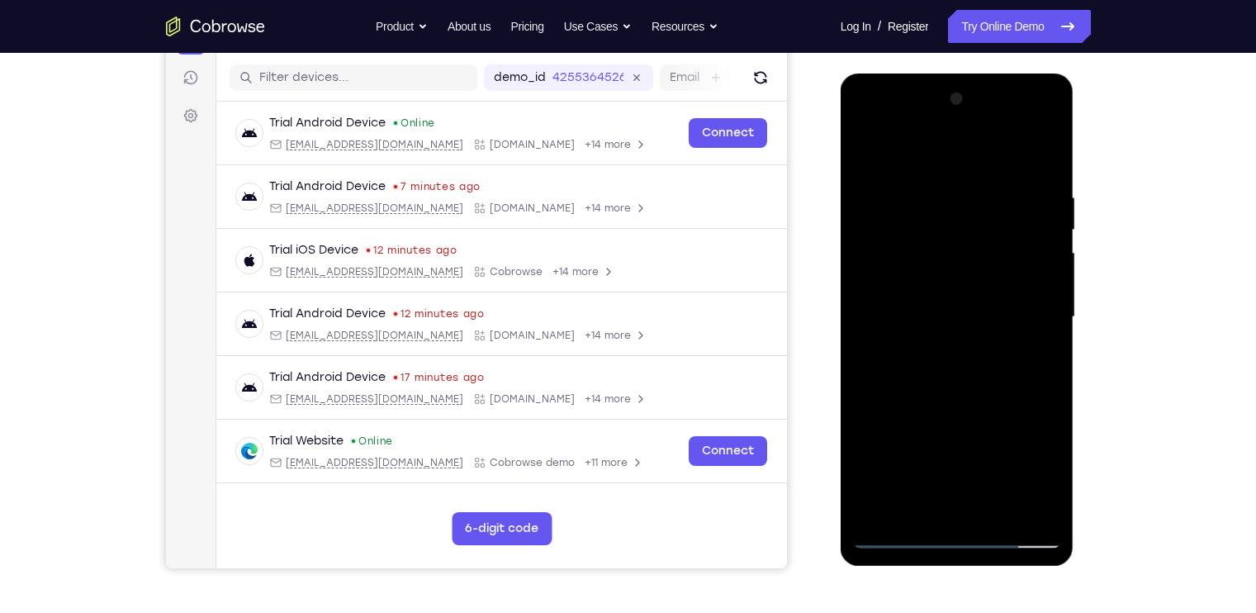
click at [1000, 506] on div at bounding box center [957, 317] width 208 height 463
click at [927, 249] on div at bounding box center [957, 317] width 208 height 463
click at [916, 249] on div at bounding box center [957, 317] width 208 height 463
click at [1042, 171] on div at bounding box center [957, 317] width 208 height 463
drag, startPoint x: 984, startPoint y: 378, endPoint x: 995, endPoint y: 311, distance: 67.1
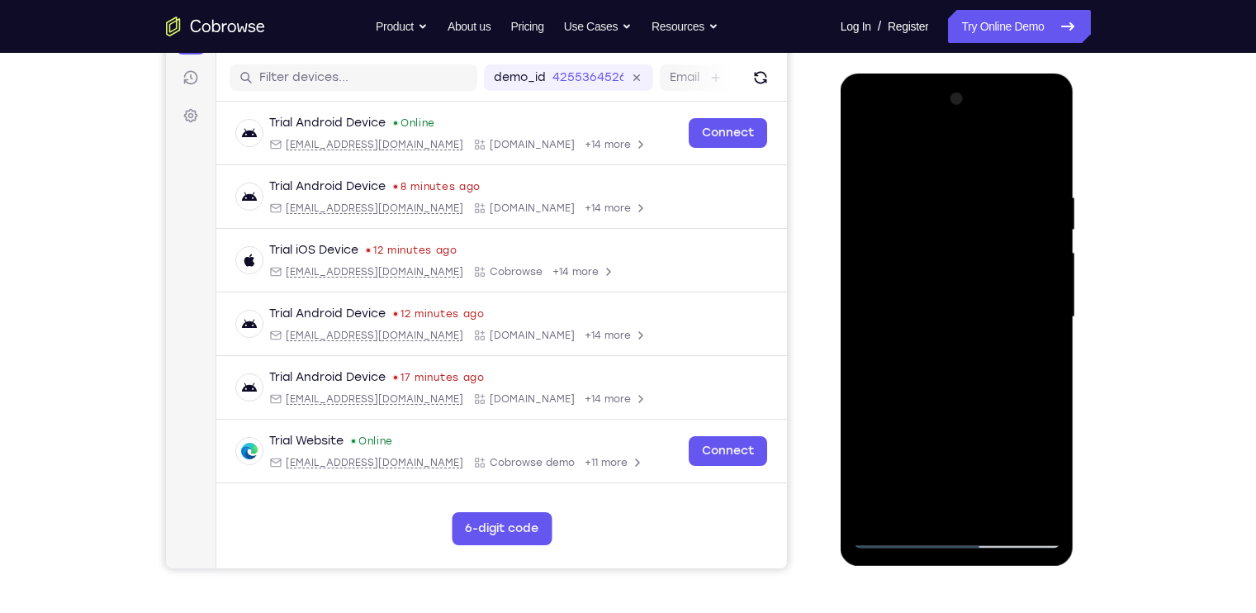
click at [995, 311] on div at bounding box center [957, 317] width 208 height 463
click at [1038, 328] on div at bounding box center [957, 317] width 208 height 463
click at [1042, 326] on div at bounding box center [957, 317] width 208 height 463
click at [1048, 326] on div at bounding box center [957, 317] width 208 height 463
click at [867, 335] on div at bounding box center [957, 317] width 208 height 463
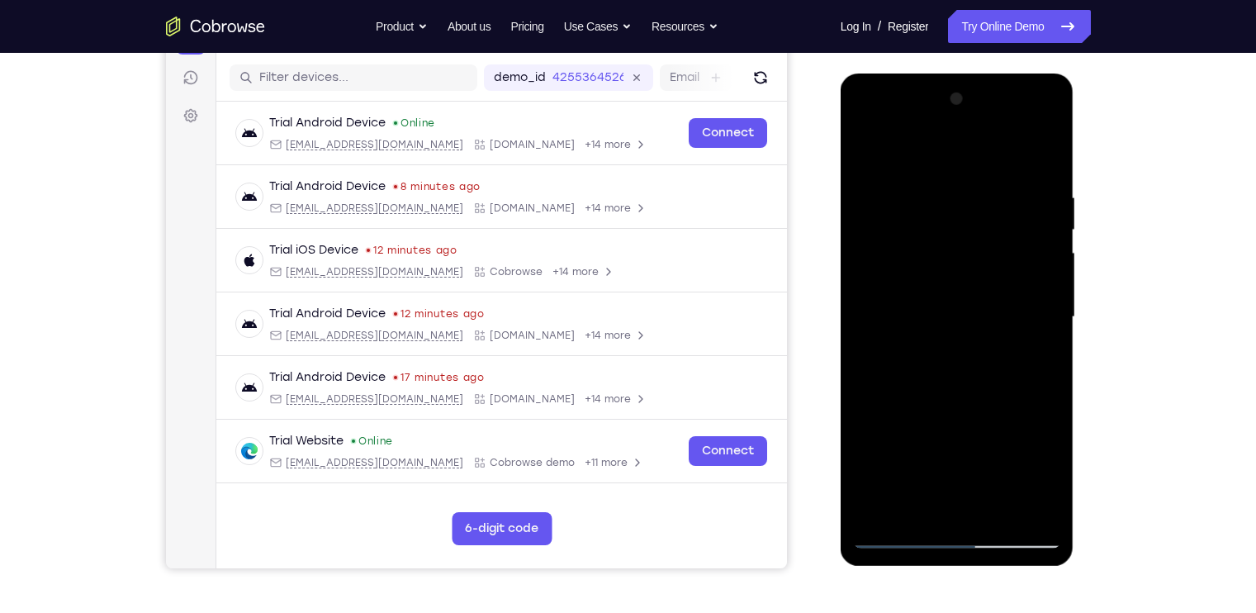
click at [867, 335] on div at bounding box center [957, 317] width 208 height 463
click at [1055, 334] on div at bounding box center [957, 317] width 208 height 463
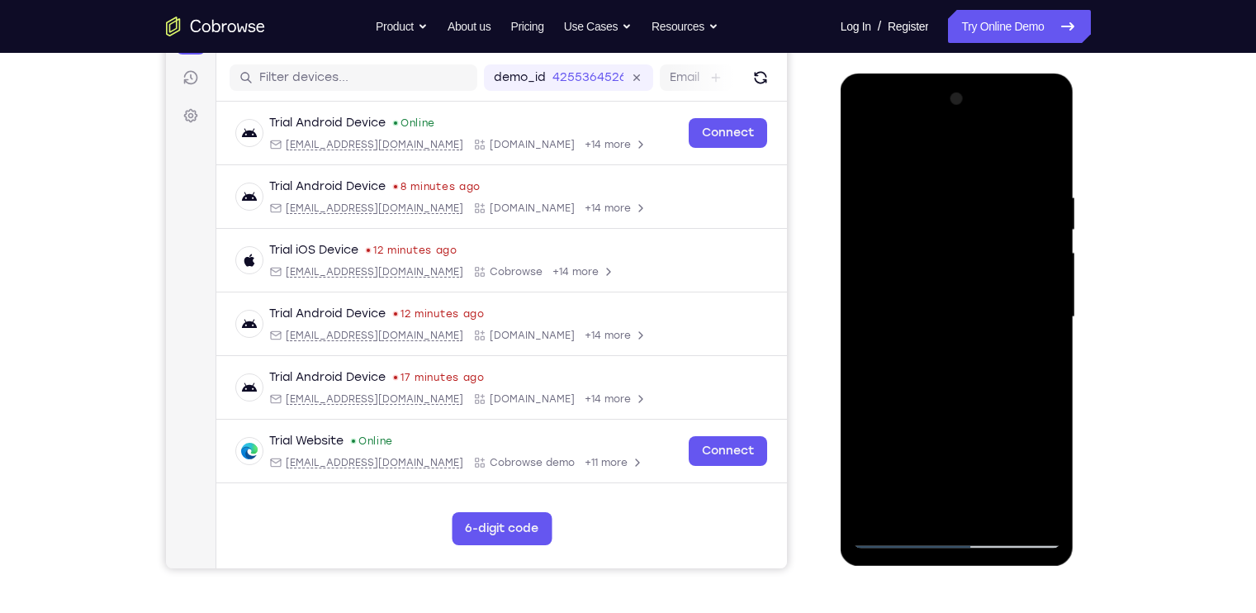
drag, startPoint x: 999, startPoint y: 280, endPoint x: 993, endPoint y: 418, distance: 138.1
click at [993, 418] on div at bounding box center [957, 317] width 208 height 463
drag, startPoint x: 1022, startPoint y: 194, endPoint x: 901, endPoint y: 197, distance: 120.7
click at [901, 197] on div at bounding box center [957, 317] width 208 height 463
click at [924, 187] on div at bounding box center [957, 317] width 208 height 463
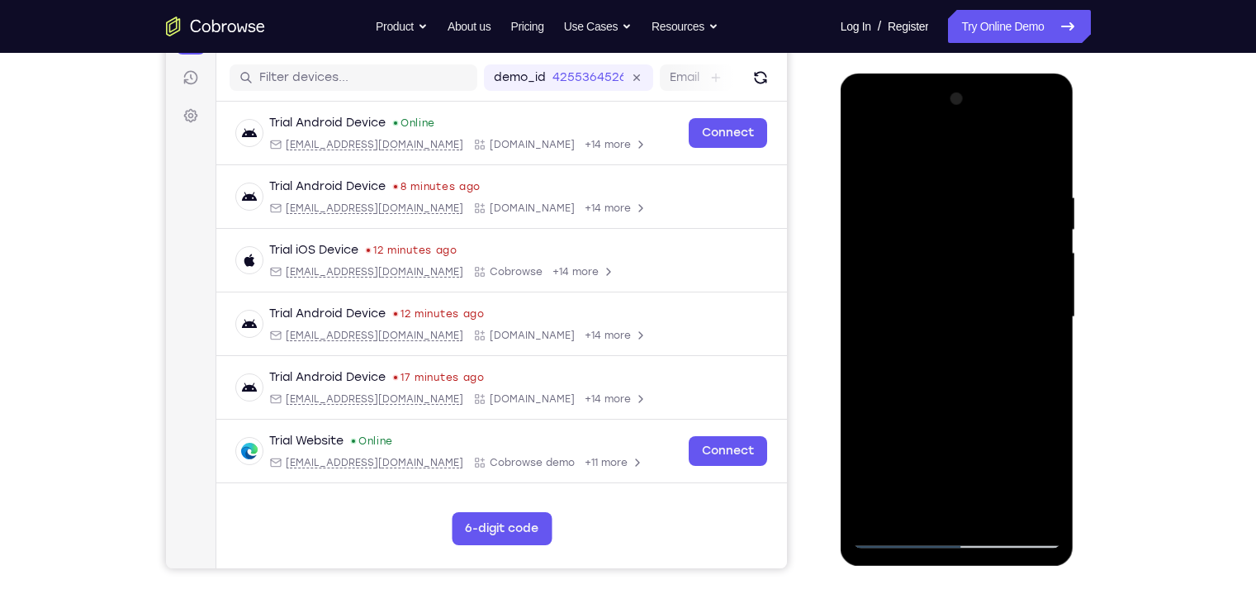
click at [871, 308] on div at bounding box center [957, 317] width 208 height 463
click at [1036, 272] on div at bounding box center [957, 317] width 208 height 463
click at [872, 264] on div at bounding box center [957, 317] width 208 height 463
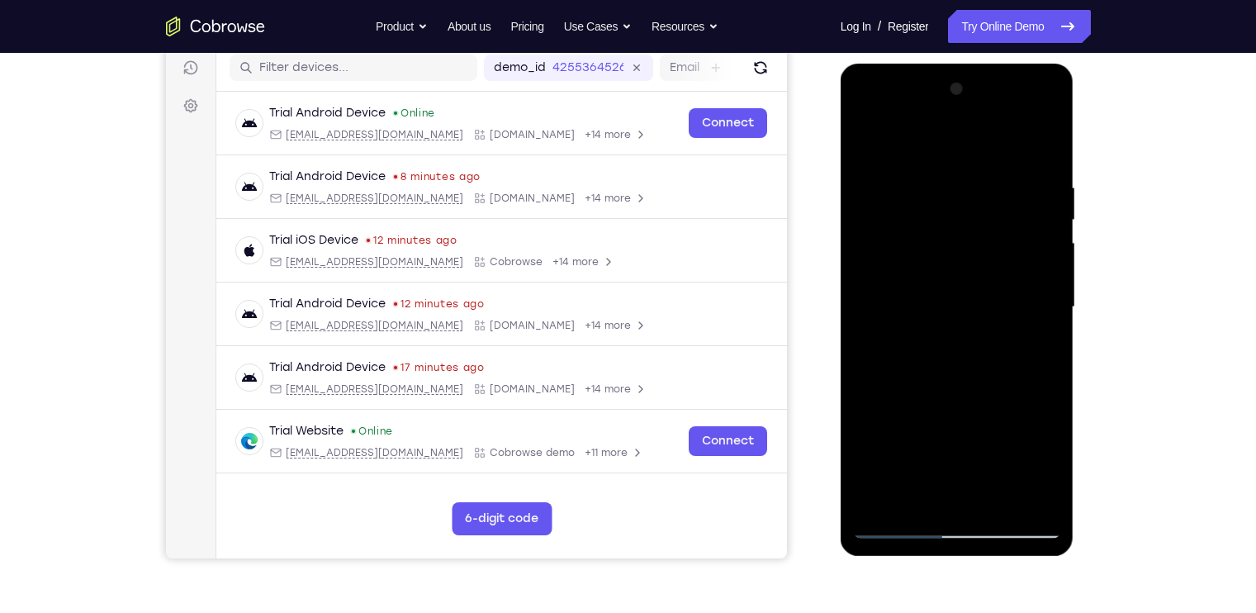
scroll to position [212, 0]
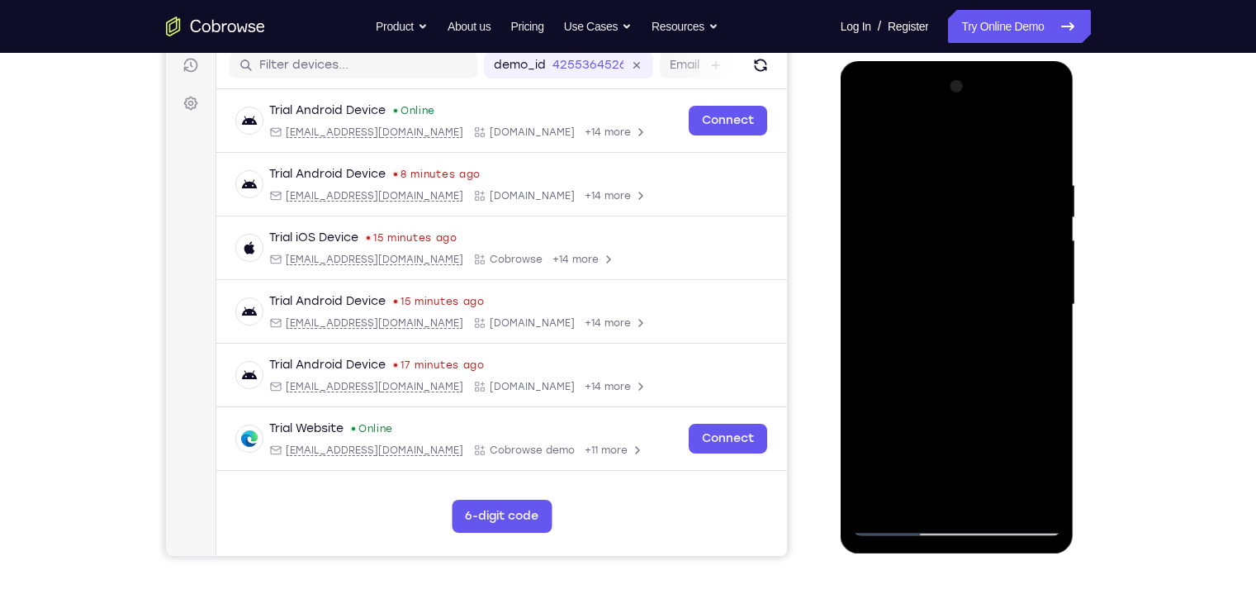
click at [876, 331] on div at bounding box center [957, 305] width 208 height 463
click at [1022, 313] on div at bounding box center [957, 305] width 208 height 463
click at [1025, 491] on div at bounding box center [957, 305] width 208 height 463
click at [1023, 347] on div at bounding box center [957, 305] width 208 height 463
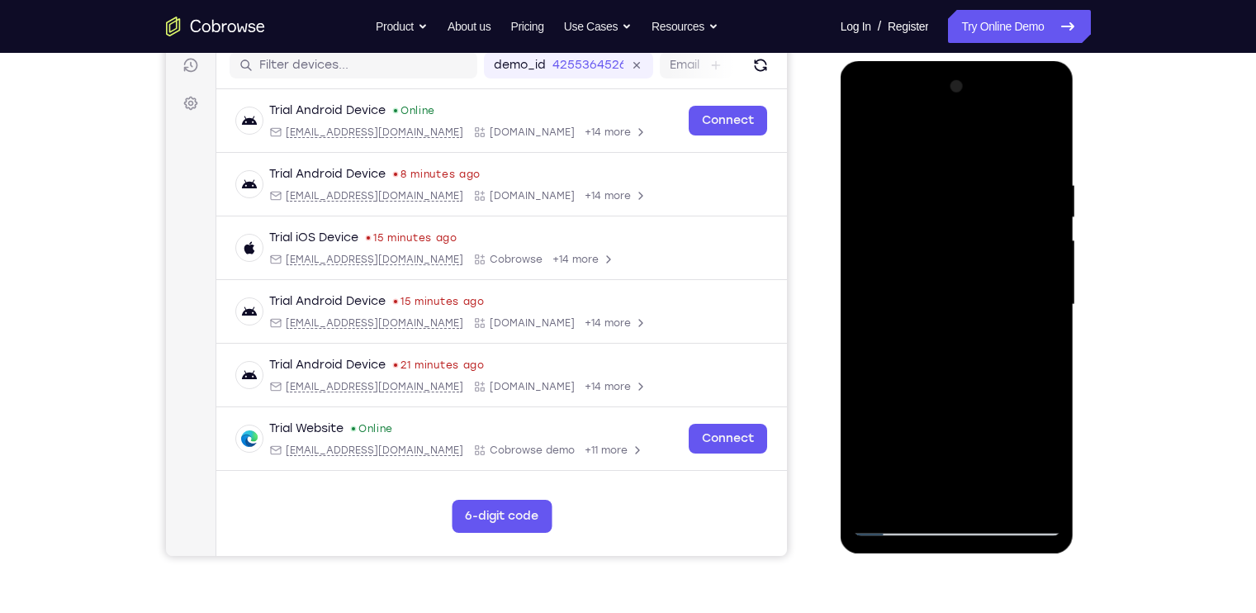
click at [1023, 347] on div at bounding box center [957, 305] width 208 height 463
click at [1014, 279] on div at bounding box center [957, 305] width 208 height 463
click at [1042, 258] on div at bounding box center [957, 305] width 208 height 463
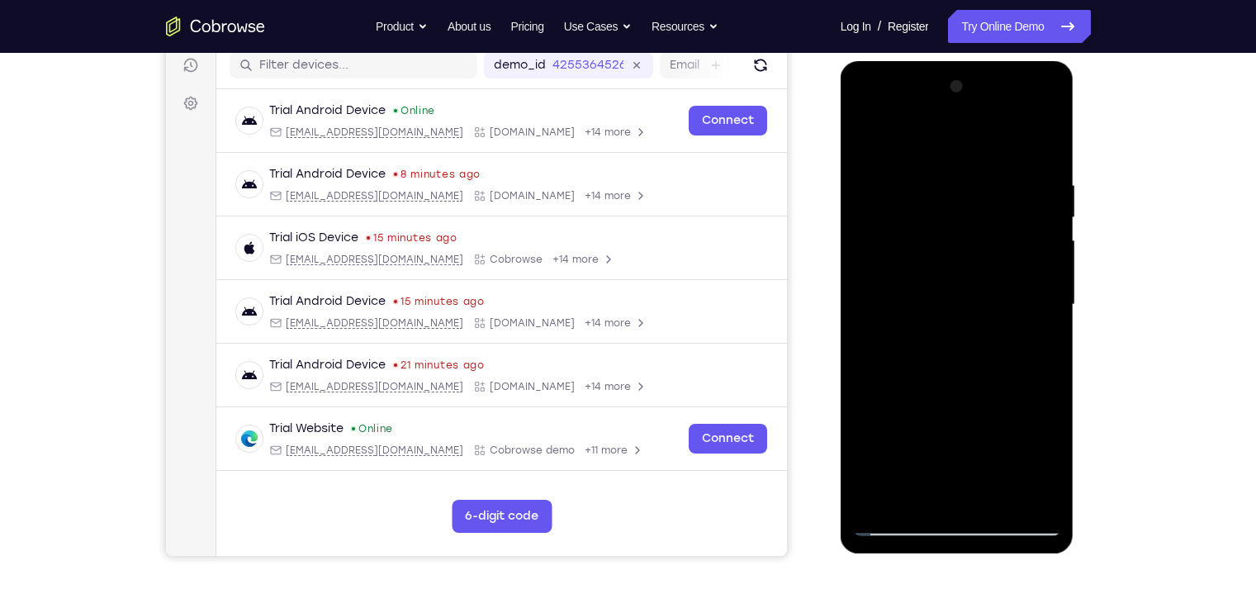
click at [871, 257] on div at bounding box center [957, 305] width 208 height 463
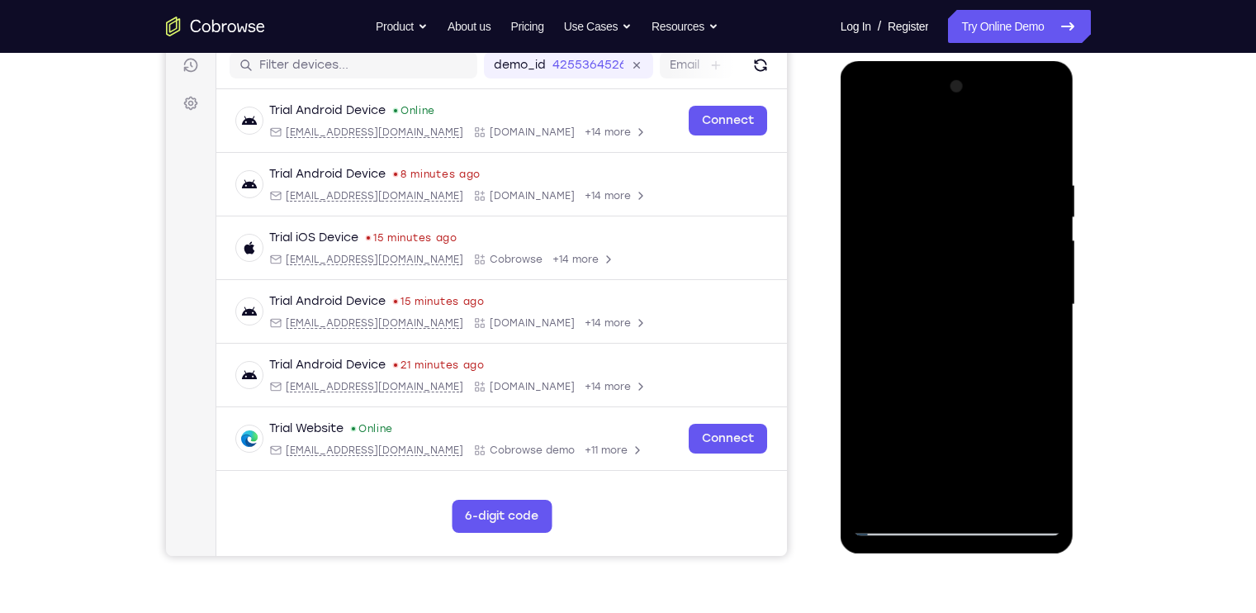
click at [871, 257] on div at bounding box center [957, 305] width 208 height 463
click at [1041, 493] on div at bounding box center [957, 305] width 208 height 463
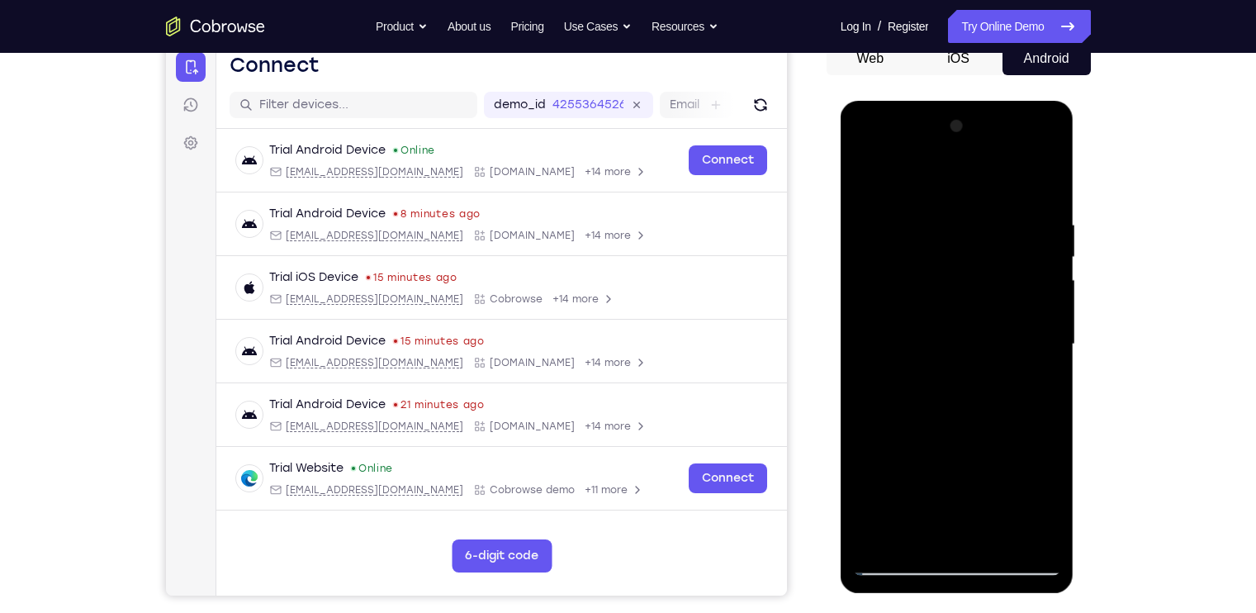
scroll to position [170, 0]
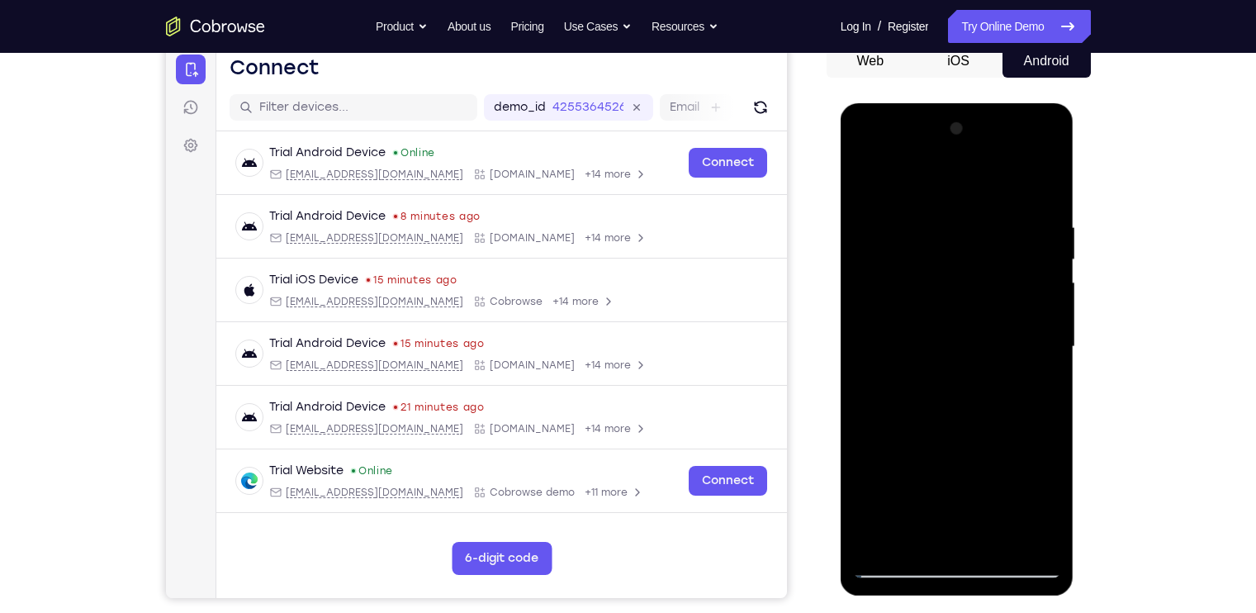
drag, startPoint x: 982, startPoint y: 336, endPoint x: 967, endPoint y: 226, distance: 111.7
click at [967, 226] on div at bounding box center [957, 347] width 208 height 463
click at [1032, 191] on div at bounding box center [957, 347] width 208 height 463
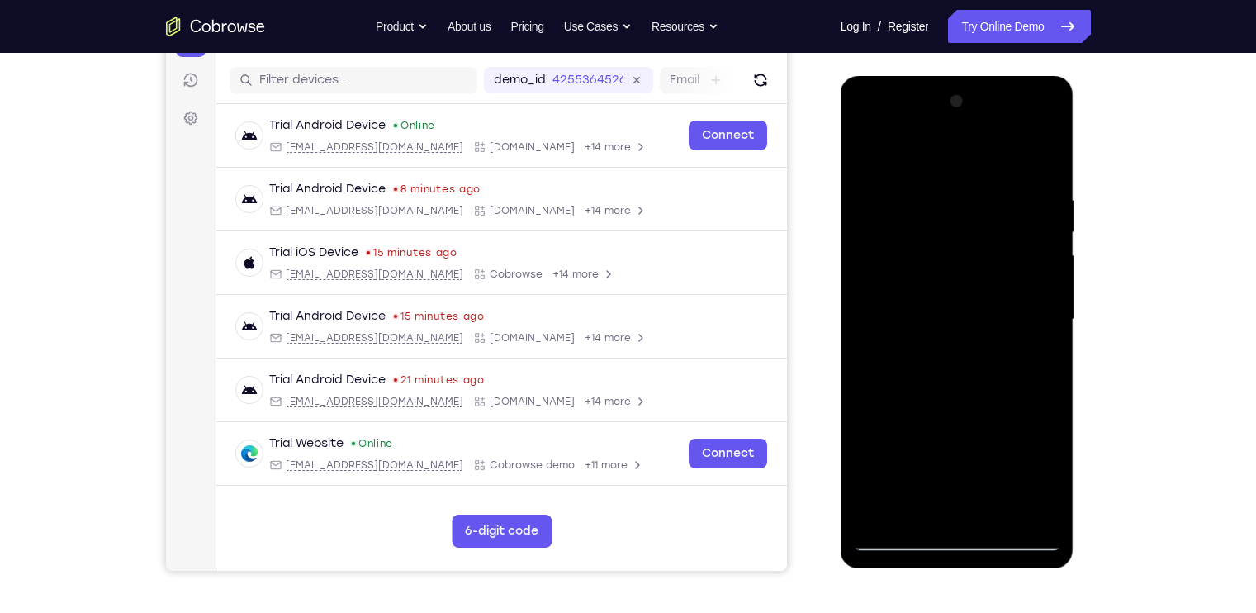
scroll to position [199, 0]
